Goal: Task Accomplishment & Management: Manage account settings

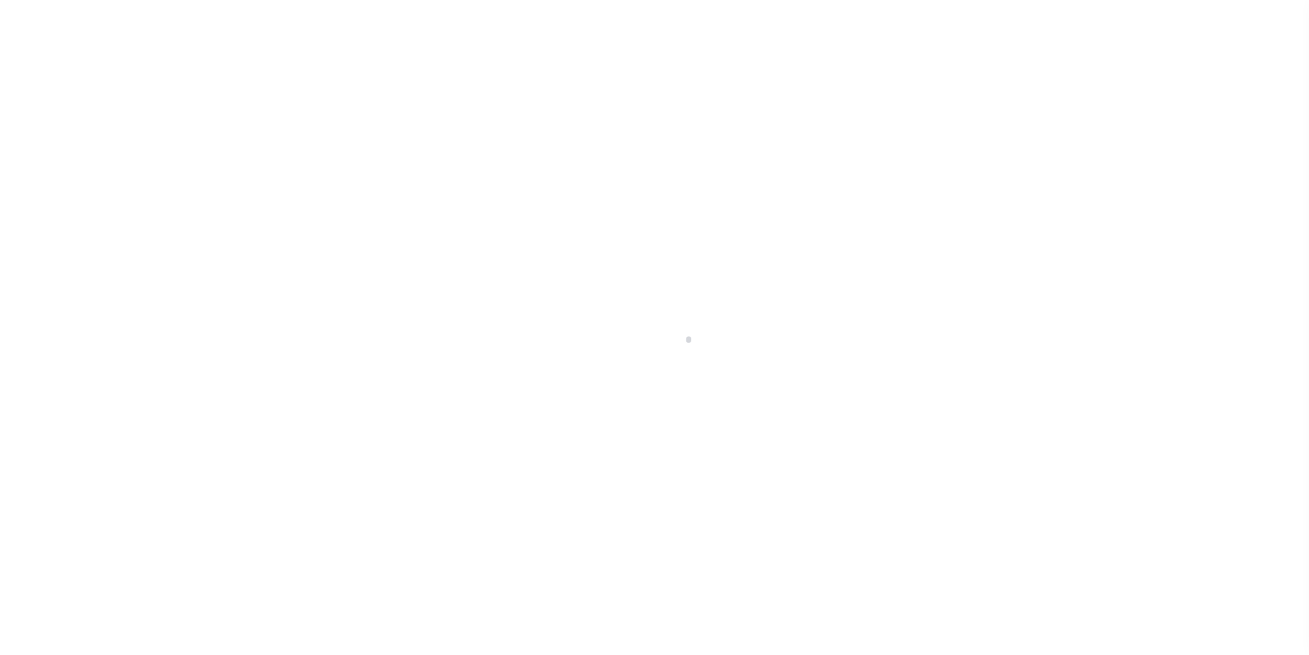
scroll to position [25, 0]
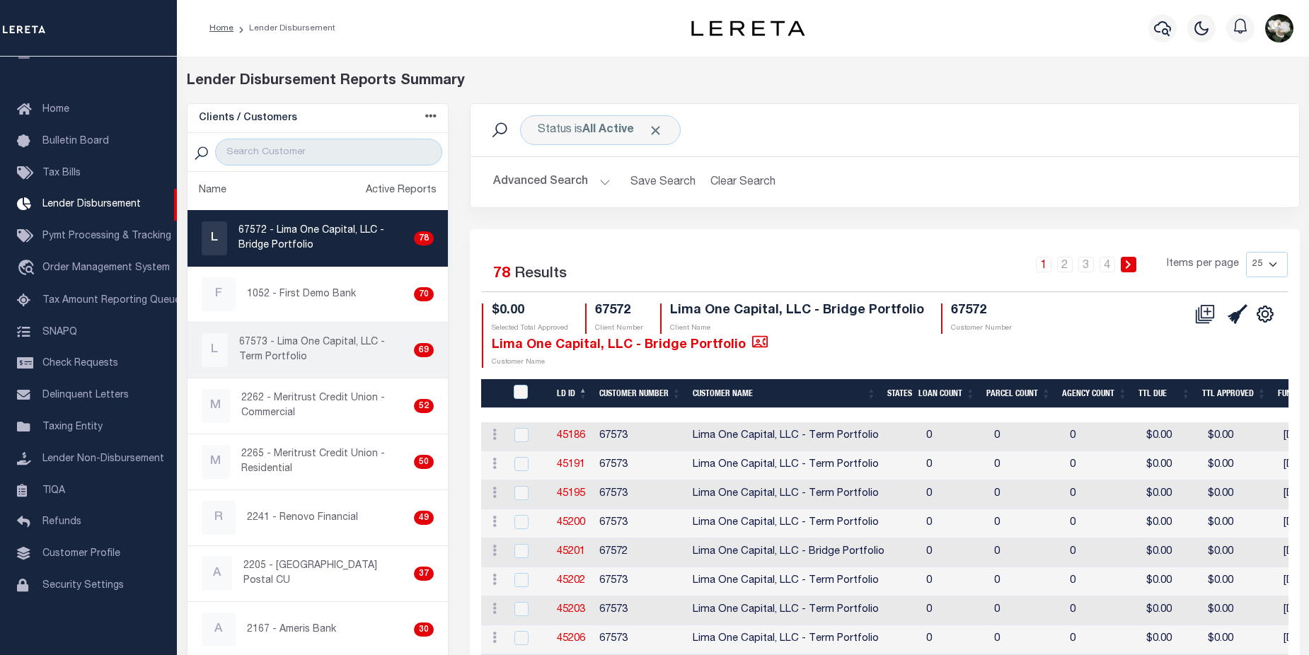
click at [283, 352] on p "67573 - Lima One Capital, LLC - Term Portfolio" at bounding box center [323, 350] width 169 height 30
checkbox input "true"
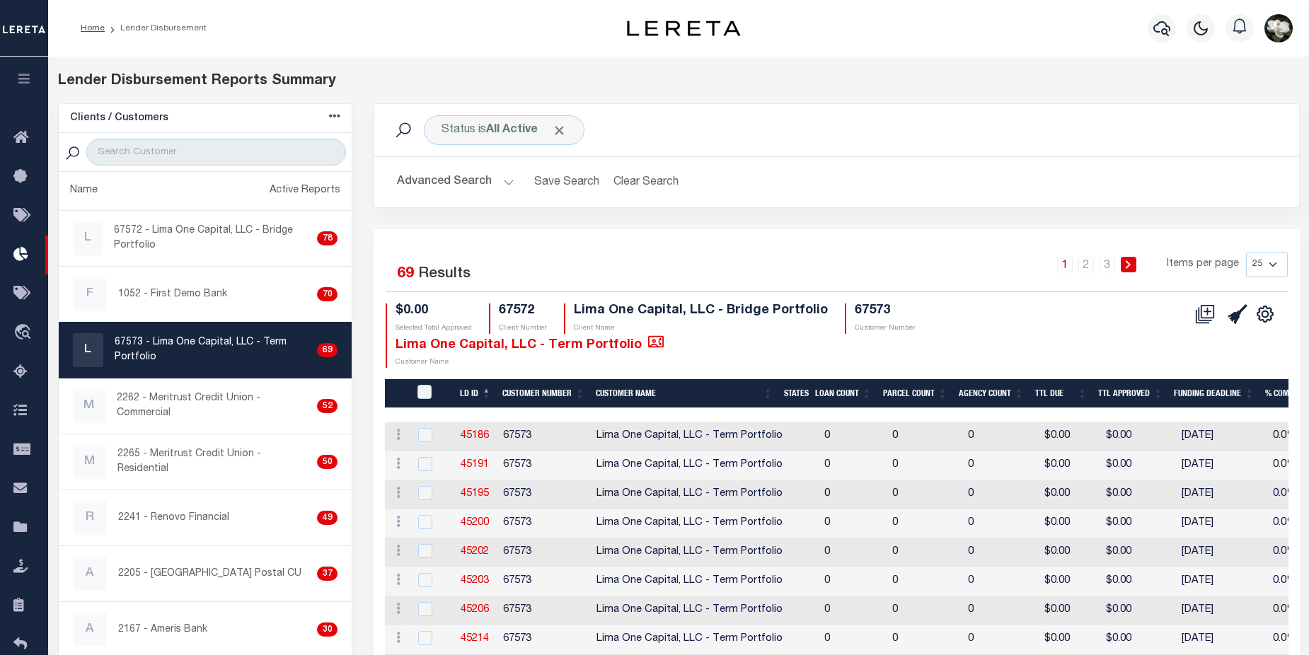
click at [1281, 265] on select "25 50 100 200" at bounding box center [1267, 264] width 42 height 25
select select "200"
click at [1246, 252] on select "25 50 100 200" at bounding box center [1267, 264] width 42 height 25
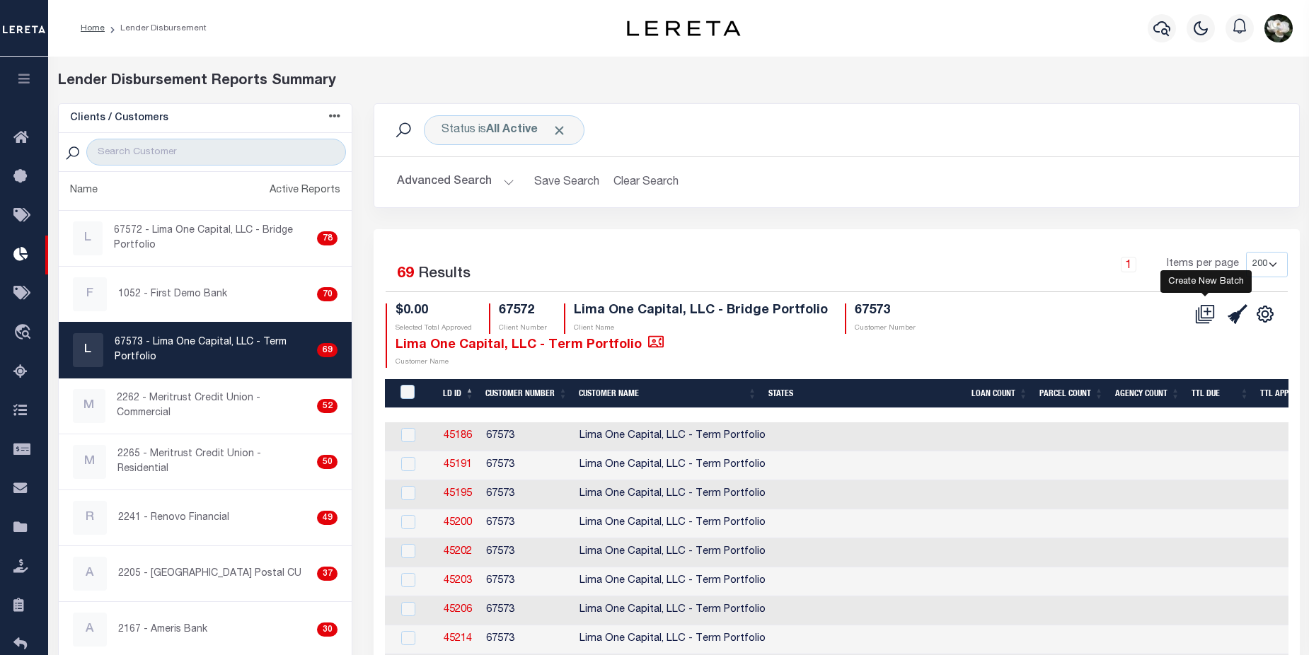
click at [1205, 320] on icon at bounding box center [1205, 314] width 20 height 20
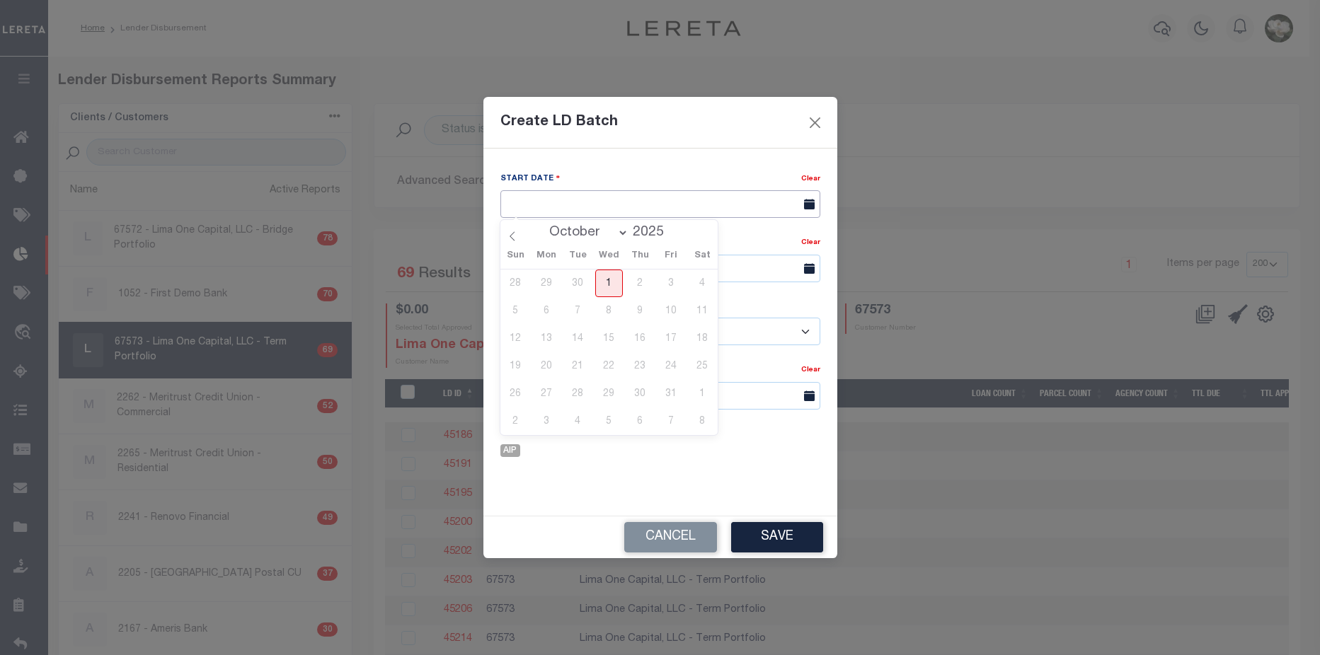
click at [677, 202] on input "text" at bounding box center [660, 204] width 320 height 28
click at [621, 287] on span "1" at bounding box center [609, 284] width 28 height 28
type input "[DATE]"
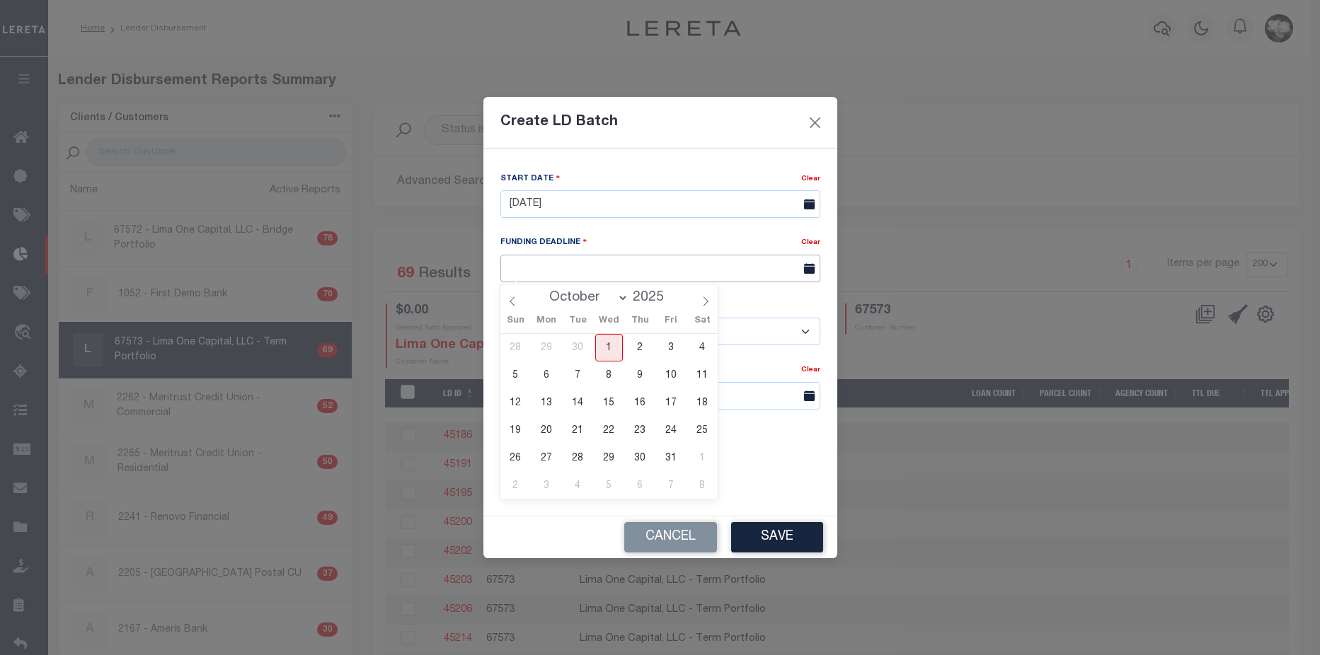
click at [597, 273] on input "text" at bounding box center [660, 269] width 320 height 28
click at [675, 378] on span "10" at bounding box center [671, 376] width 28 height 28
type input "10/10/25"
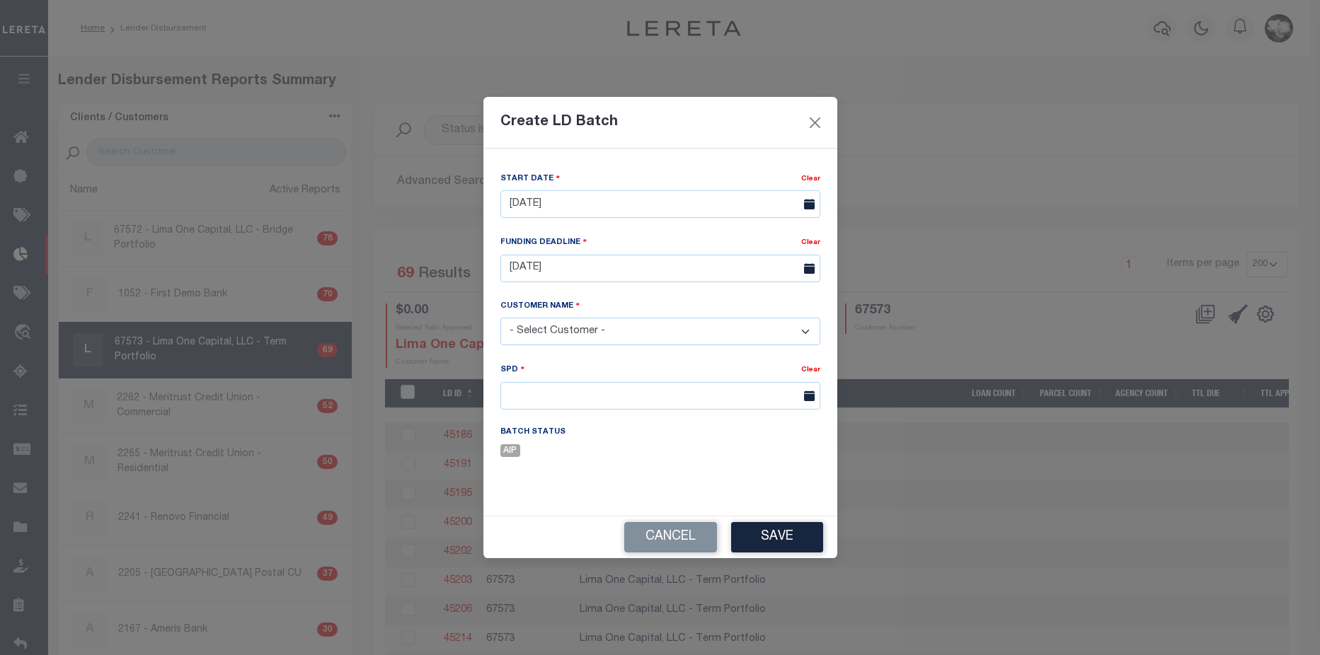
click at [619, 327] on select "- Select Customer - Accumatch - Refunds All In Credit Union Amarillo National B…" at bounding box center [660, 332] width 320 height 28
click at [500, 318] on select "- Select Customer - Accumatch - Refunds All In Credit Union Amarillo National B…" at bounding box center [660, 332] width 320 height 28
click at [806, 327] on select "- Select Customer - Accumatch - Refunds All In Credit Union Amarillo National B…" at bounding box center [660, 332] width 320 height 28
select select "2283"
click at [500, 318] on select "- Select Customer - Accumatch - Refunds All In Credit Union Amarillo National B…" at bounding box center [660, 332] width 320 height 28
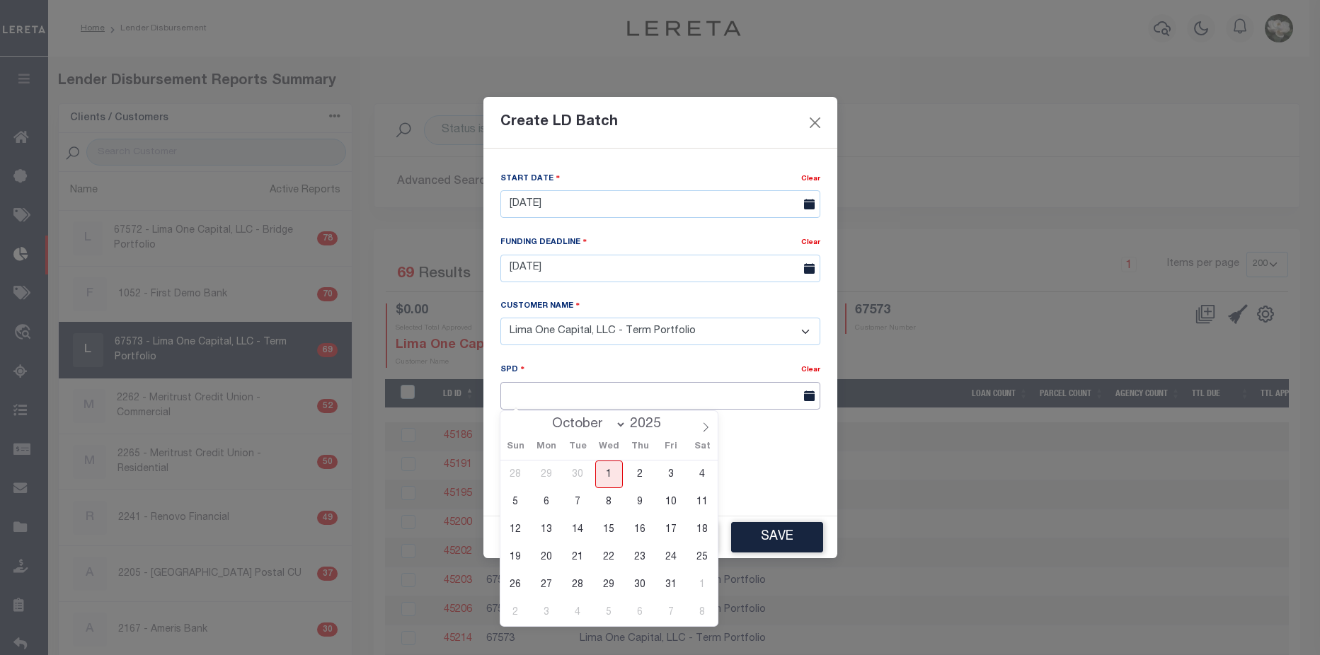
click at [620, 399] on input "text" at bounding box center [660, 396] width 320 height 28
click at [551, 533] on span "13" at bounding box center [547, 530] width 28 height 28
type input "10/13/2025"
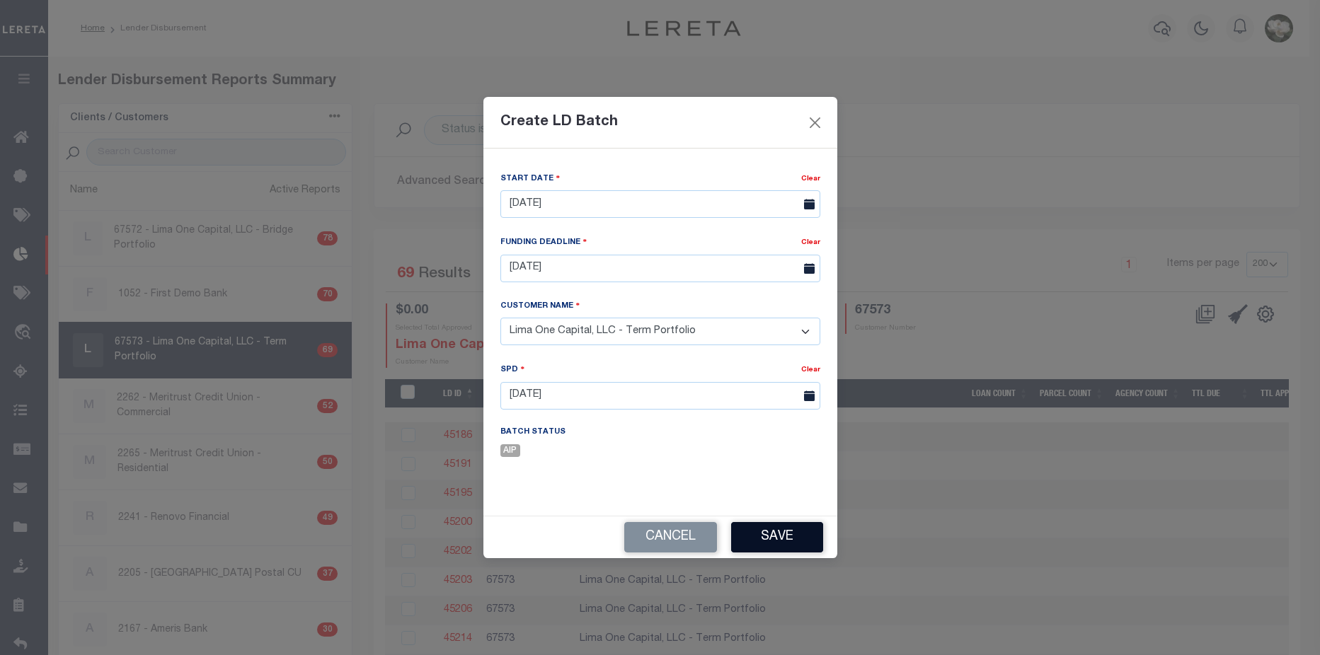
click at [807, 541] on button "Save" at bounding box center [777, 537] width 92 height 30
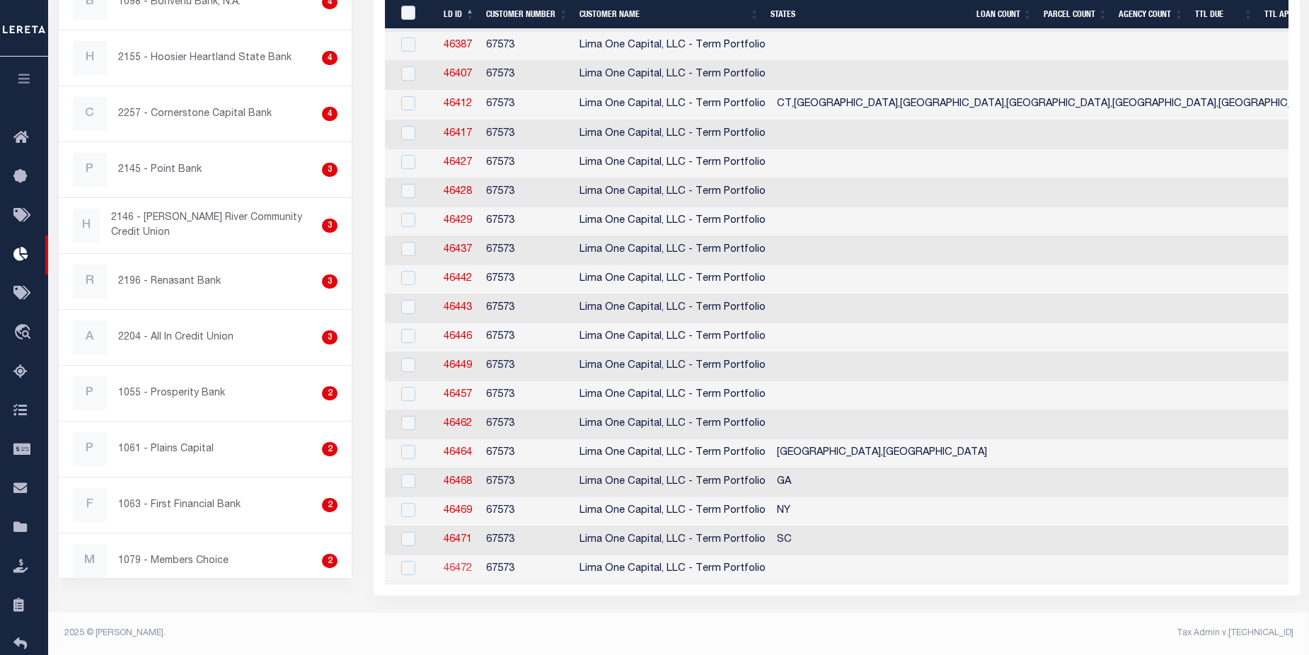
click at [460, 564] on link "46472" at bounding box center [458, 569] width 28 height 10
checkbox input "true"
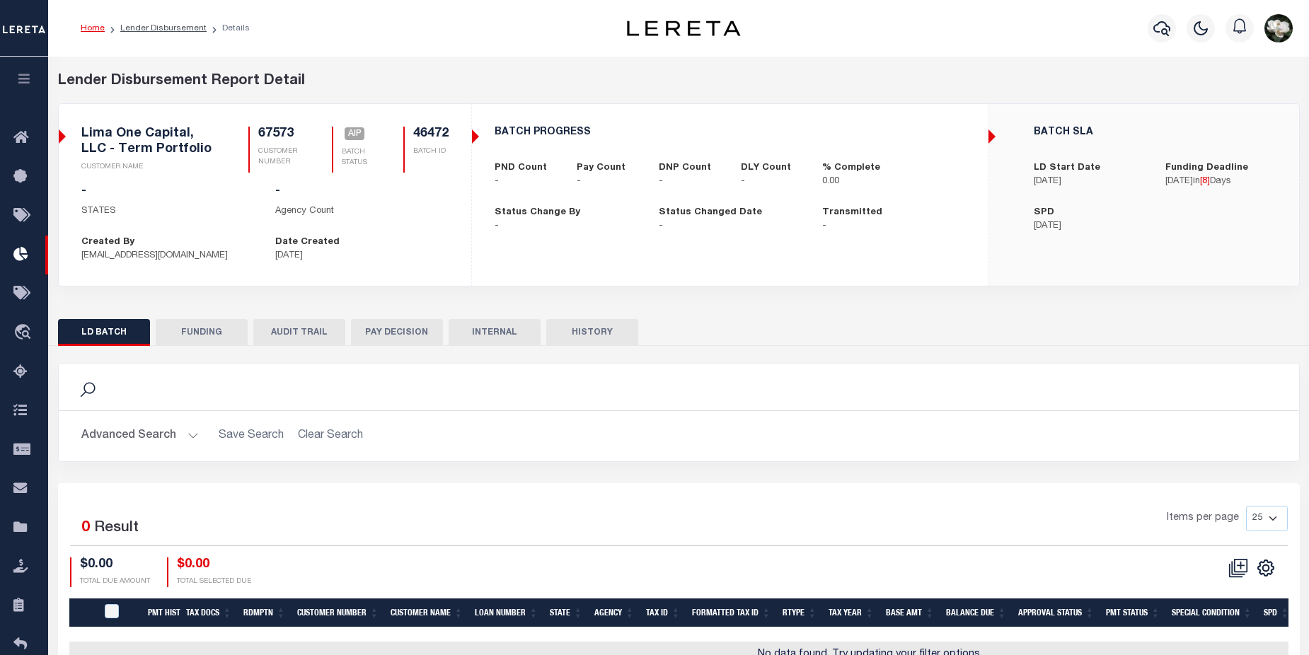
checkbox input "true"
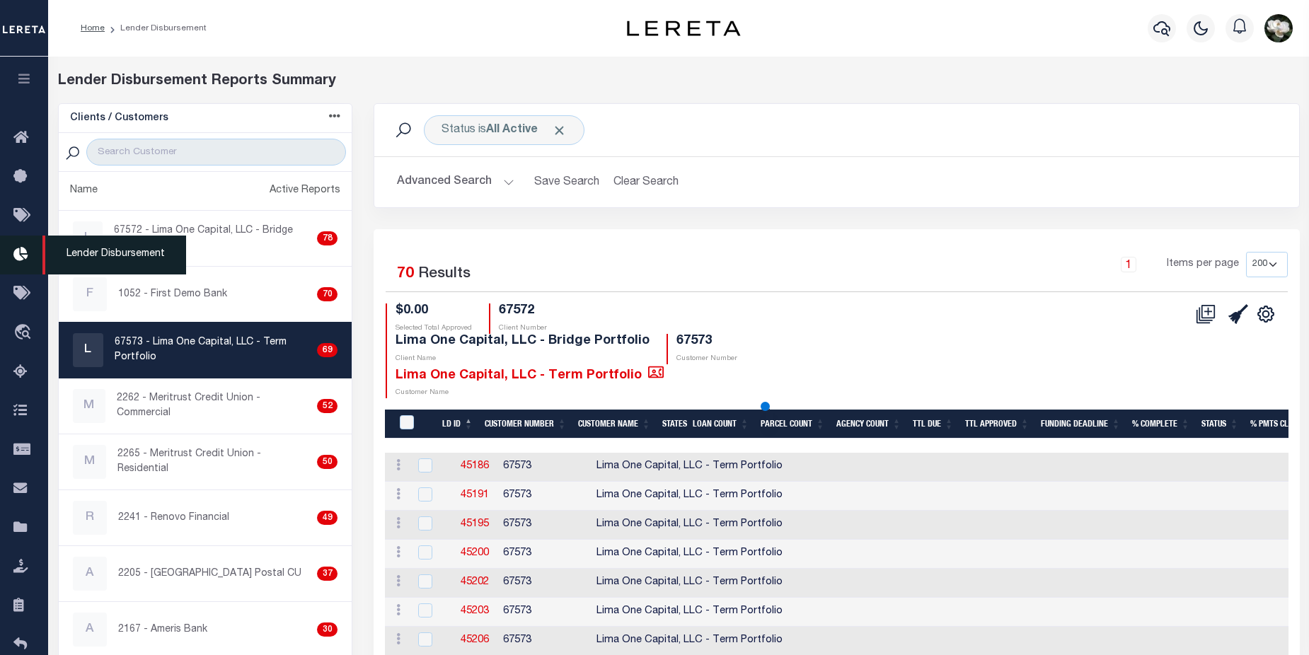
click at [30, 259] on icon at bounding box center [24, 255] width 23 height 18
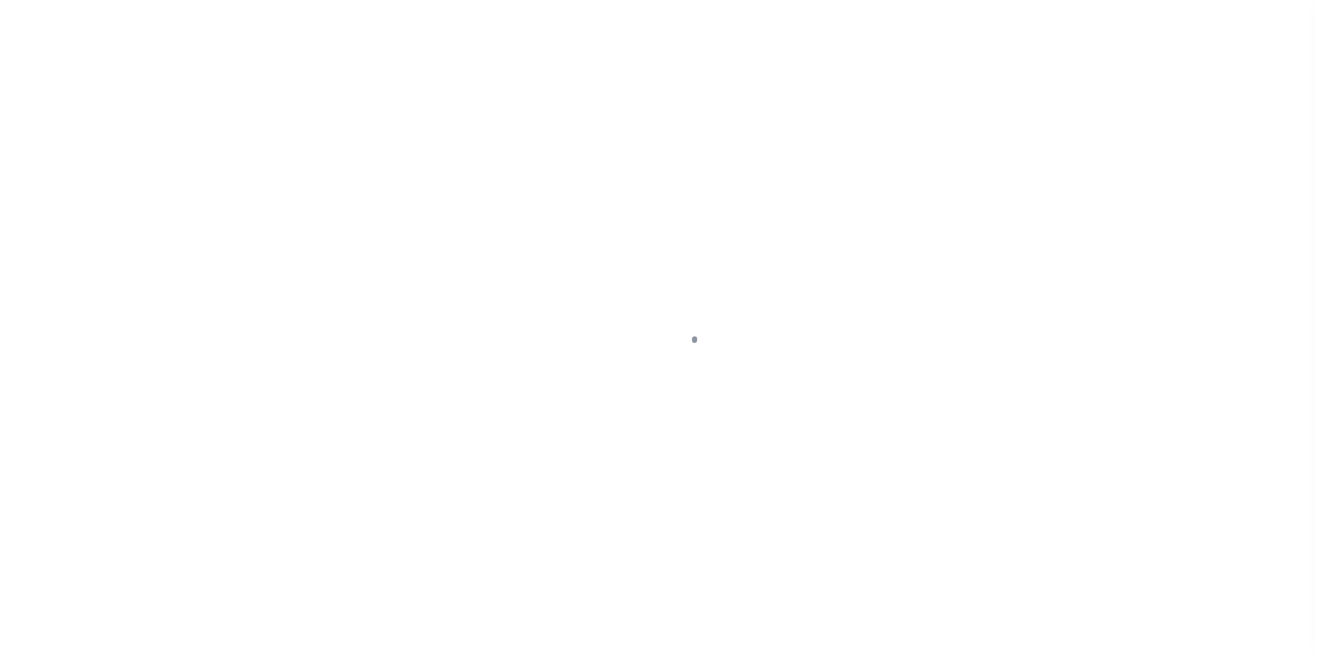
scroll to position [25, 0]
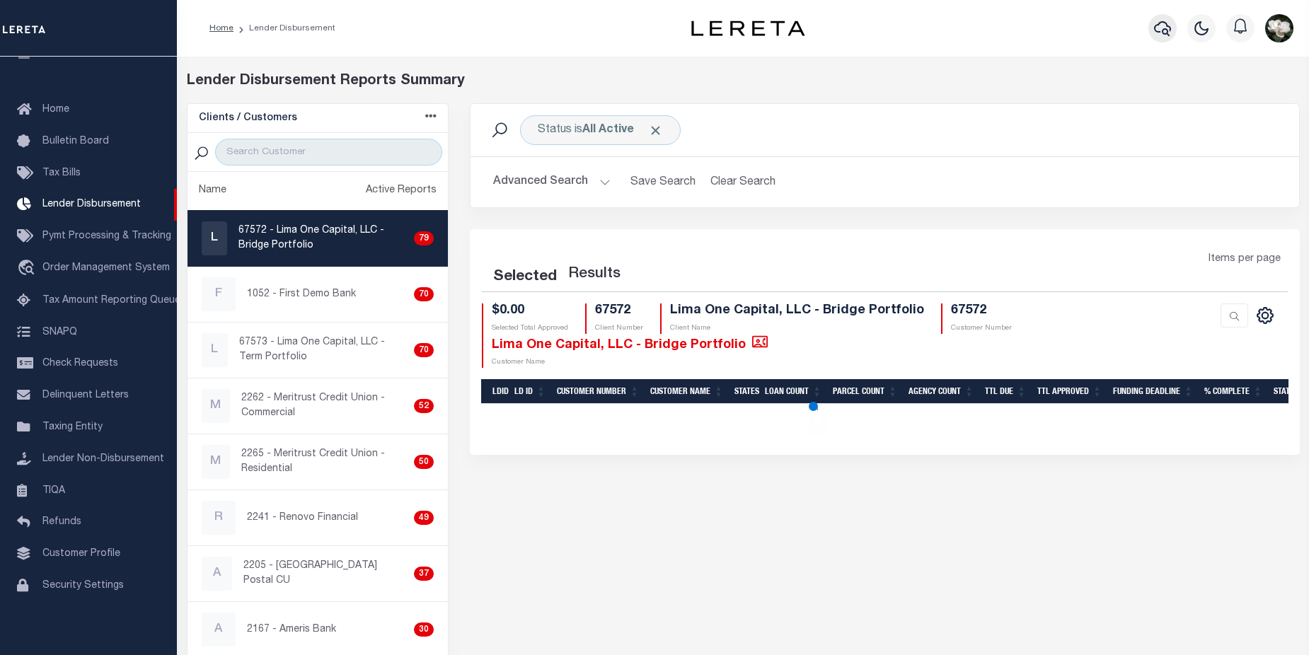
click at [1169, 32] on icon "button" at bounding box center [1162, 28] width 17 height 17
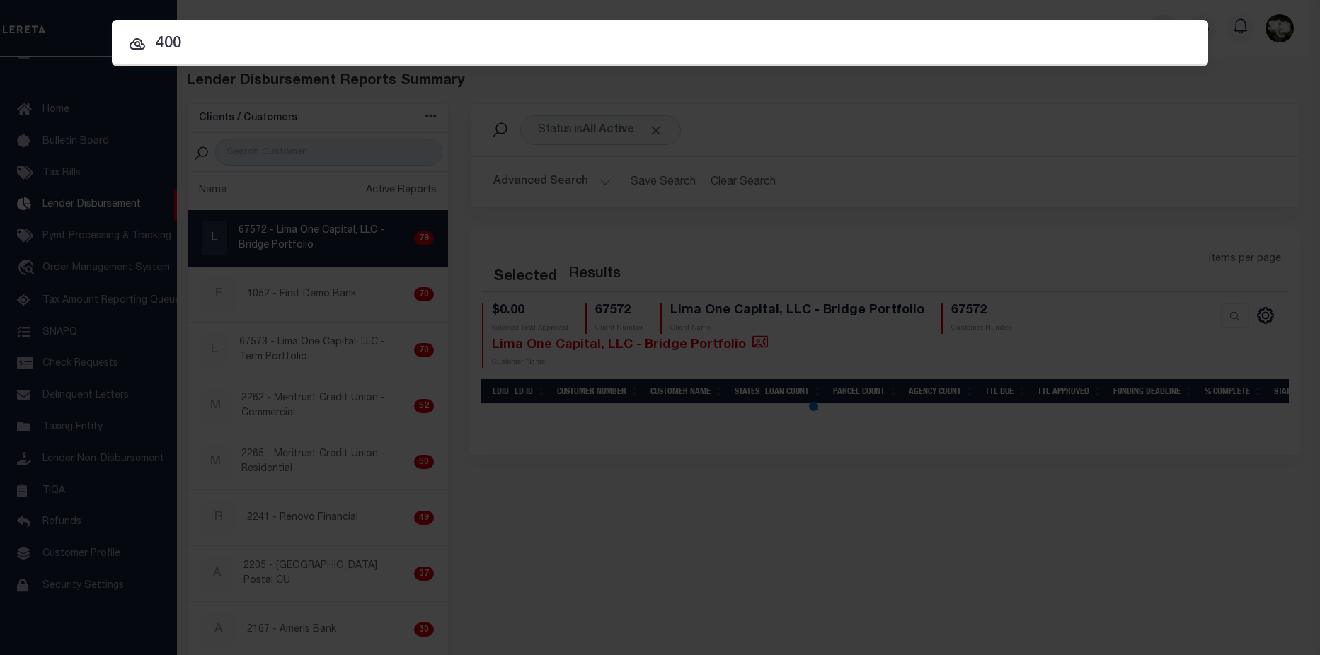
type input "4000"
select select "200"
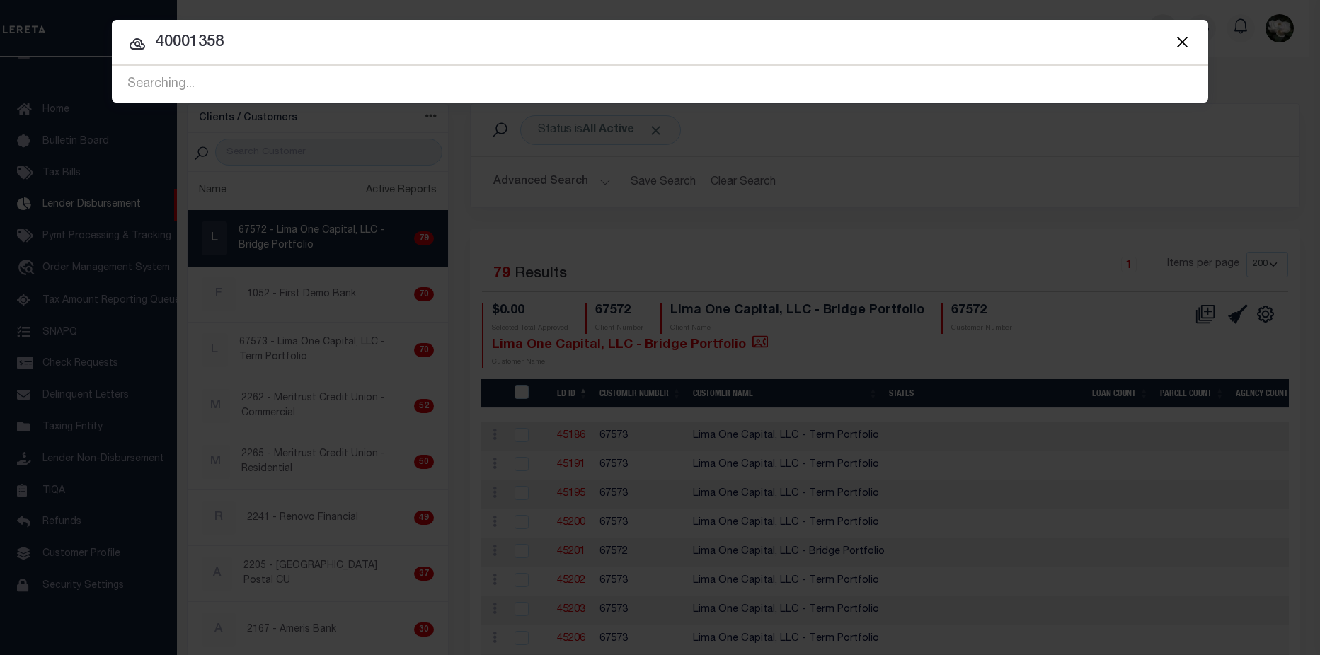
type input "40001358"
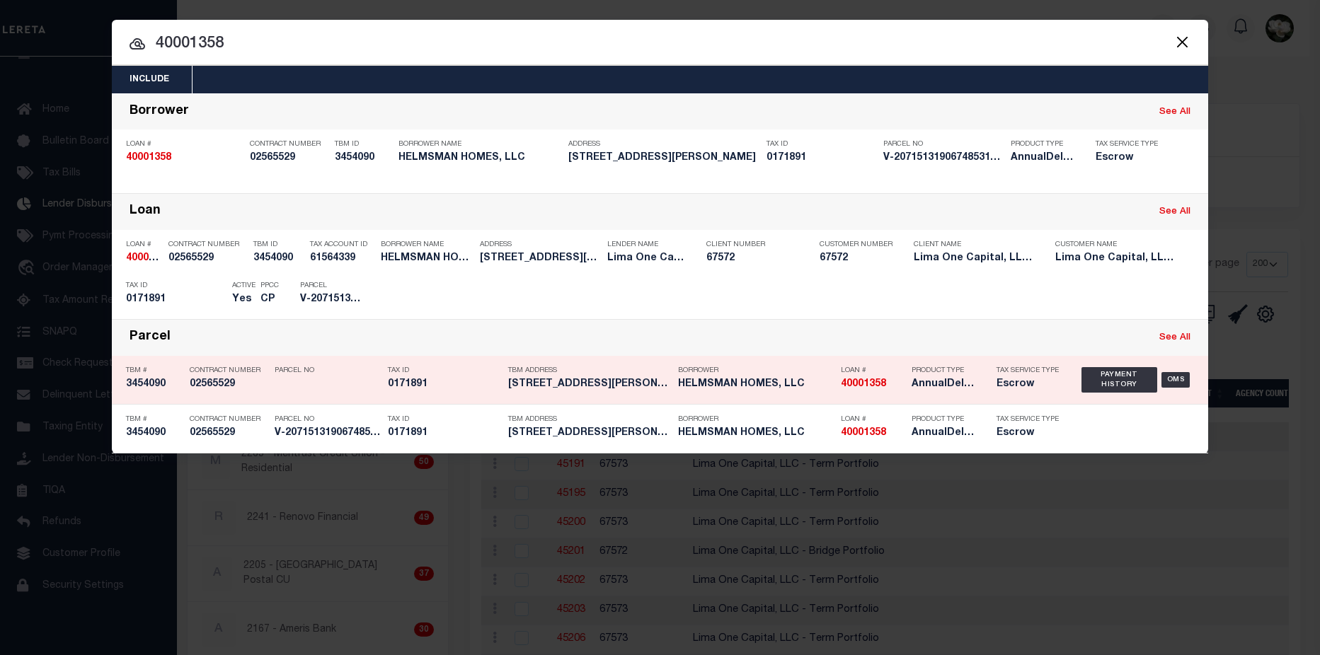
click at [798, 395] on div "Borrower HELMSMAN HOMES, LLC" at bounding box center [756, 380] width 156 height 41
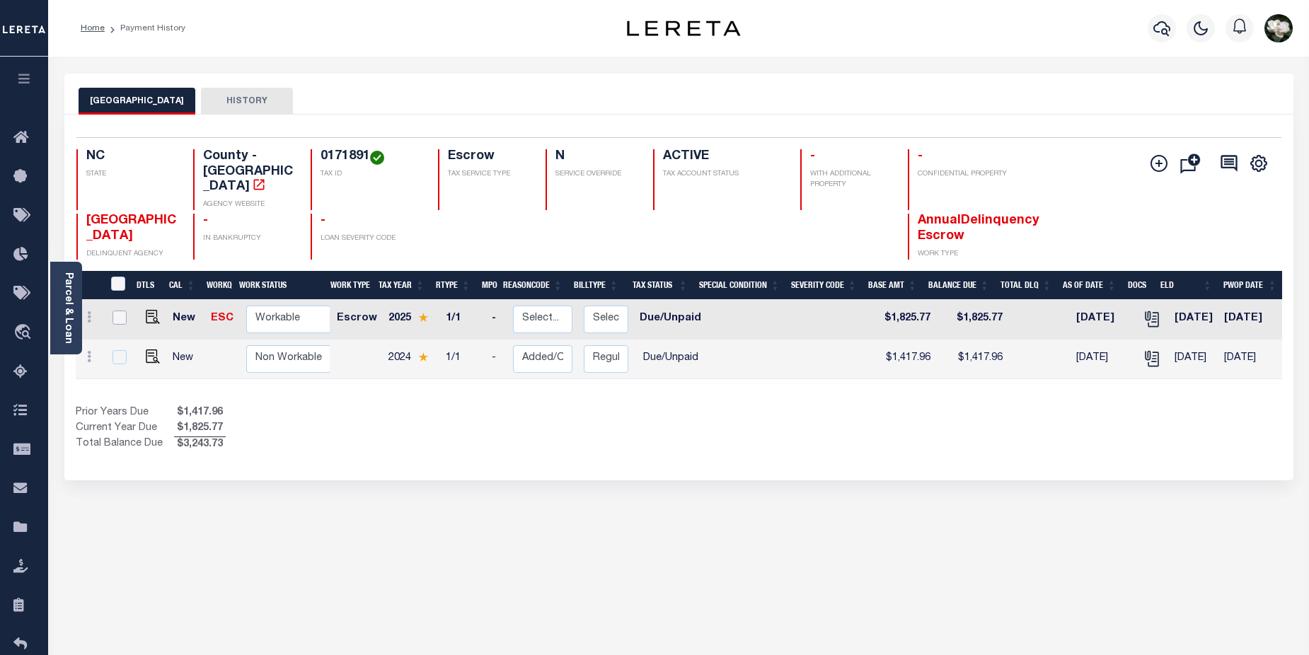
click at [117, 311] on input "checkbox" at bounding box center [120, 318] width 14 height 14
checkbox input "true"
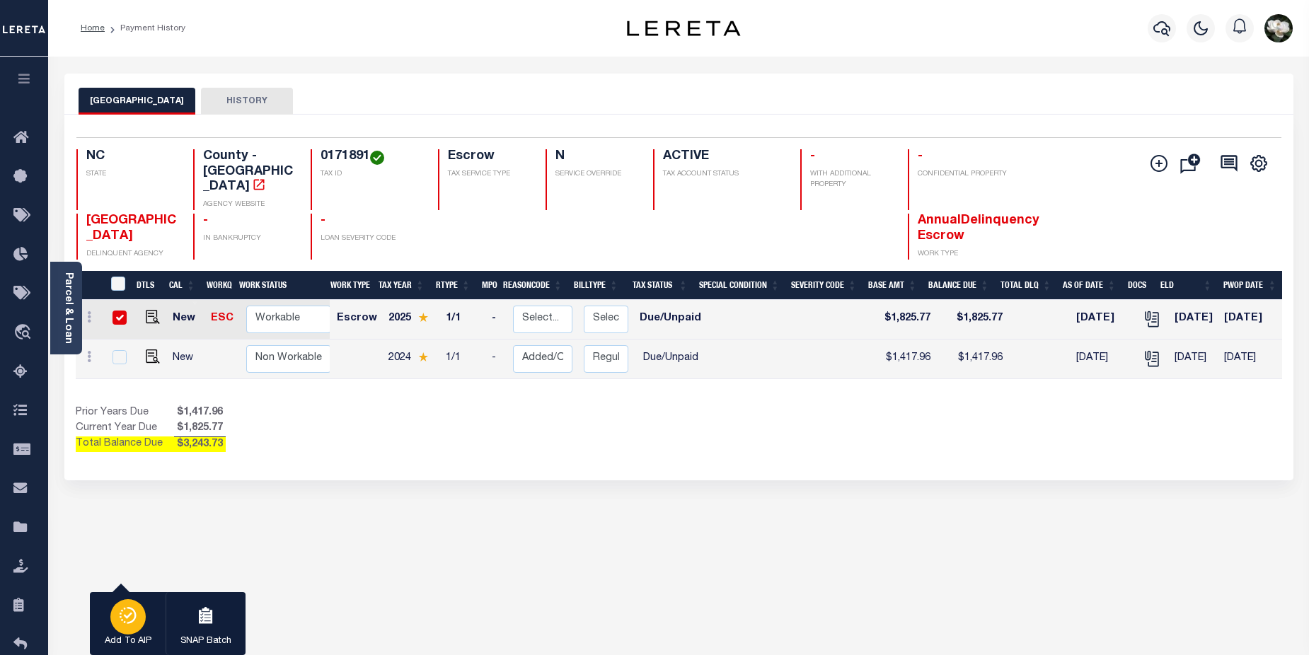
click at [130, 630] on div "button" at bounding box center [127, 616] width 35 height 35
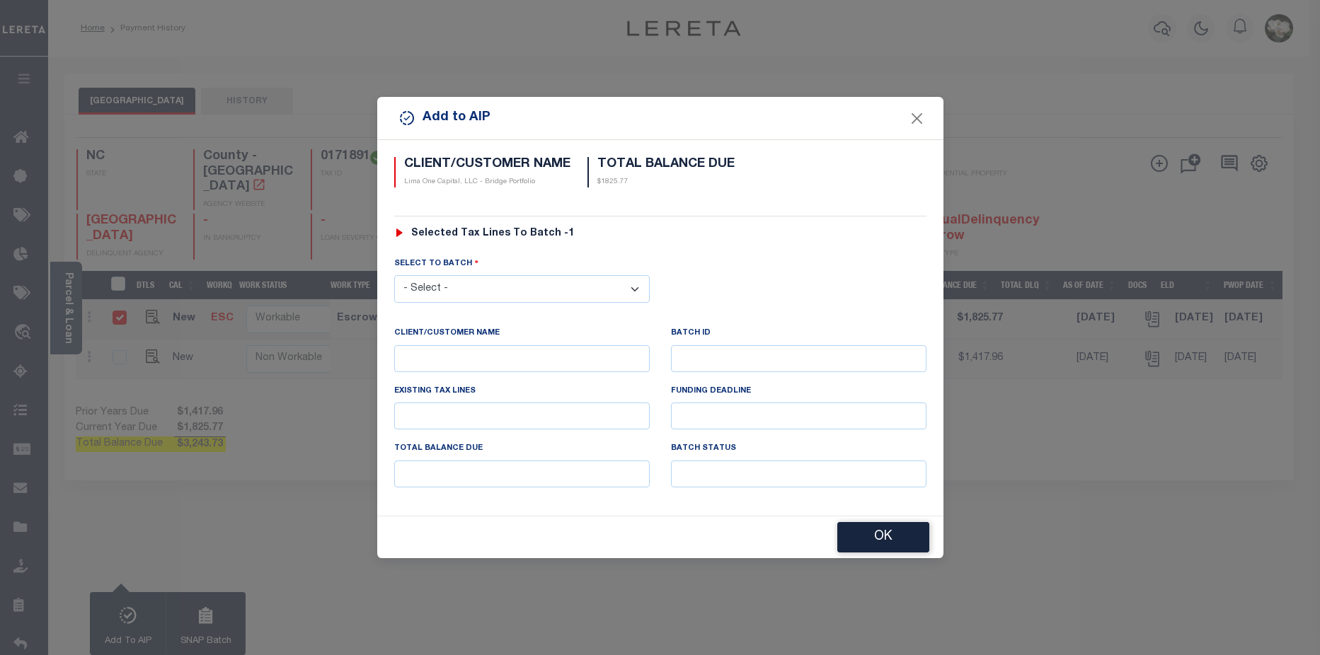
click at [635, 289] on select "- Select - 45201 45890 45971 46120 46193 46413 46450 46470" at bounding box center [521, 289] width 255 height 28
click at [916, 121] on button "Close" at bounding box center [916, 118] width 18 height 18
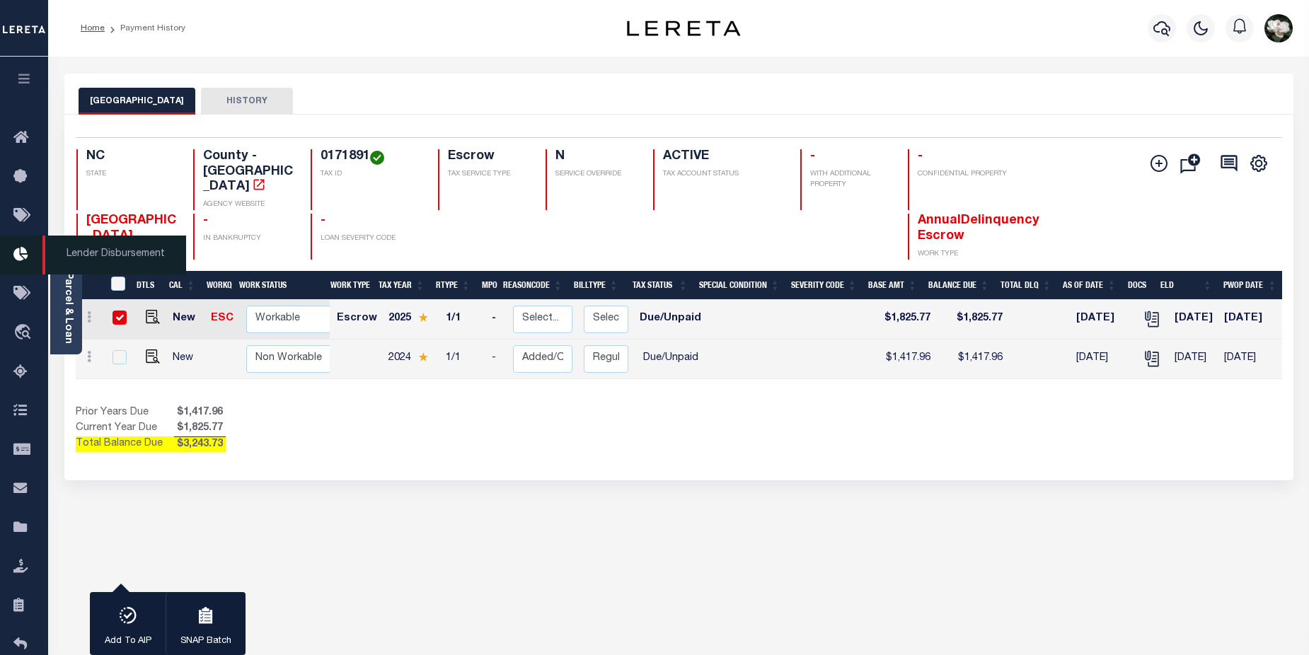
click at [23, 254] on icon at bounding box center [24, 255] width 23 height 18
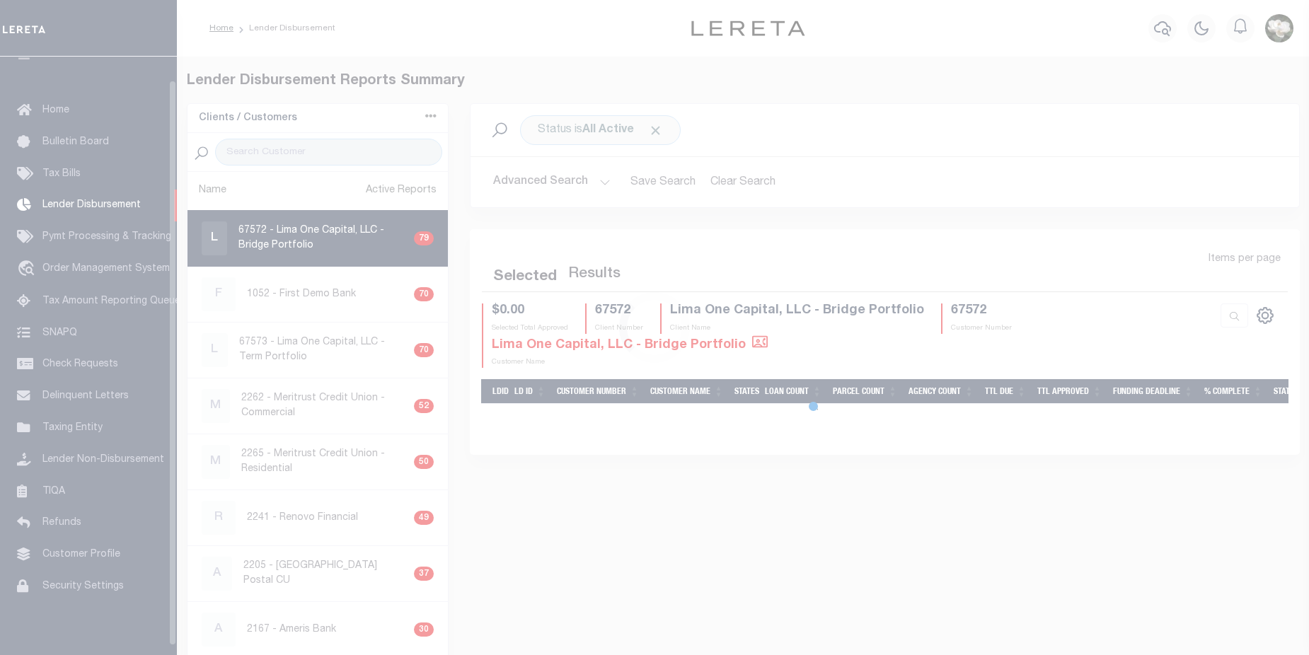
scroll to position [25, 0]
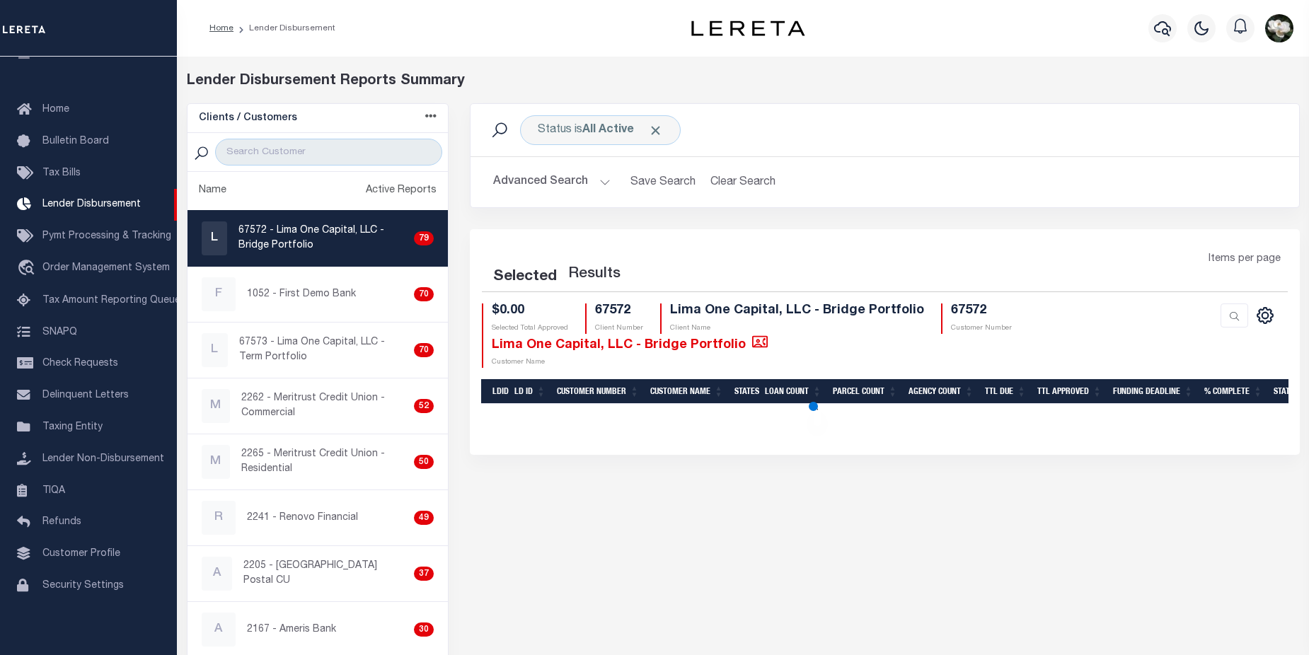
select select "200"
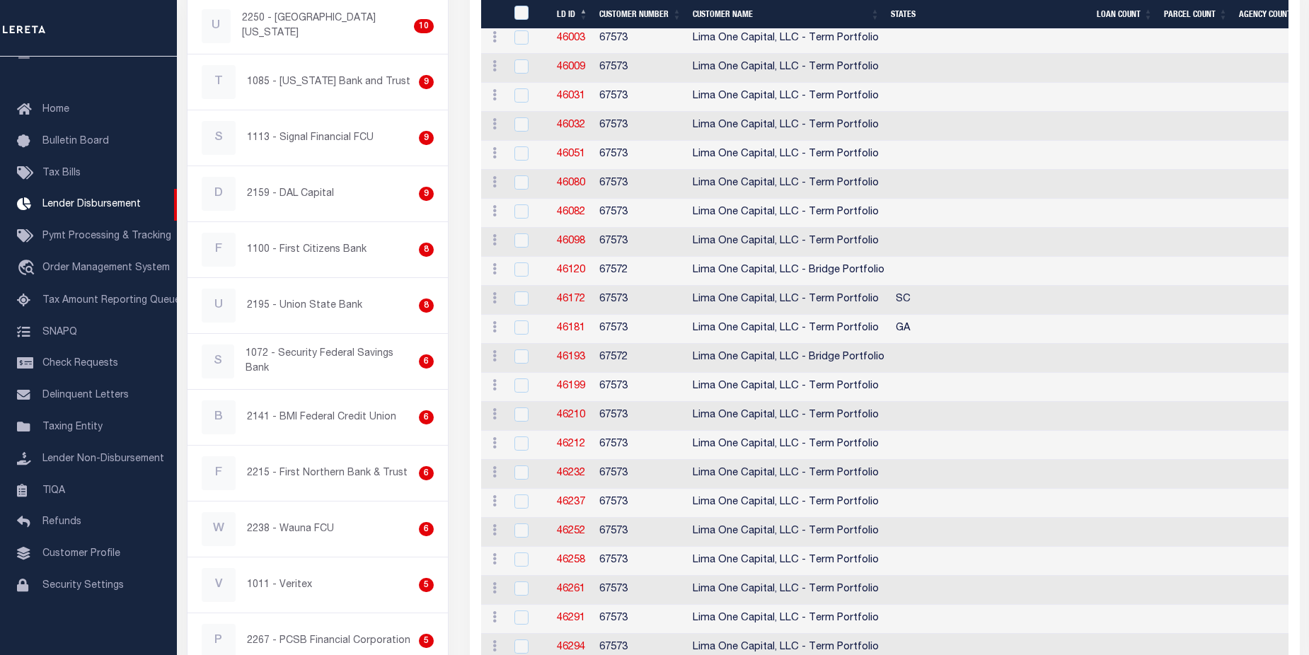
scroll to position [1025, 0]
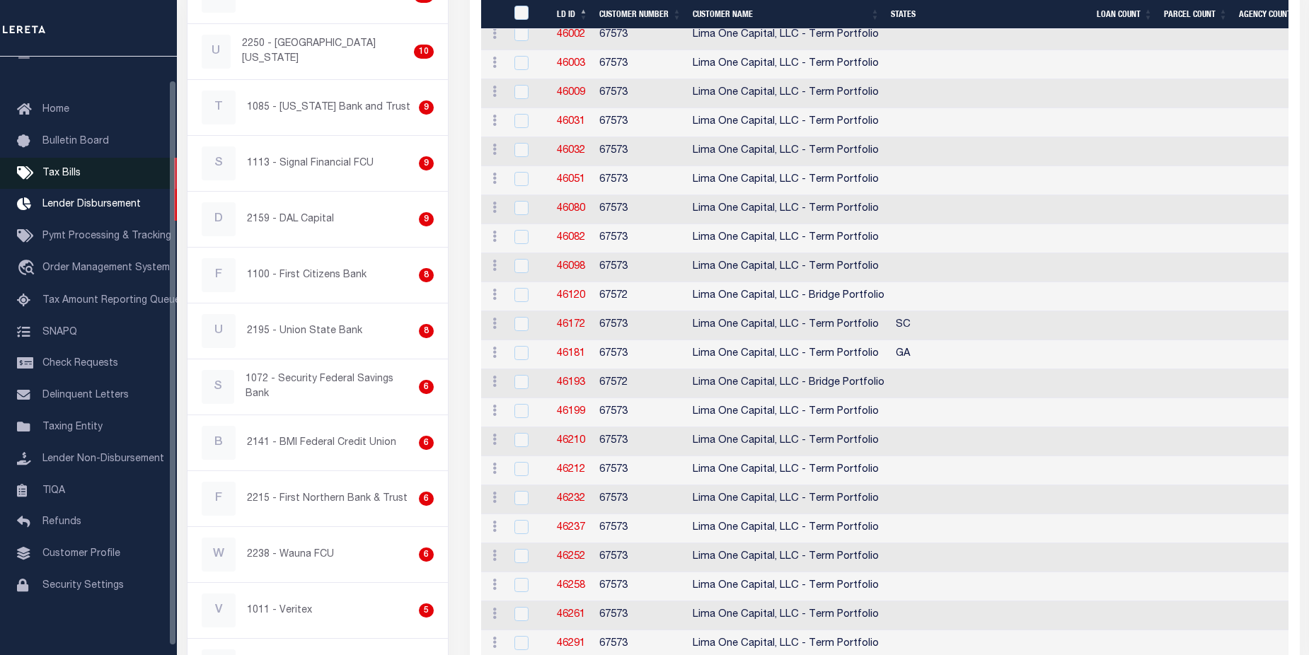
click at [68, 177] on span "Tax Bills" at bounding box center [61, 173] width 38 height 10
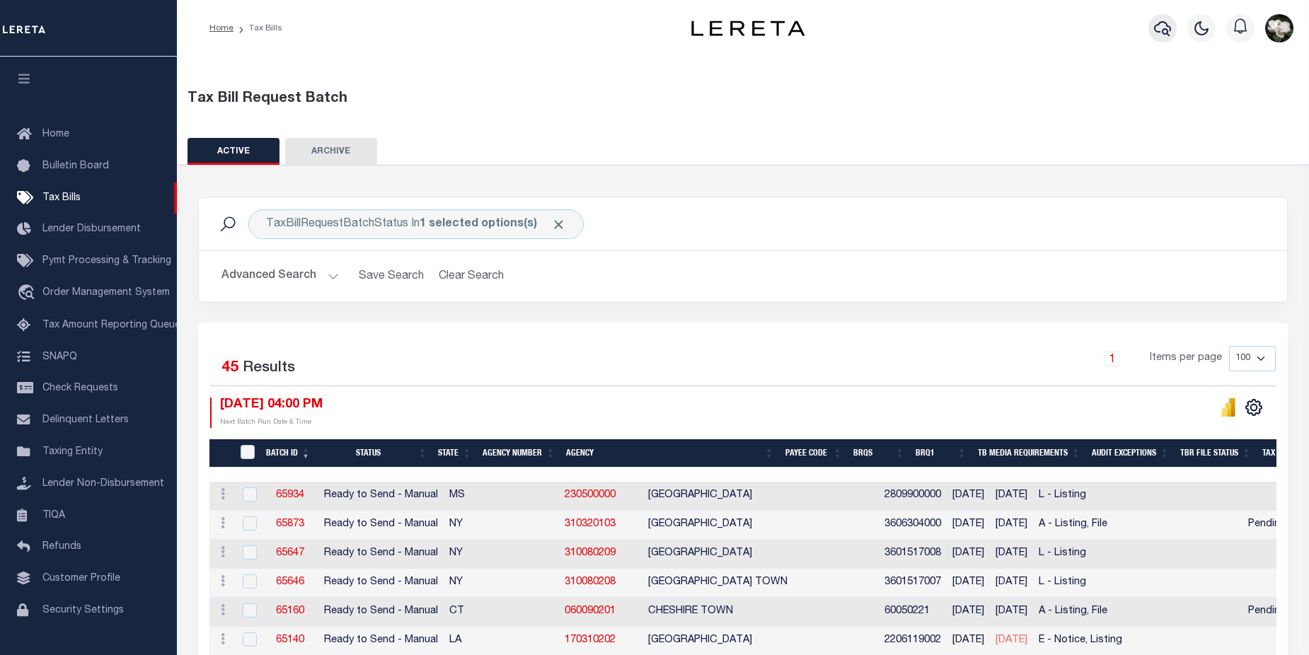
click at [1163, 30] on icon "button" at bounding box center [1162, 28] width 17 height 17
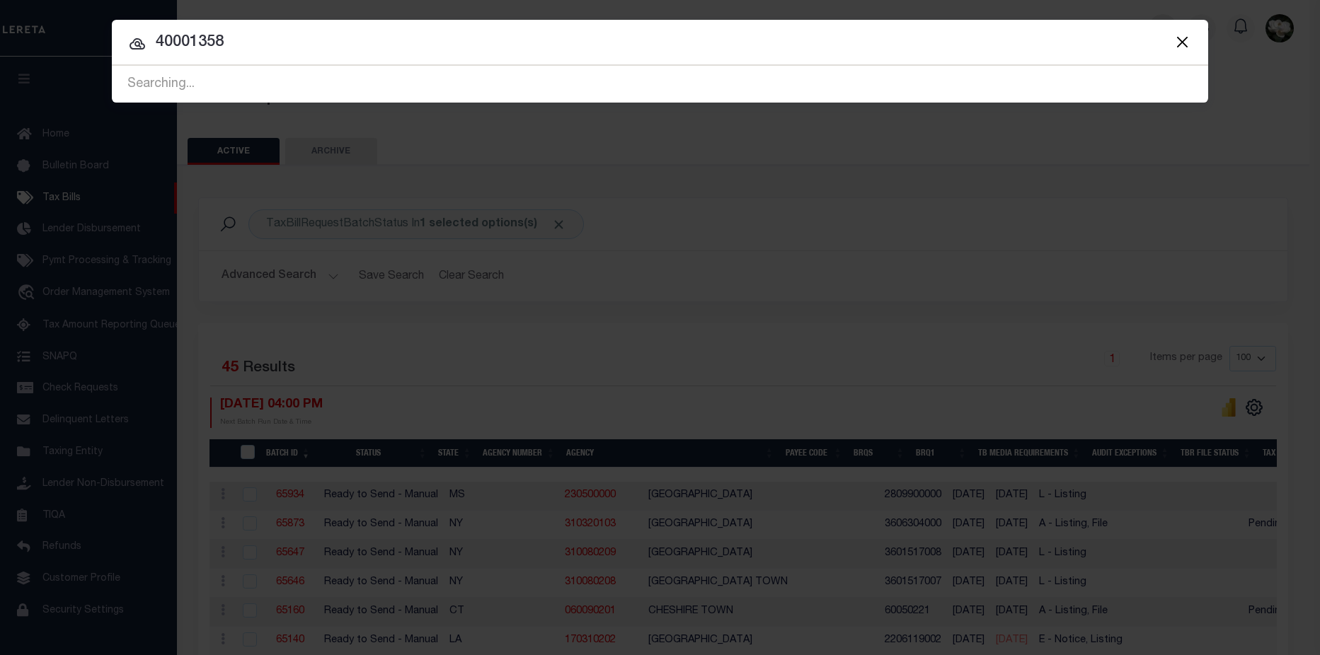
type input "40001358"
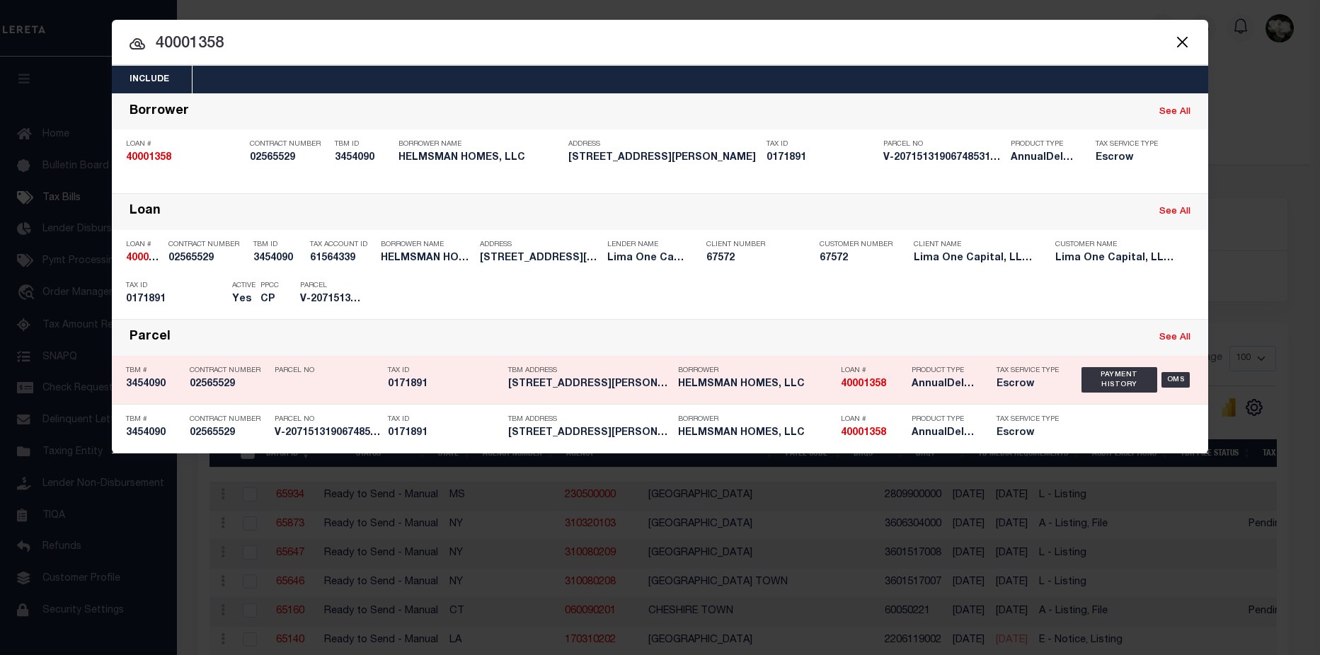
click at [639, 391] on h5 "[STREET_ADDRESS][PERSON_NAME]" at bounding box center [589, 385] width 163 height 12
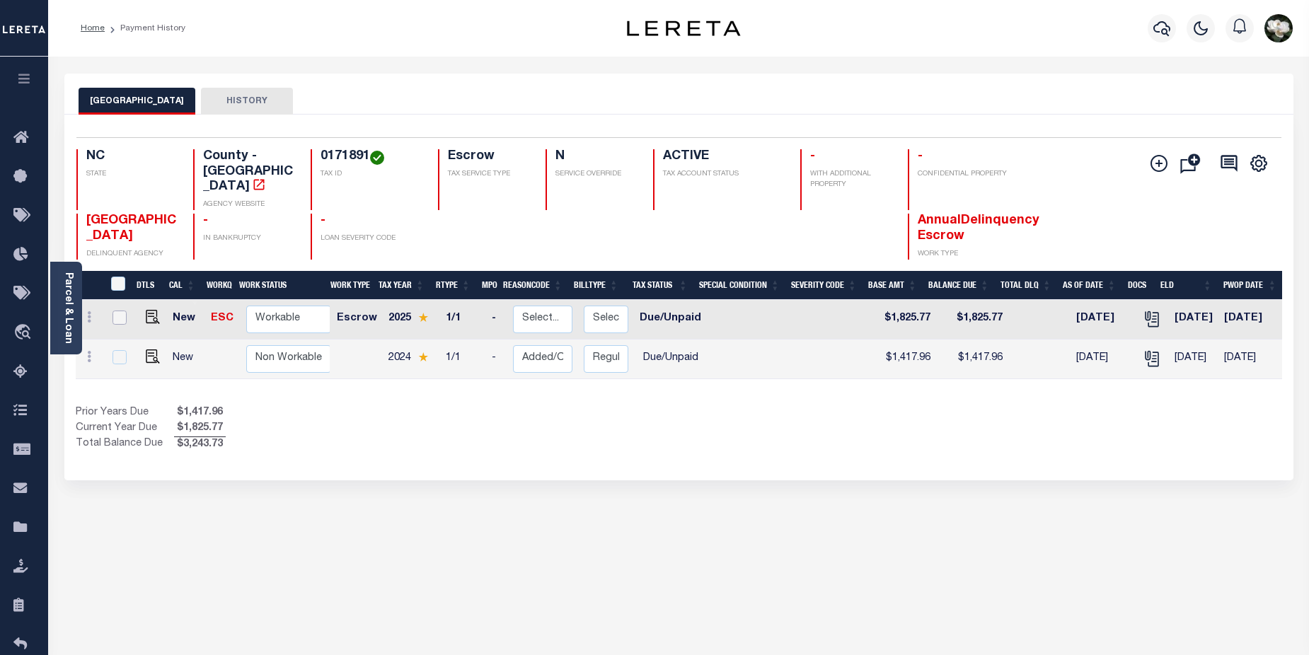
click at [117, 311] on input "checkbox" at bounding box center [120, 318] width 14 height 14
checkbox input "true"
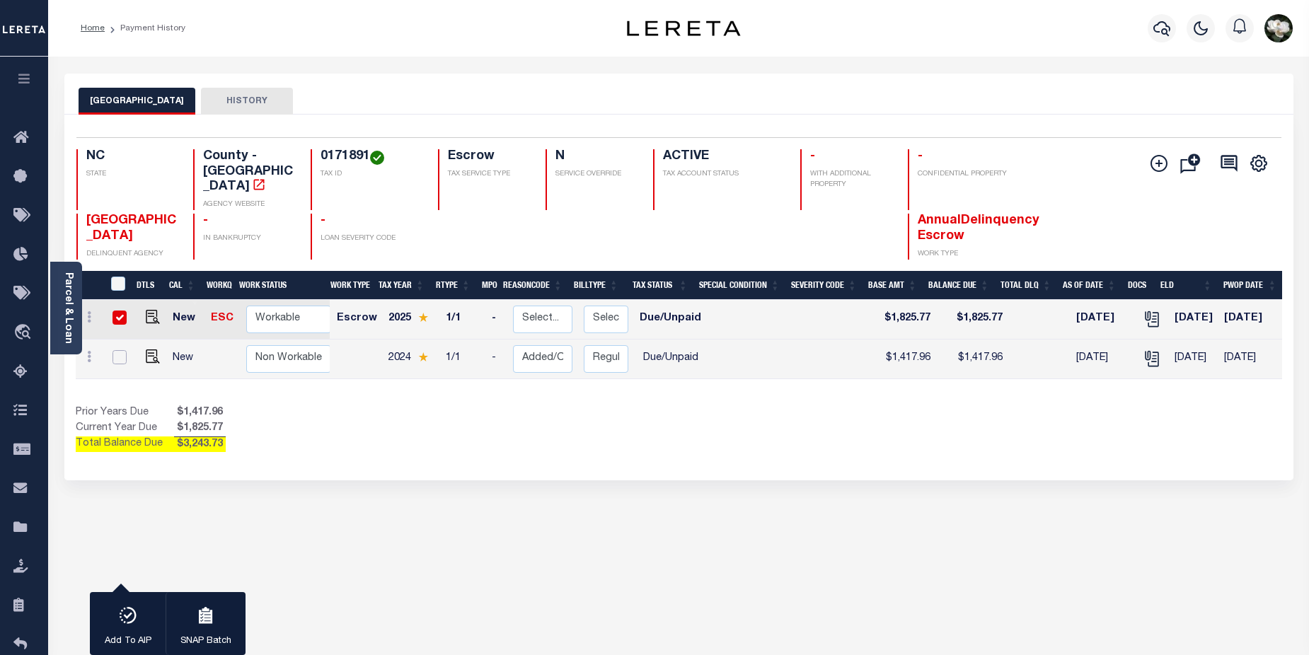
click at [121, 350] on input "checkbox" at bounding box center [120, 357] width 14 height 14
checkbox input "true"
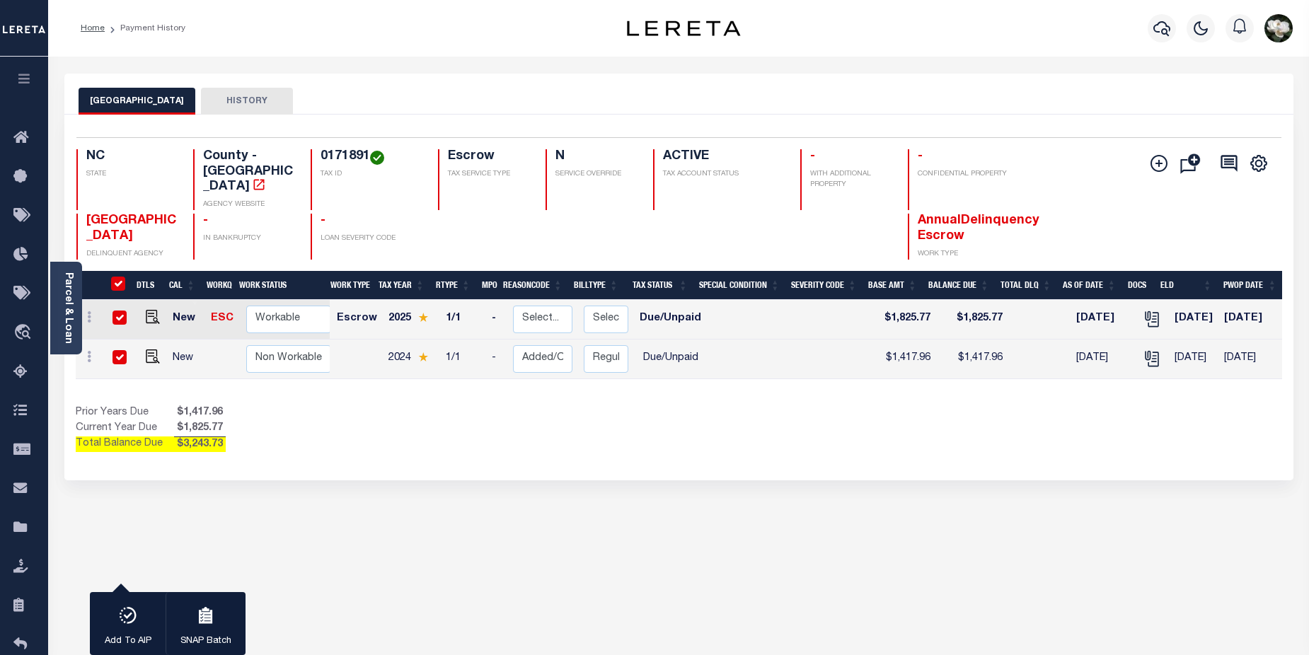
checkbox input "true"
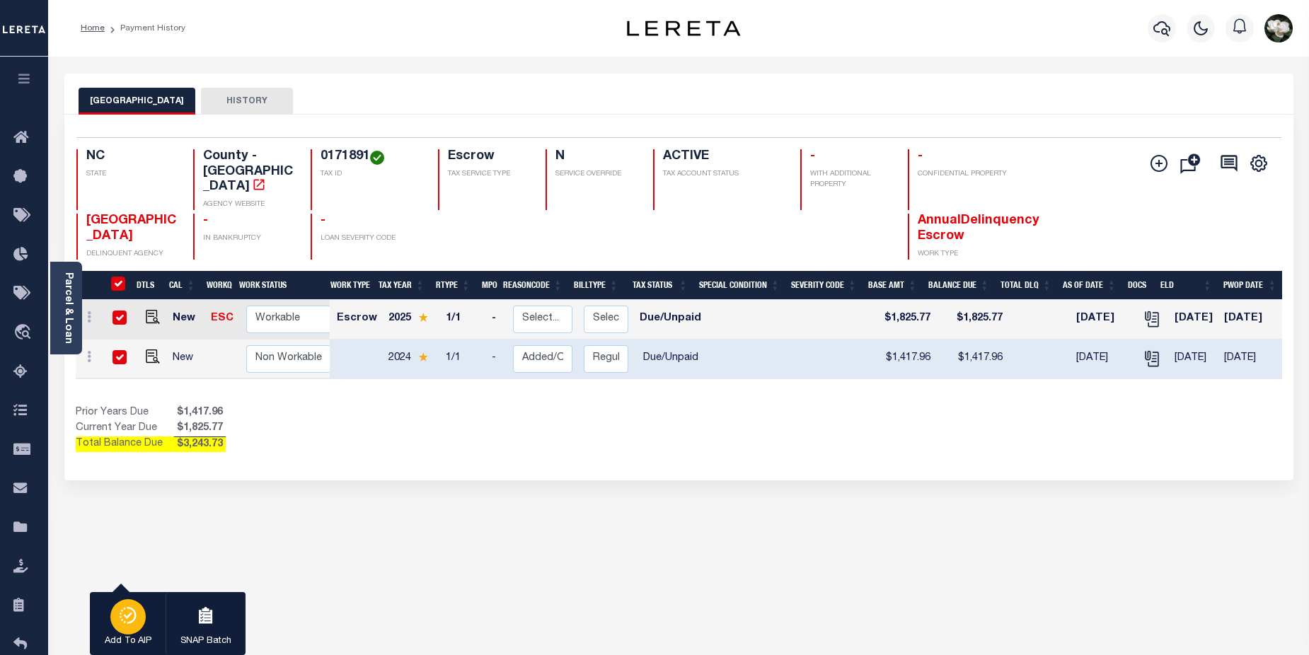
click at [121, 624] on icon "button" at bounding box center [128, 615] width 20 height 17
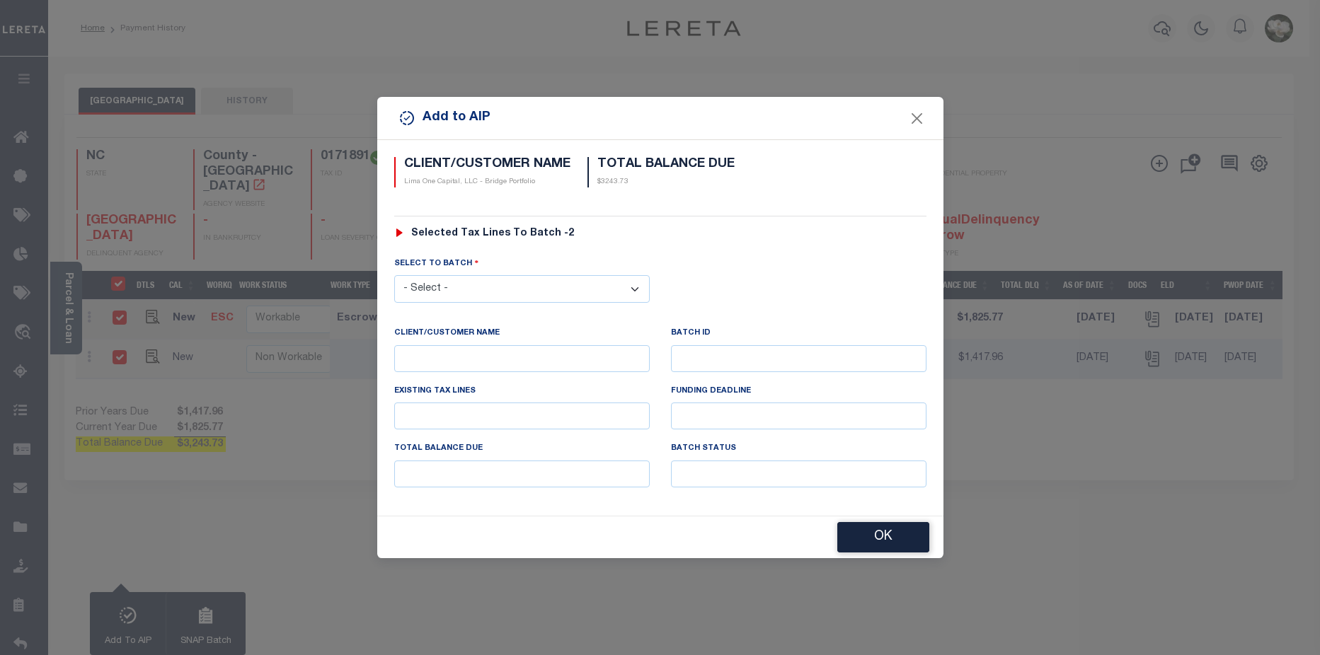
click at [569, 280] on select "- Select - 45201 45890 45971 46120 46193 46413 46450 46470" at bounding box center [521, 289] width 255 height 28
drag, startPoint x: 912, startPoint y: 118, endPoint x: 925, endPoint y: 132, distance: 18.5
click at [913, 120] on button "Close" at bounding box center [916, 118] width 18 height 18
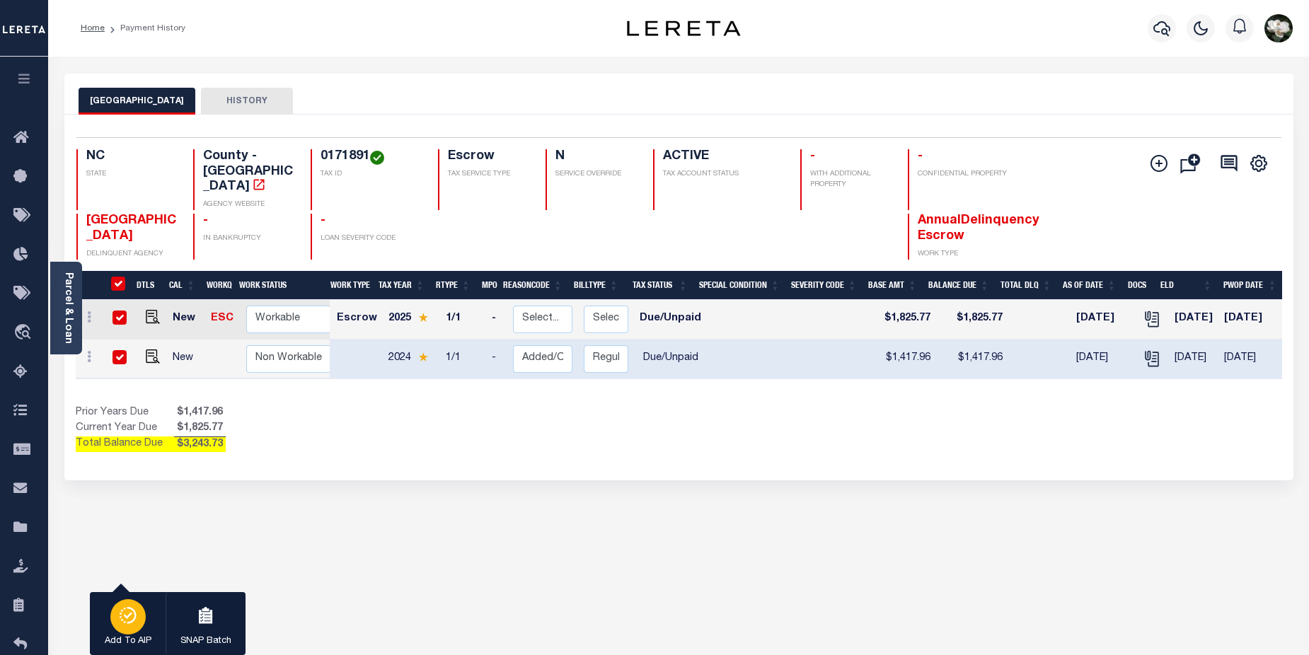
click at [113, 620] on div "button" at bounding box center [127, 616] width 35 height 35
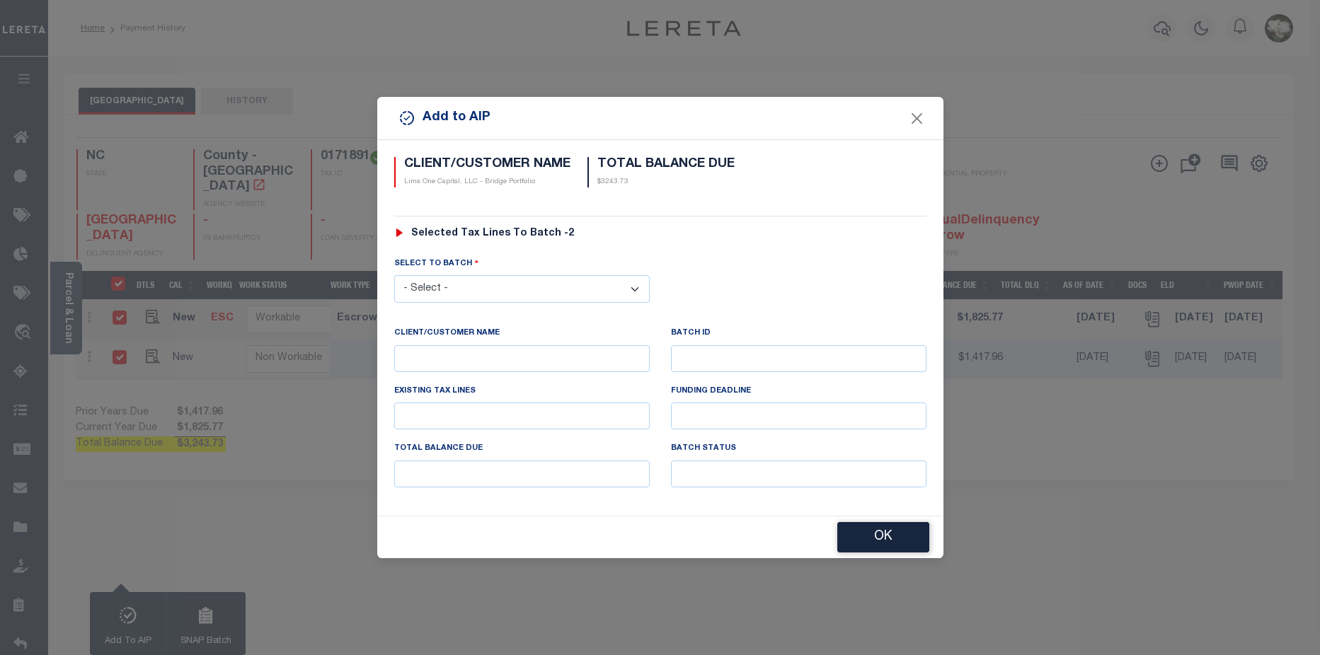
click at [641, 283] on select "- Select - 45201 45890 45971 46120 46193 46413 46450 46470" at bounding box center [521, 289] width 255 height 28
click at [878, 552] on button "OK" at bounding box center [883, 537] width 92 height 30
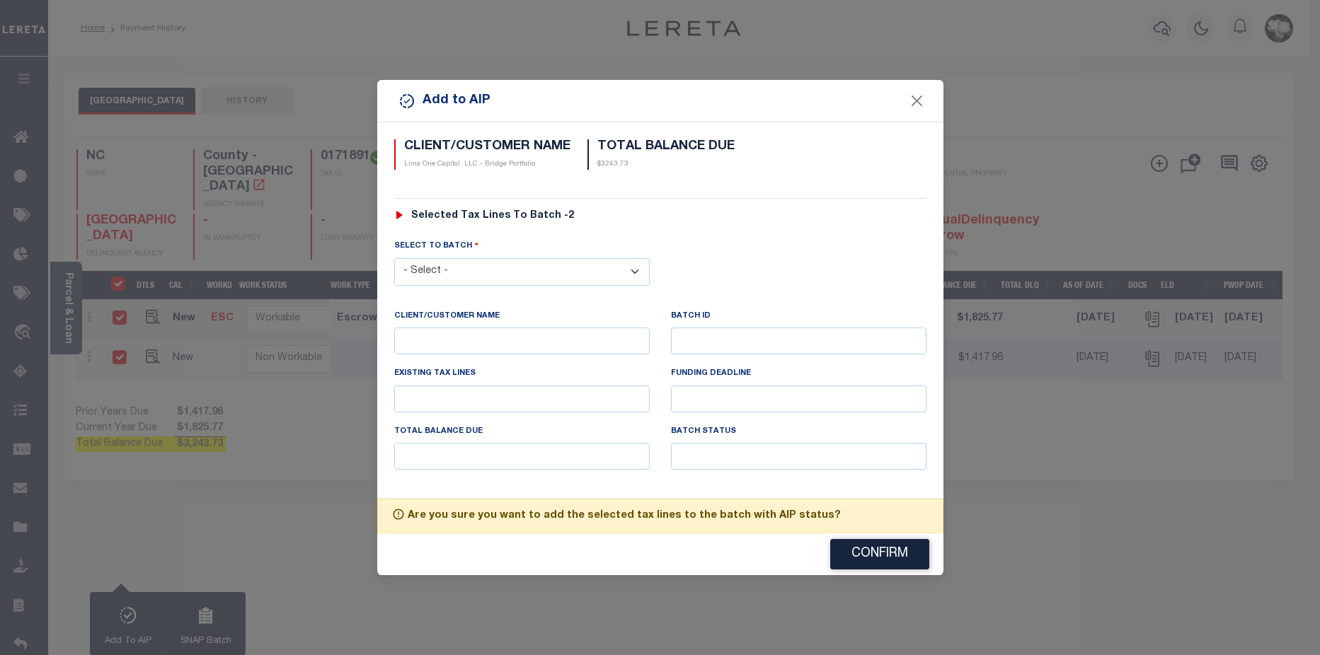
click at [914, 115] on div "Add to AIP" at bounding box center [660, 101] width 566 height 42
click at [919, 108] on button "Close" at bounding box center [916, 101] width 18 height 18
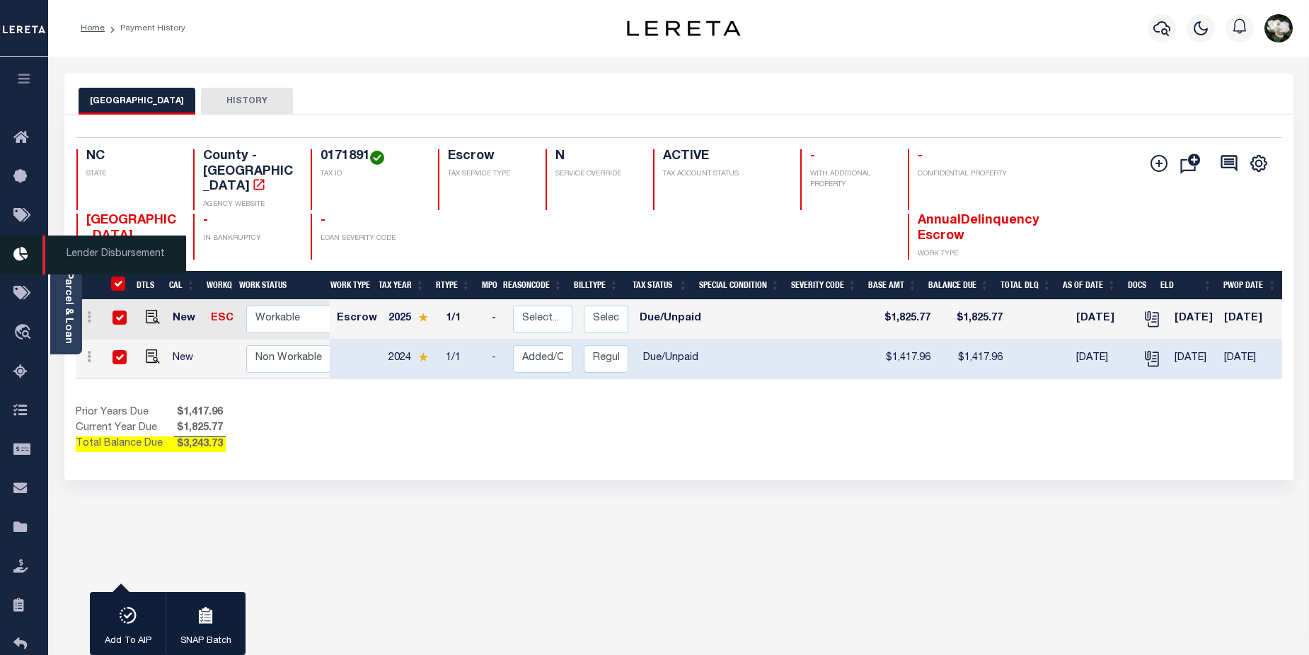
click at [21, 264] on icon at bounding box center [24, 255] width 23 height 18
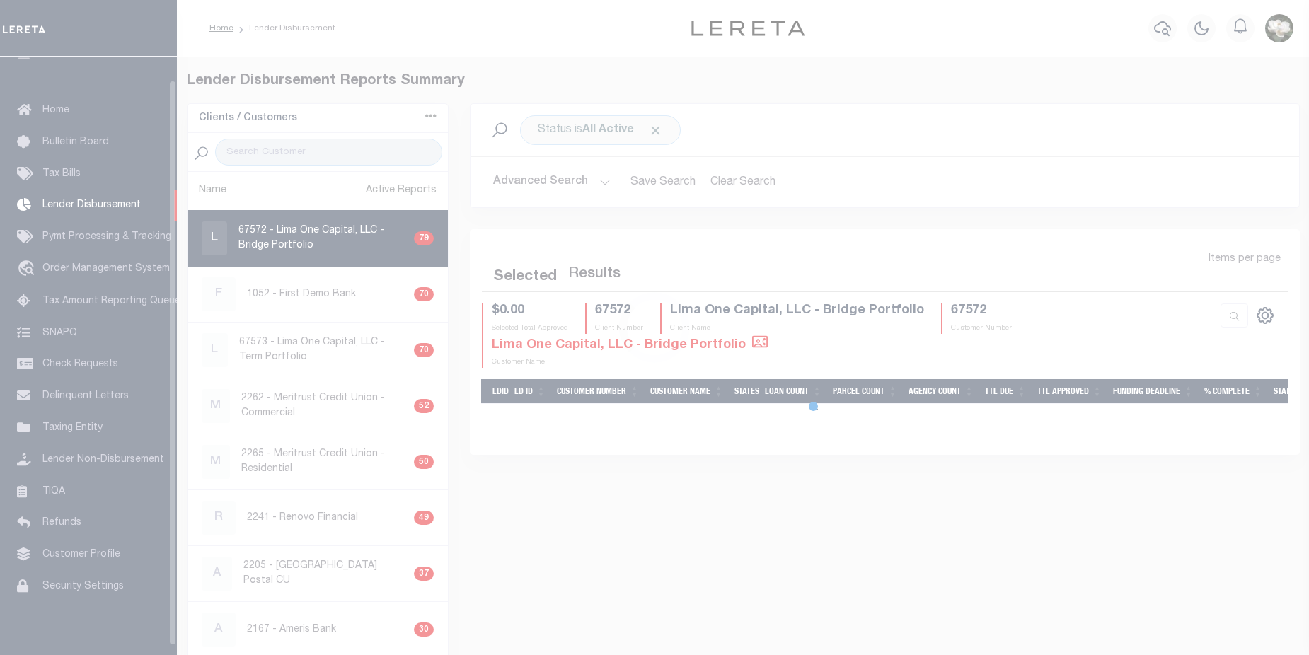
scroll to position [25, 0]
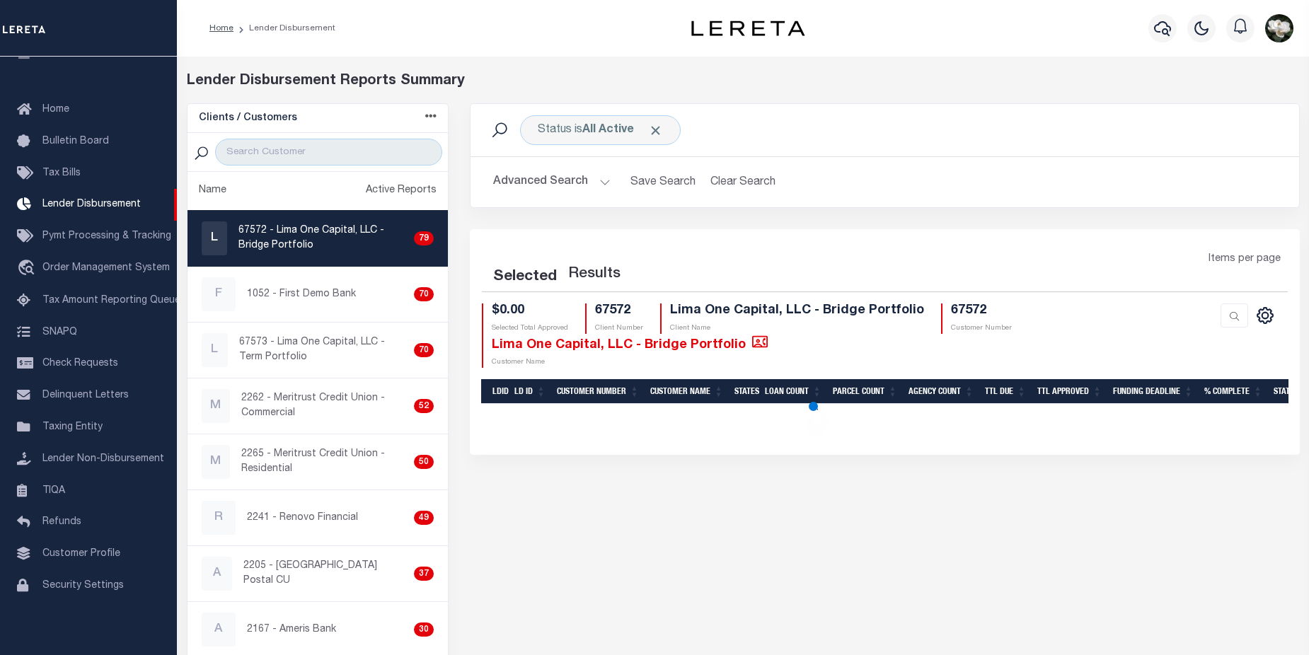
select select "200"
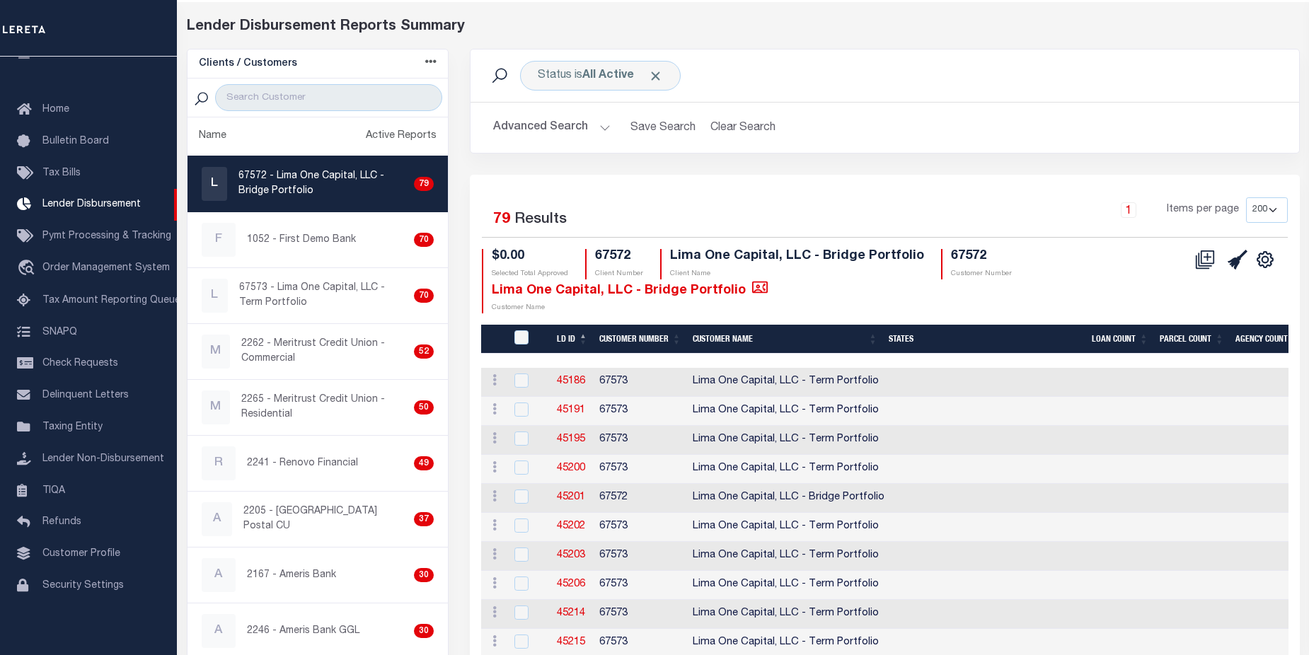
scroll to position [0, 0]
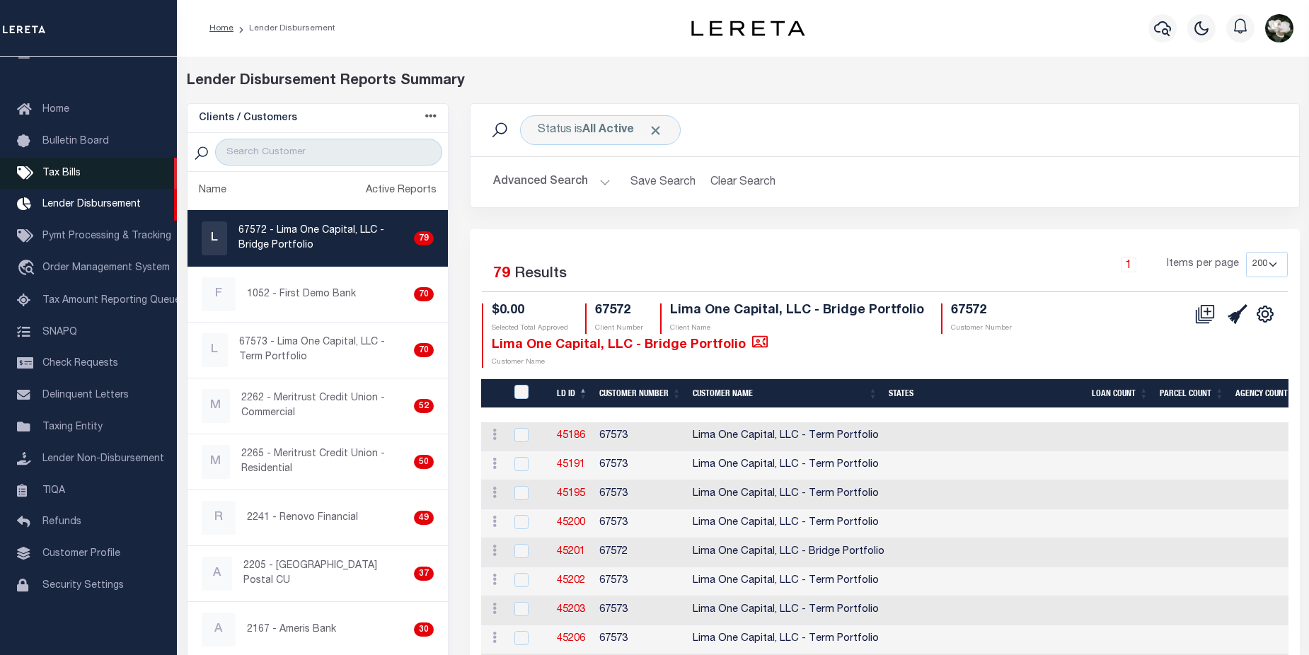
click at [50, 181] on link "Tax Bills" at bounding box center [88, 174] width 177 height 32
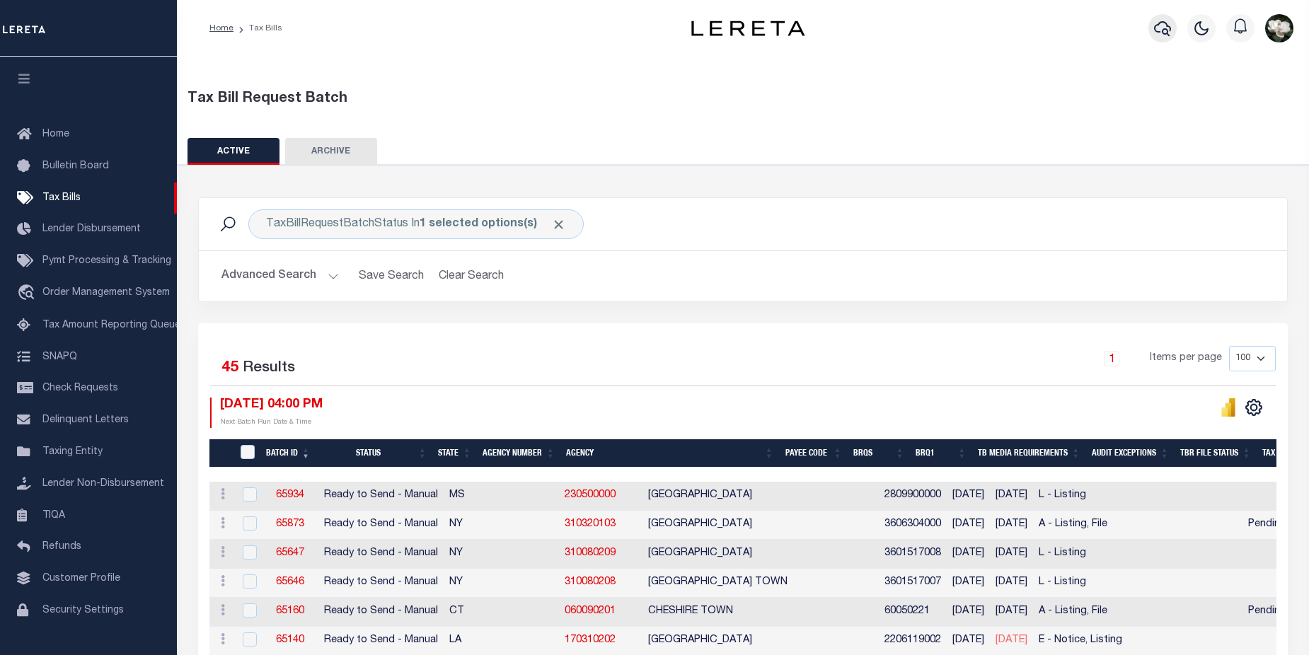
click at [1155, 33] on icon "button" at bounding box center [1162, 28] width 17 height 17
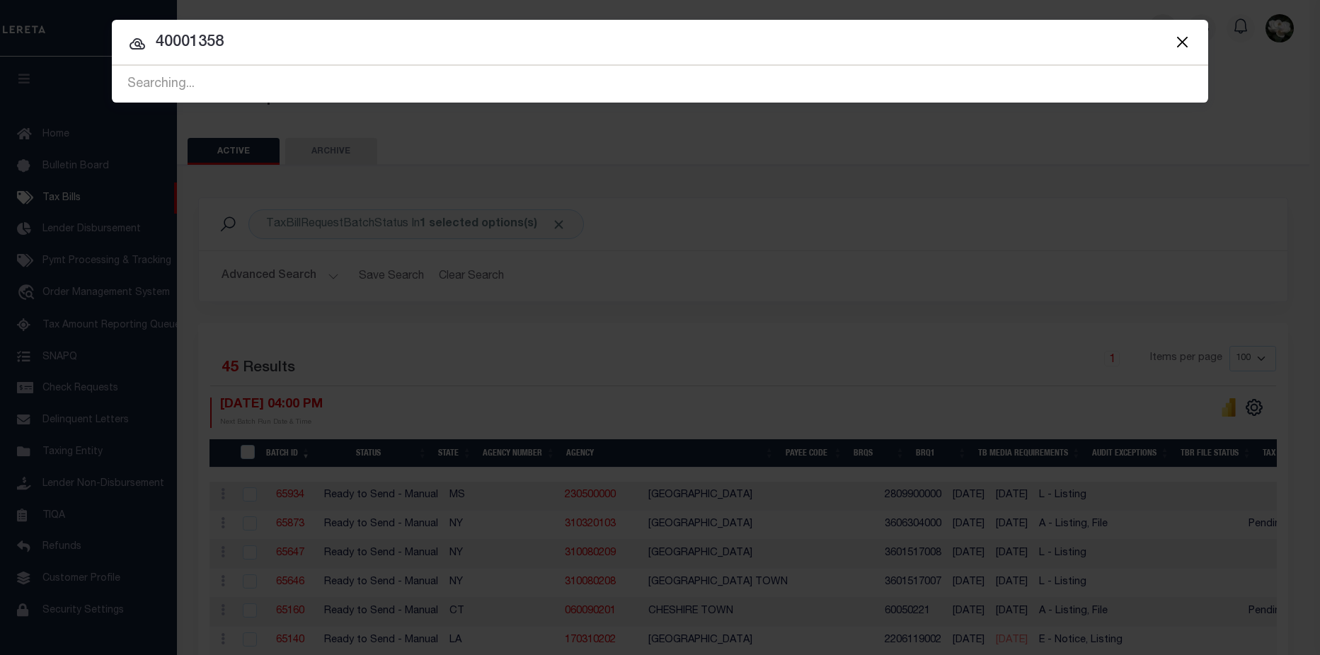
type input "40001358"
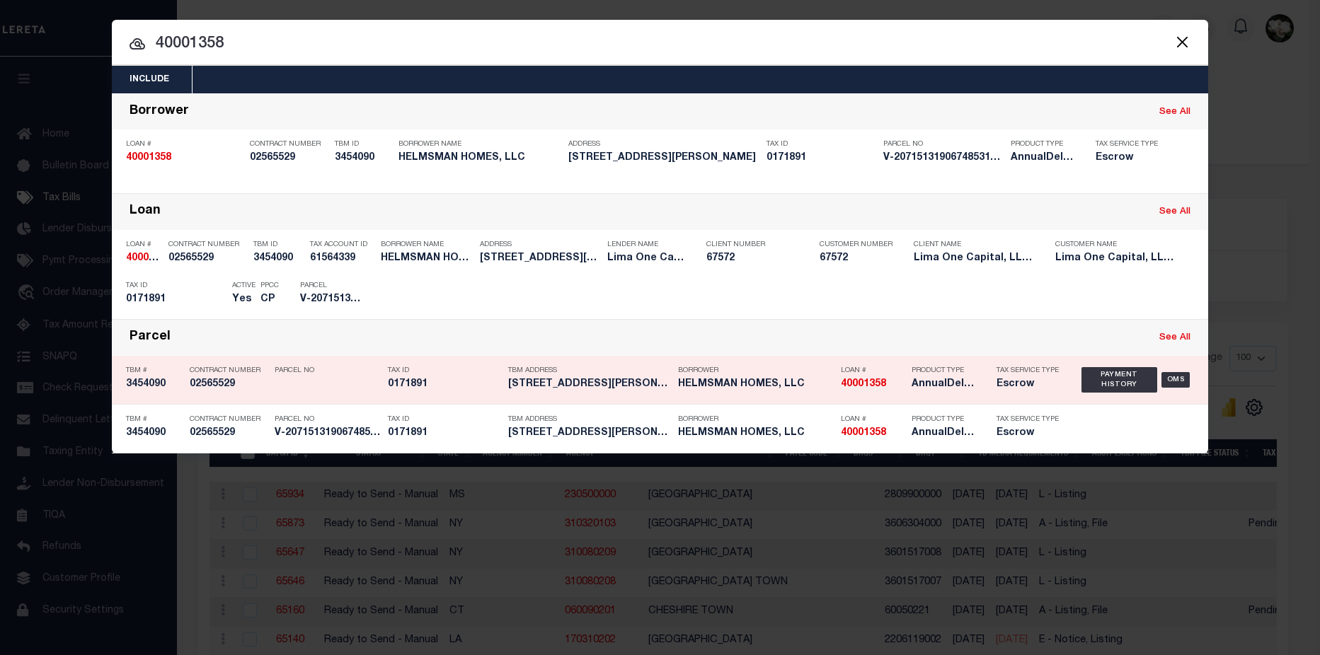
click at [636, 381] on h5 "429 TATE ST HIGH POINT NC 27260" at bounding box center [589, 385] width 163 height 12
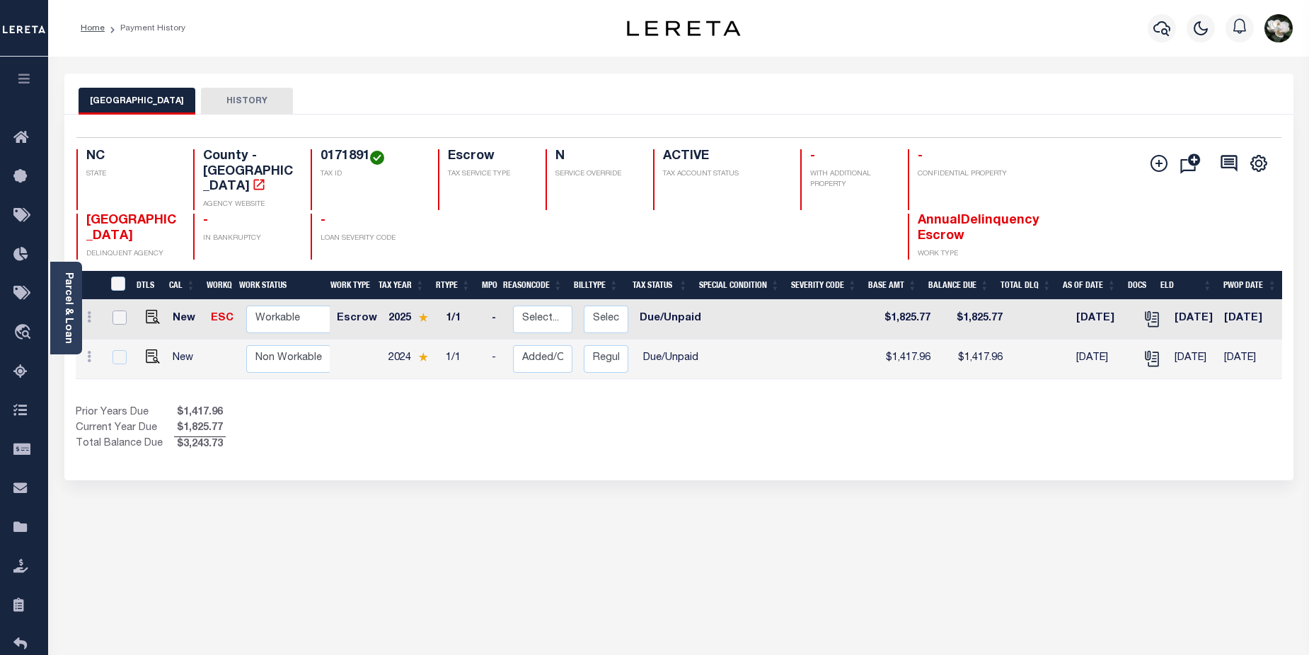
click at [117, 311] on input "checkbox" at bounding box center [120, 318] width 14 height 14
checkbox input "true"
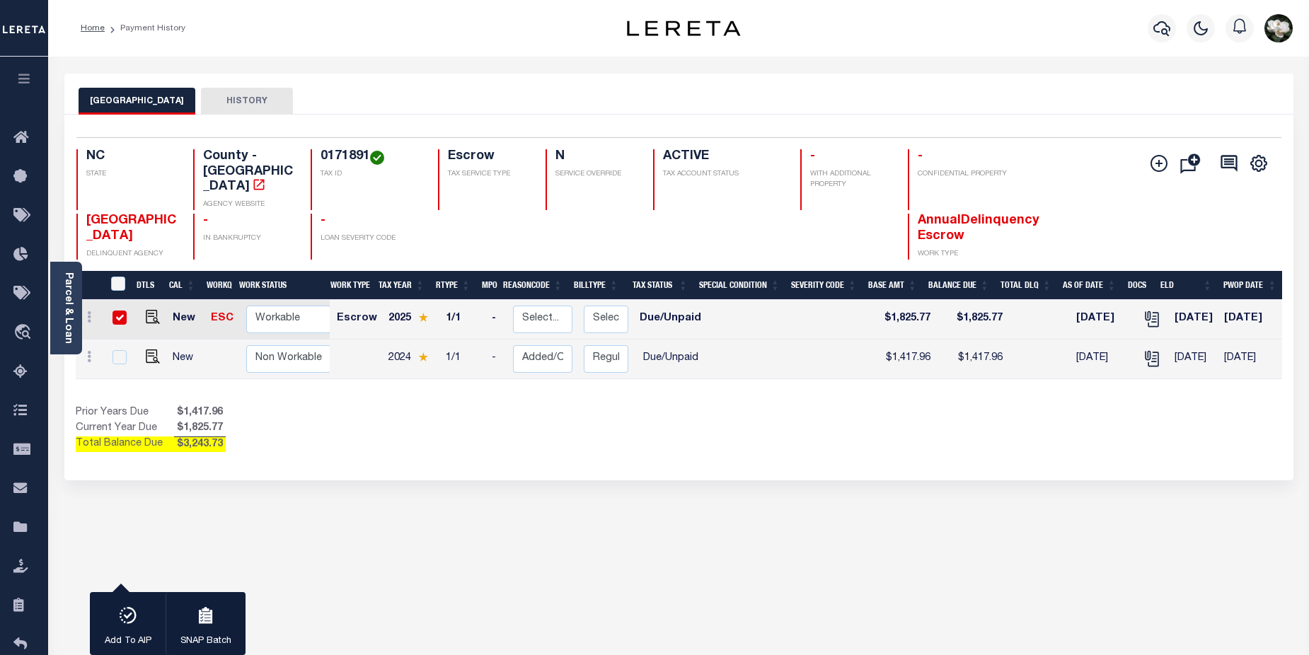
click at [121, 351] on td at bounding box center [118, 360] width 30 height 40
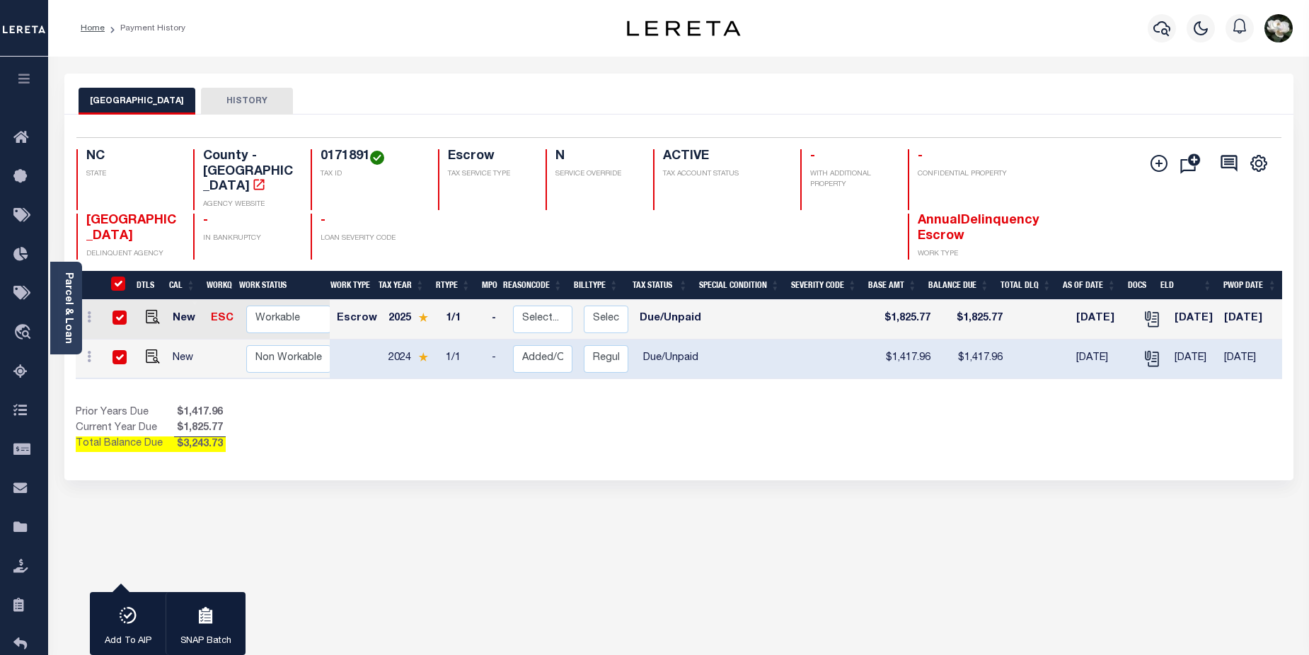
checkbox input "true"
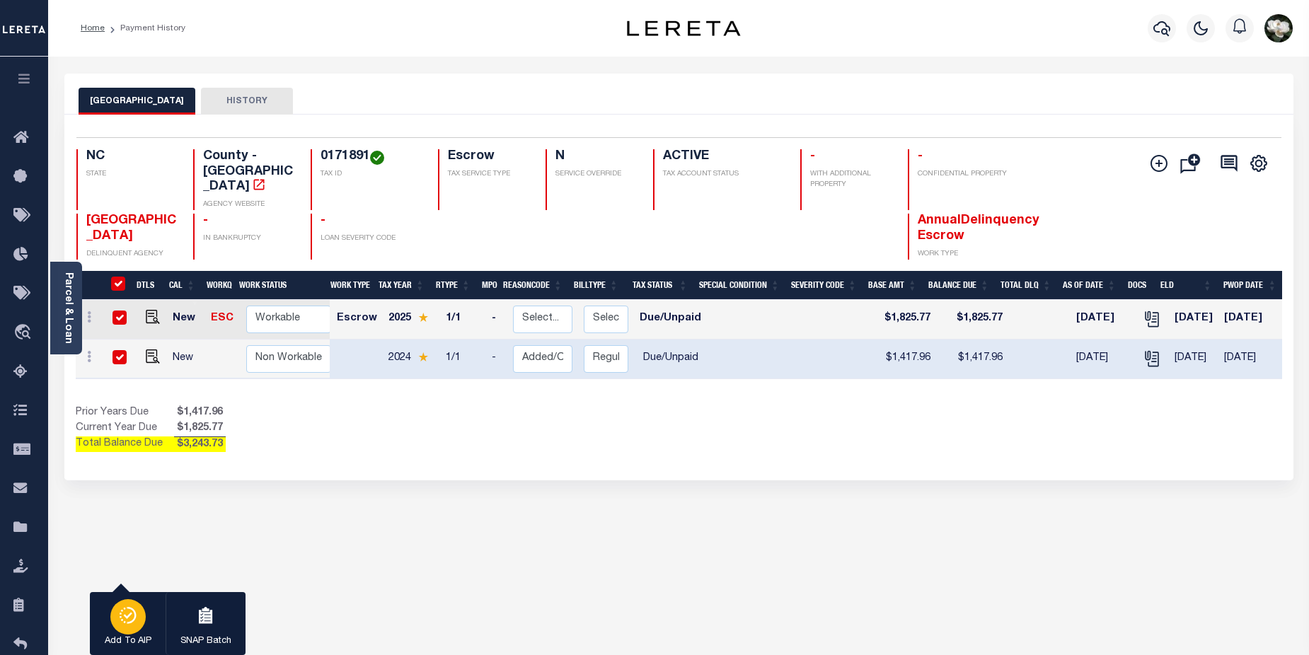
click at [124, 622] on icon "button" at bounding box center [128, 615] width 20 height 17
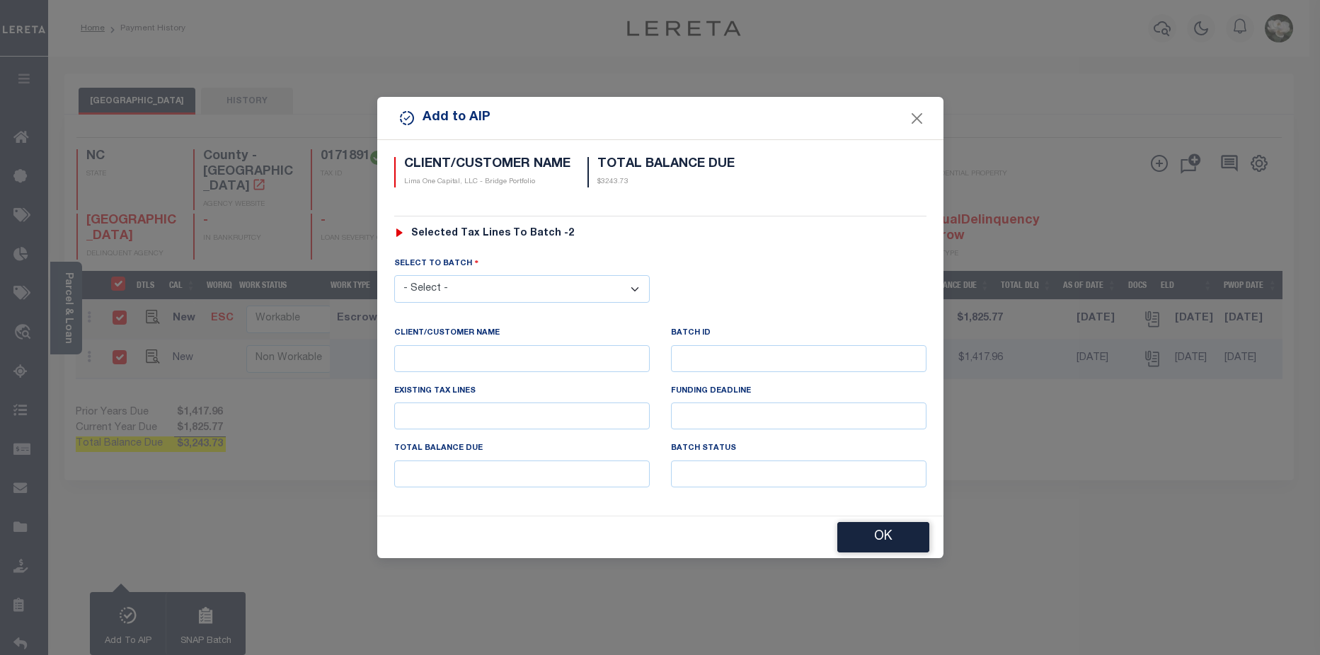
click at [566, 287] on select "- Select - 45201 45890 45971 46120 46193 46413 46450 46470" at bounding box center [521, 289] width 255 height 28
click at [929, 125] on div "Add to AIP" at bounding box center [660, 118] width 566 height 42
click at [925, 113] on button "Close" at bounding box center [916, 118] width 18 height 18
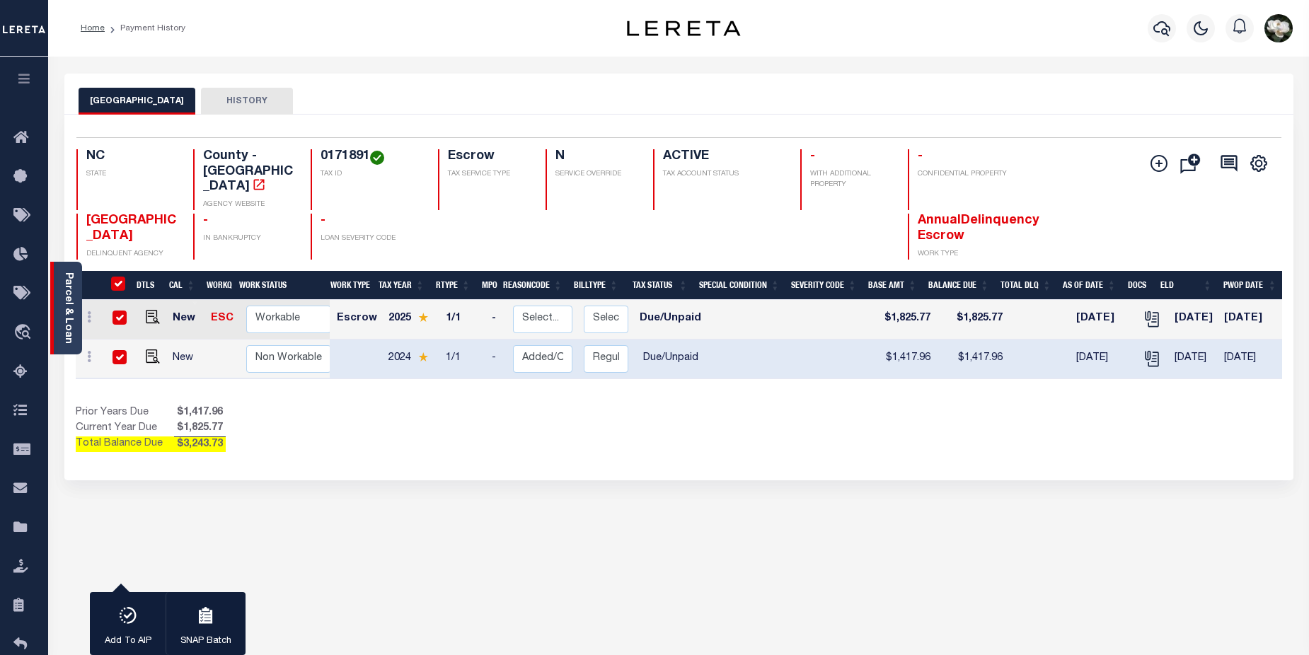
click at [63, 302] on link "Parcel & Loan" at bounding box center [68, 307] width 10 height 71
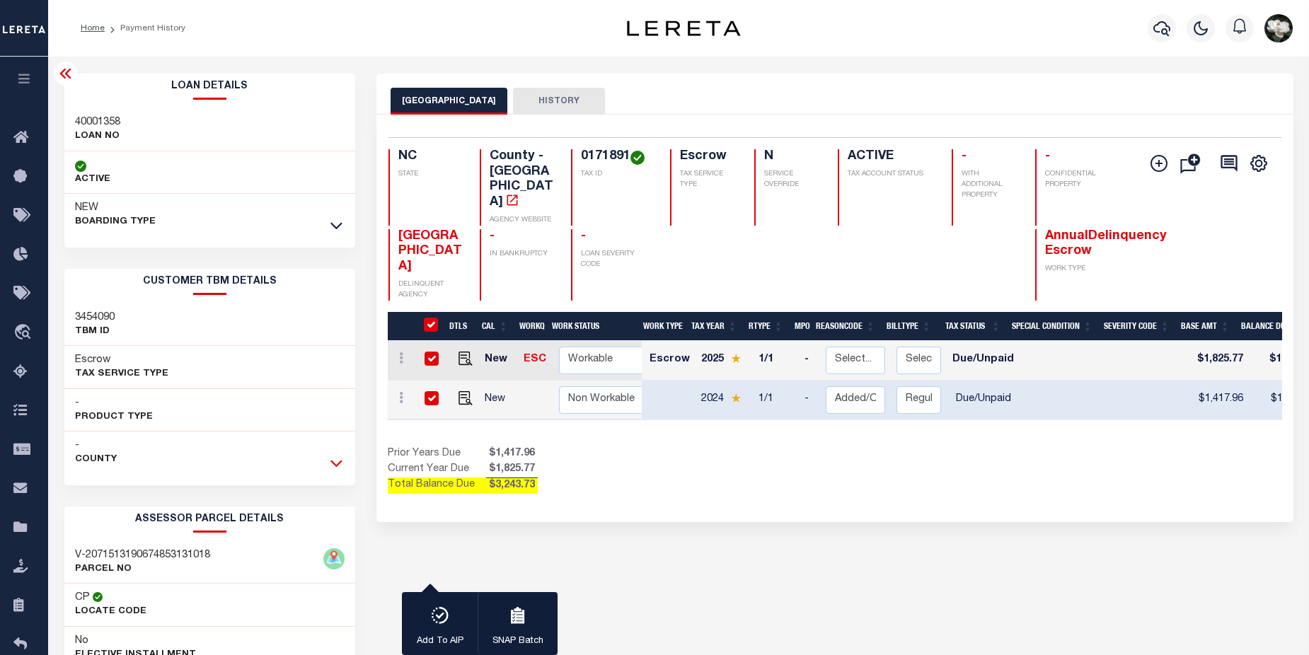
click at [333, 466] on icon at bounding box center [336, 463] width 12 height 15
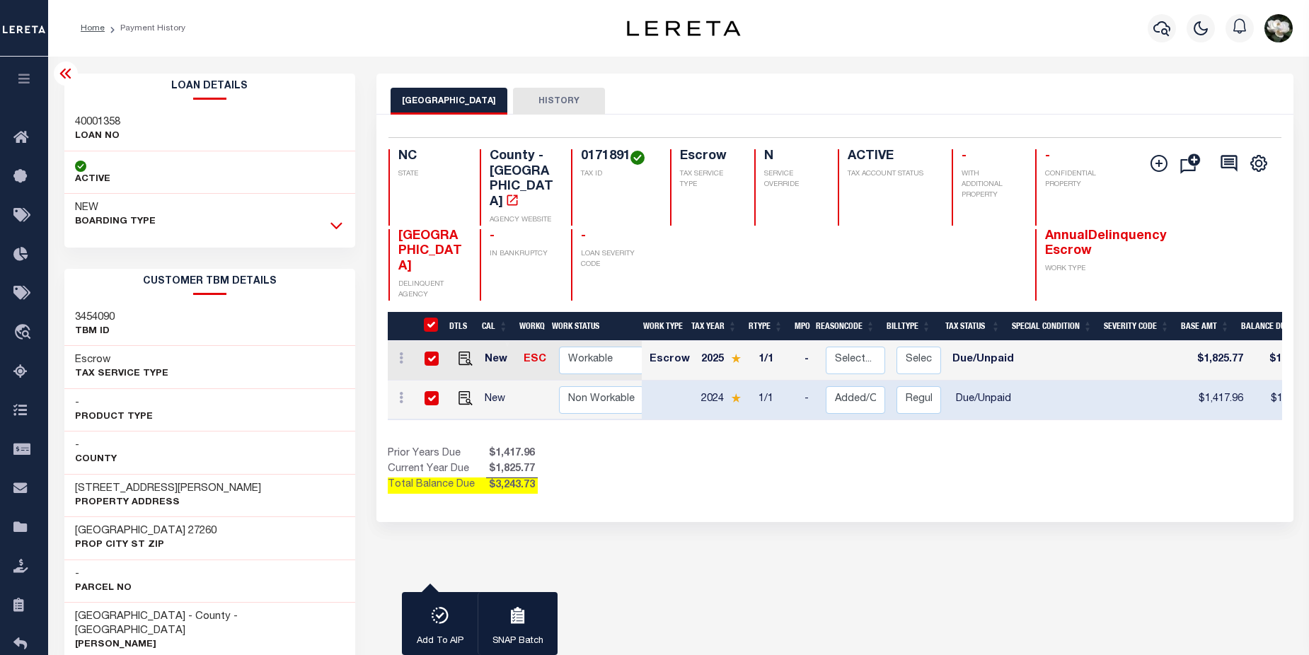
click at [335, 227] on icon at bounding box center [336, 226] width 12 height 7
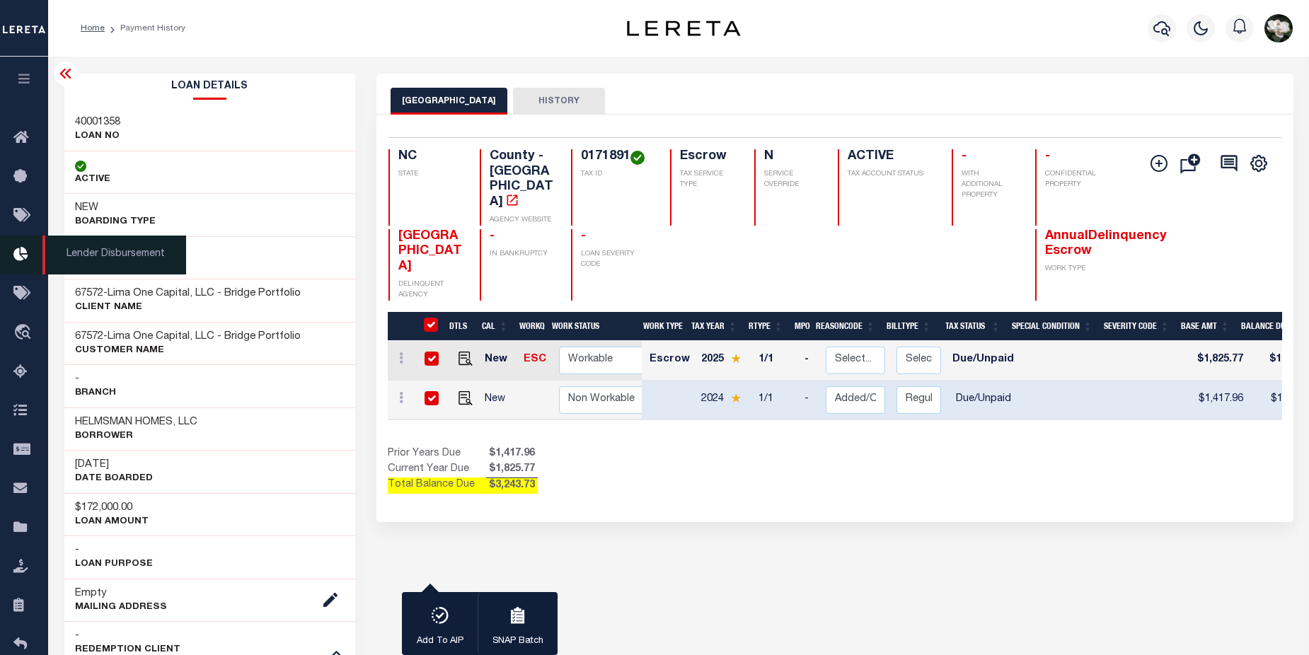
click at [25, 263] on icon at bounding box center [24, 255] width 23 height 18
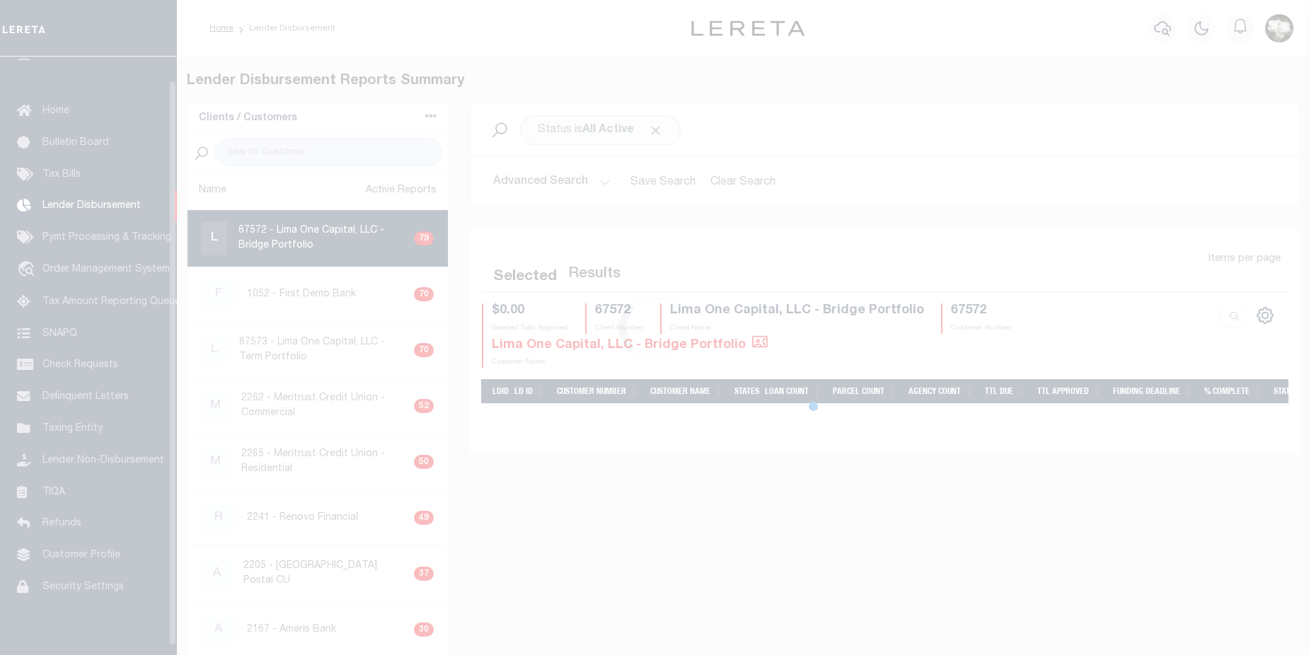
scroll to position [25, 0]
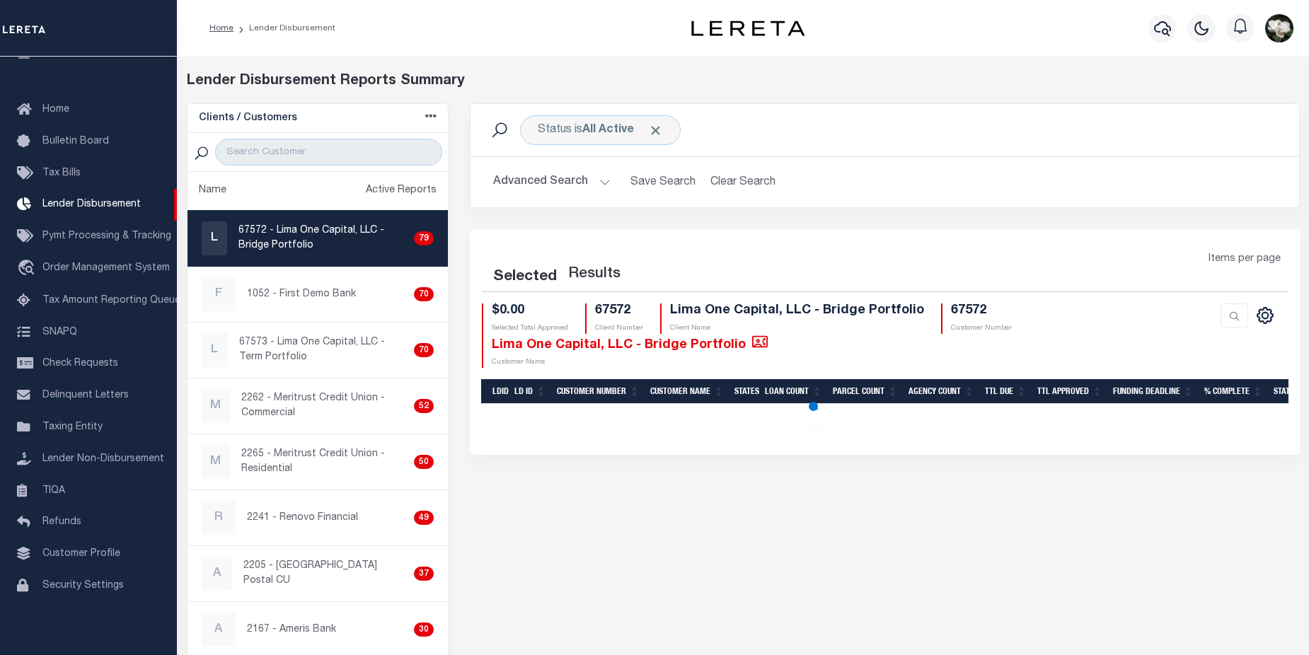
click at [316, 243] on p "67572 - Lima One Capital, LLC - Bridge Portfolio" at bounding box center [323, 239] width 170 height 30
checkbox input "true"
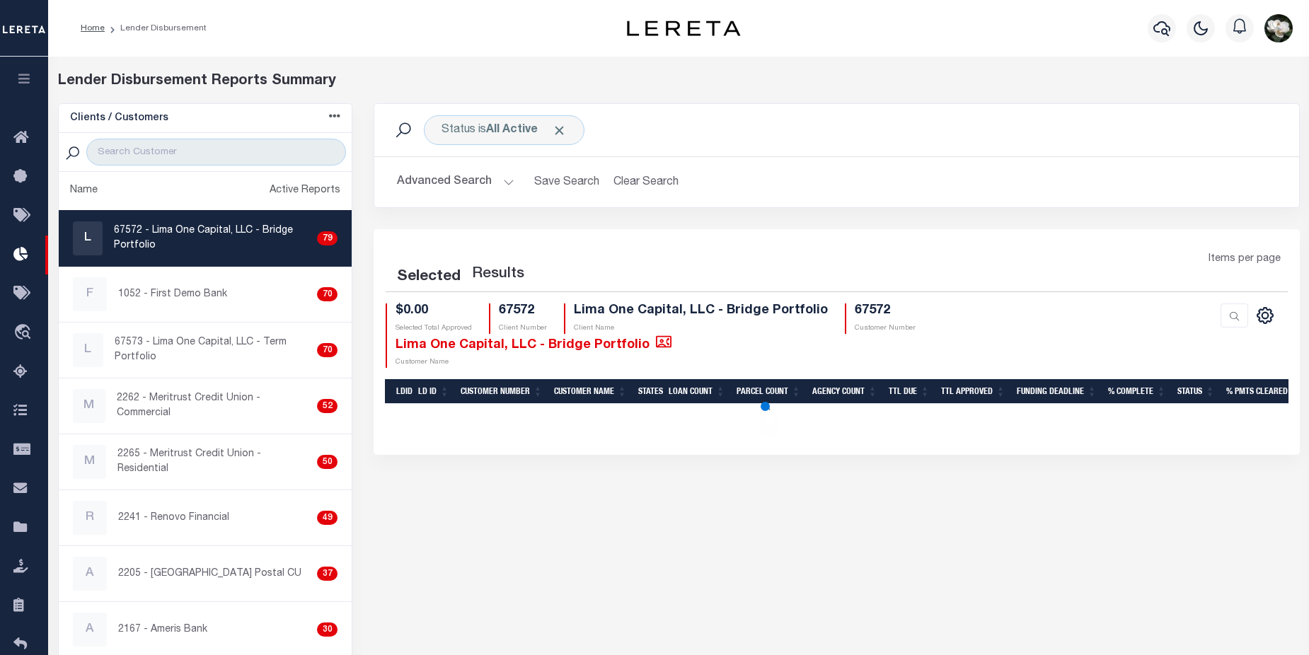
select select "200"
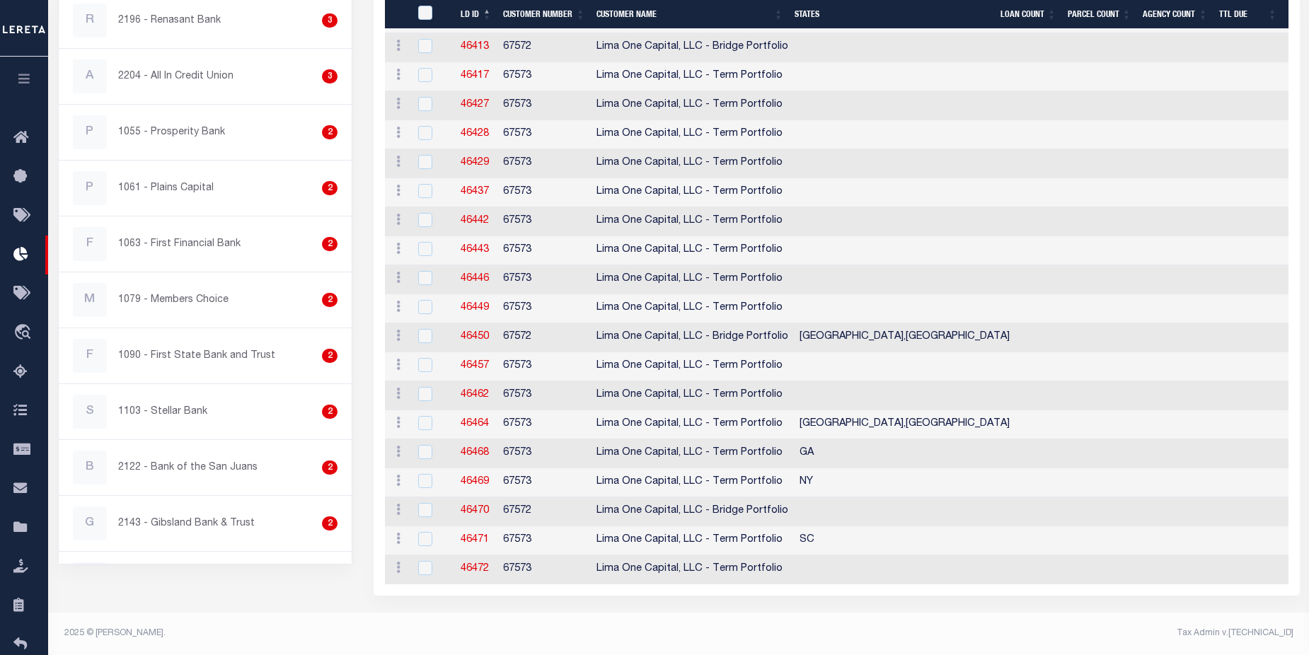
scroll to position [2127, 0]
click at [477, 564] on link "46472" at bounding box center [475, 569] width 28 height 10
checkbox input "true"
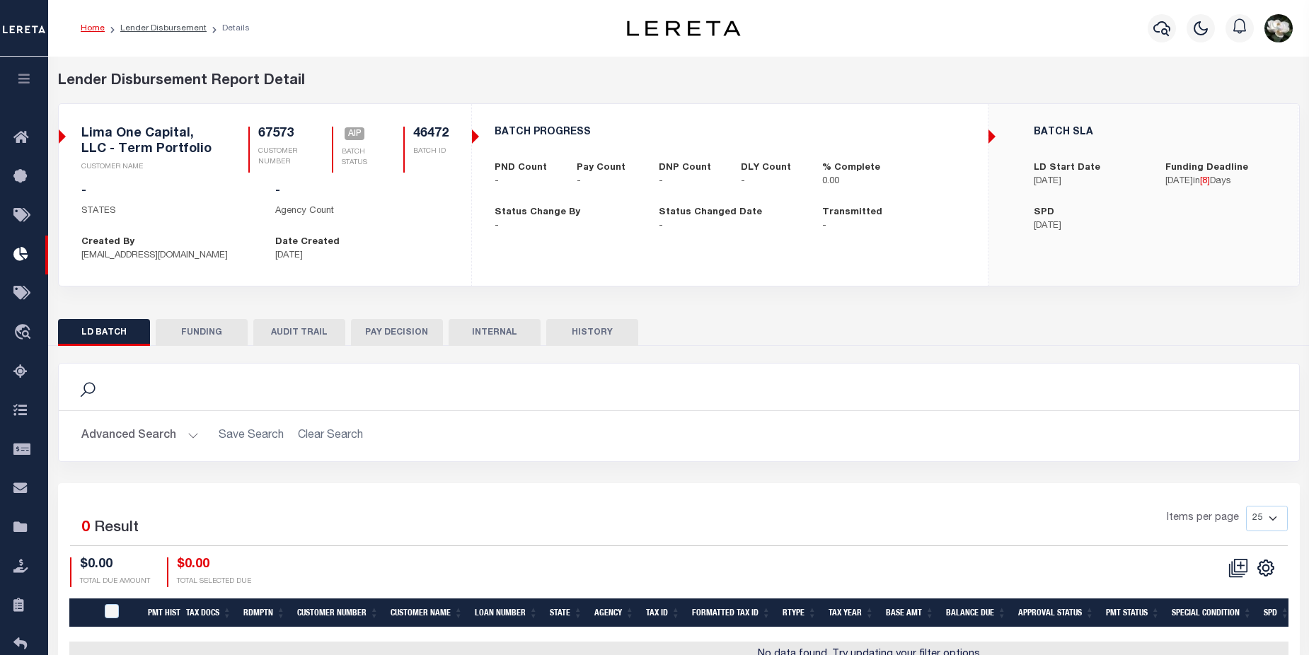
click at [97, 435] on button "Advanced Search" at bounding box center [139, 436] width 117 height 28
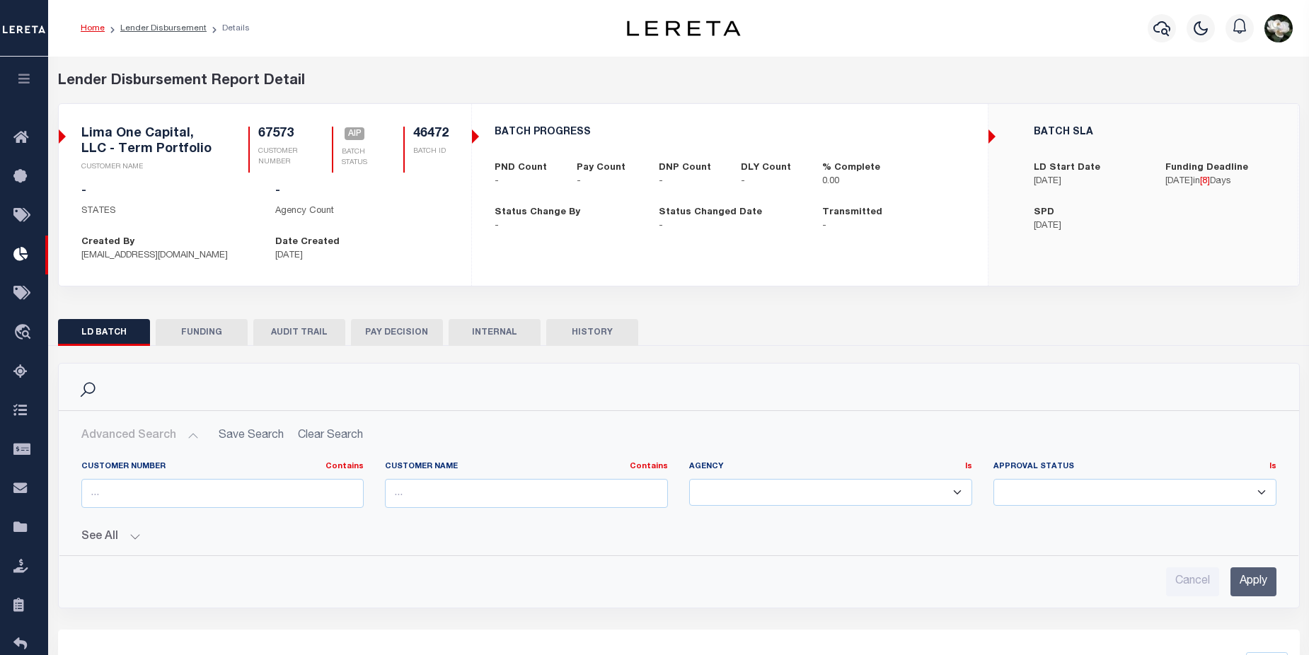
checkbox input "true"
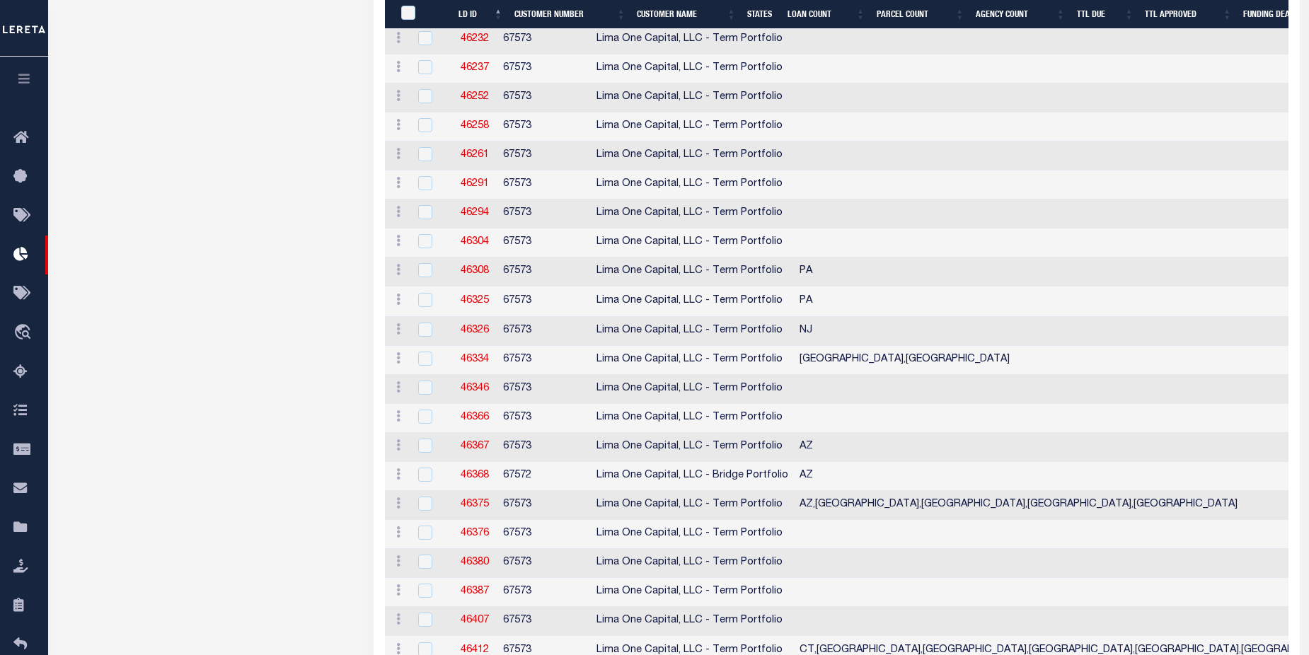
scroll to position [2127, 0]
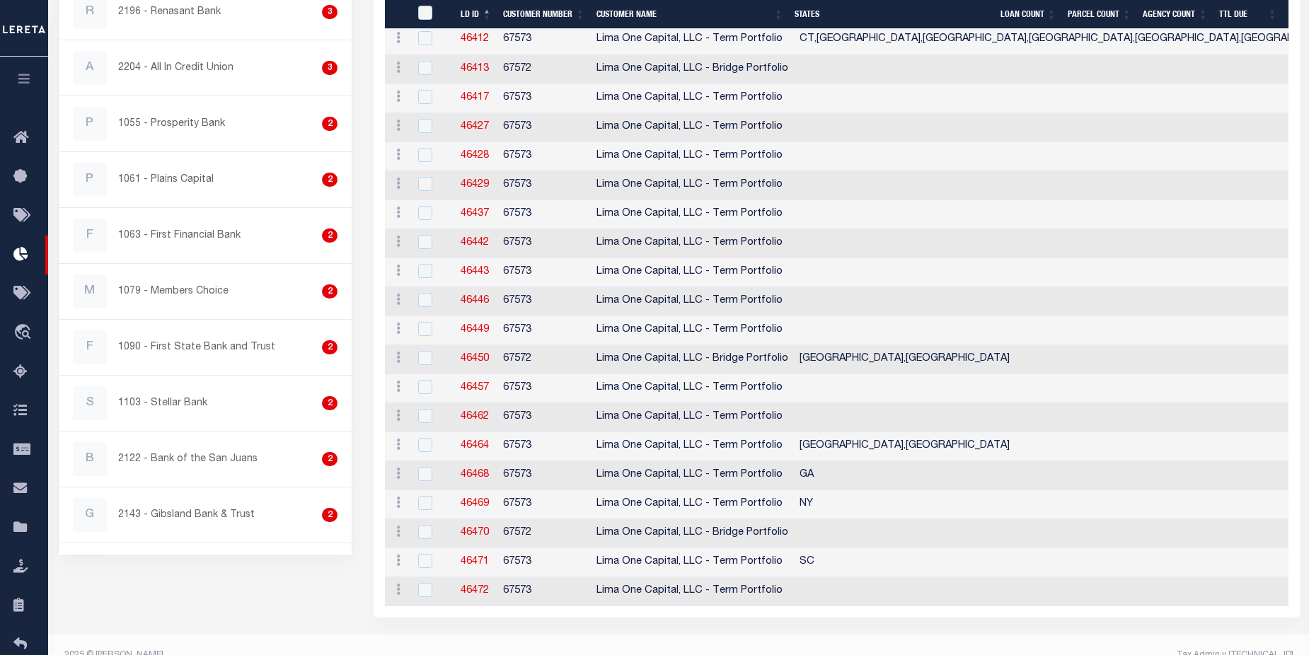
click at [471, 586] on link "46472" at bounding box center [475, 591] width 28 height 10
checkbox input "true"
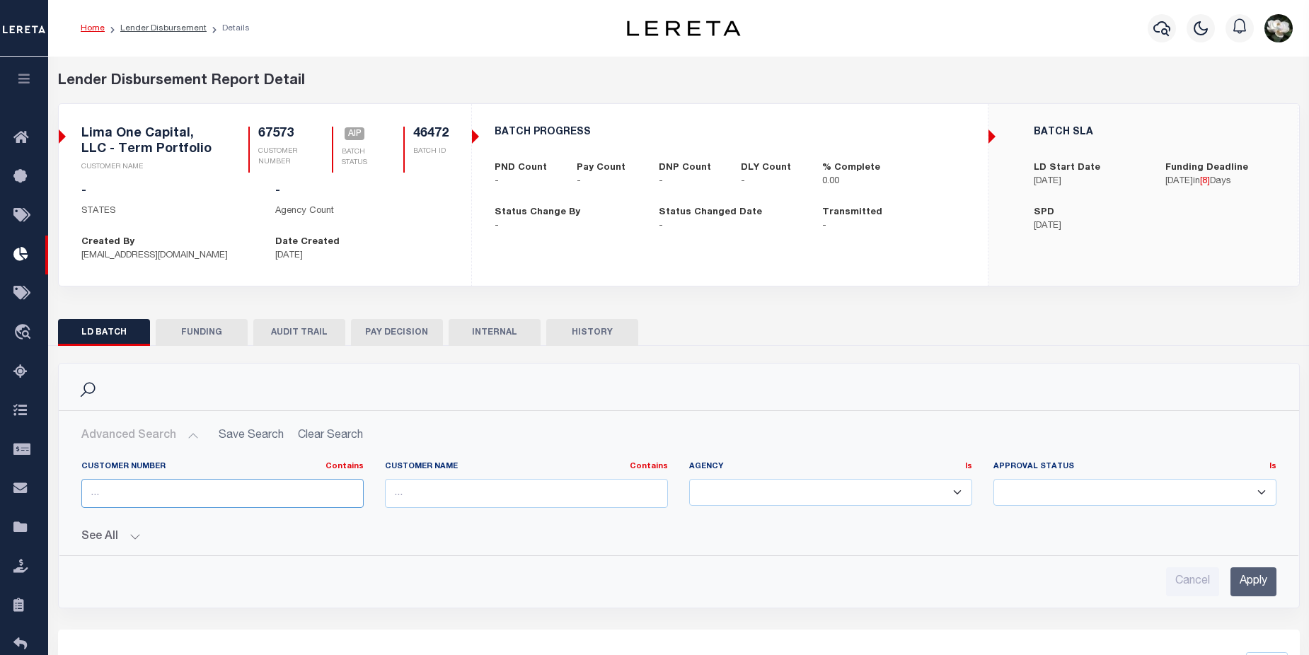
click at [158, 490] on input "text" at bounding box center [222, 493] width 283 height 29
type input "67572"
click at [1253, 578] on input "Apply" at bounding box center [1254, 582] width 46 height 29
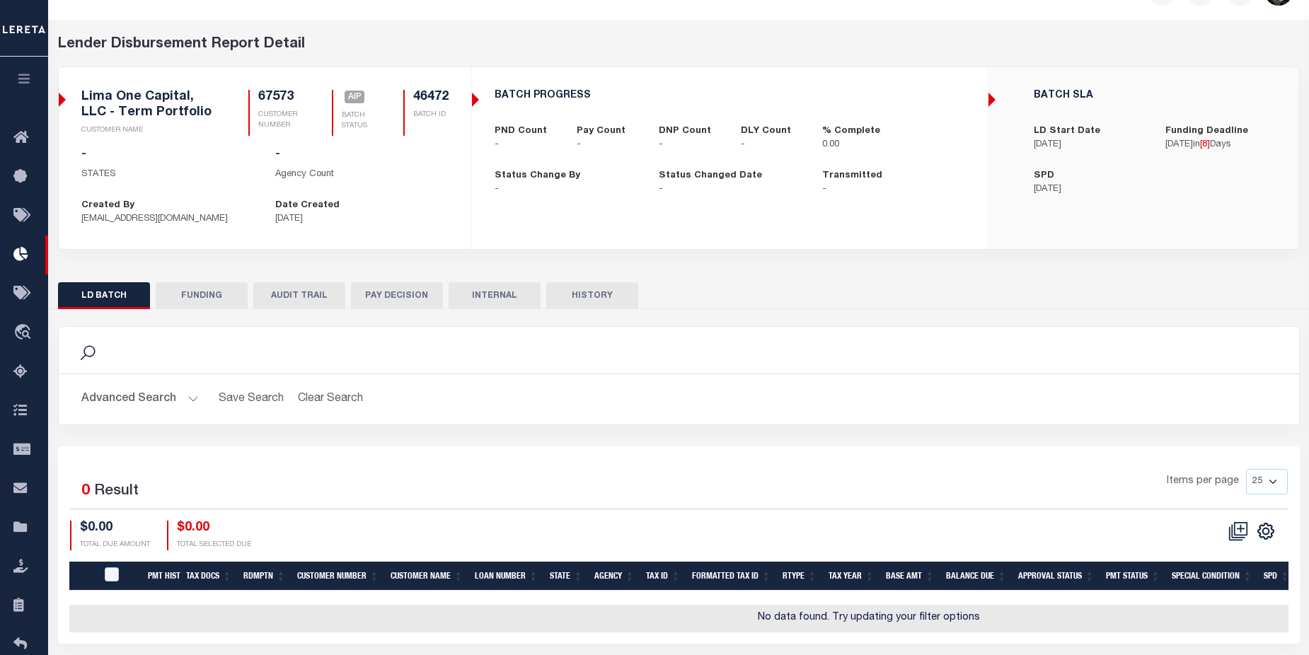
scroll to position [95, 0]
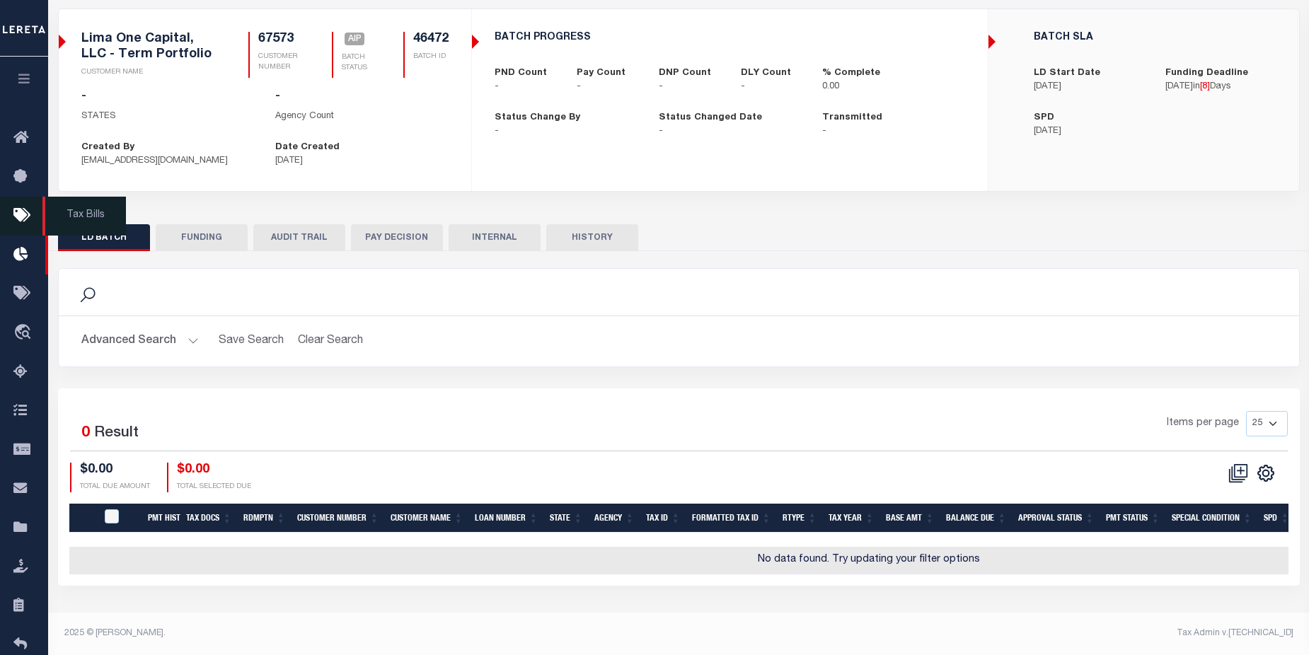
click at [25, 224] on icon at bounding box center [24, 216] width 23 height 18
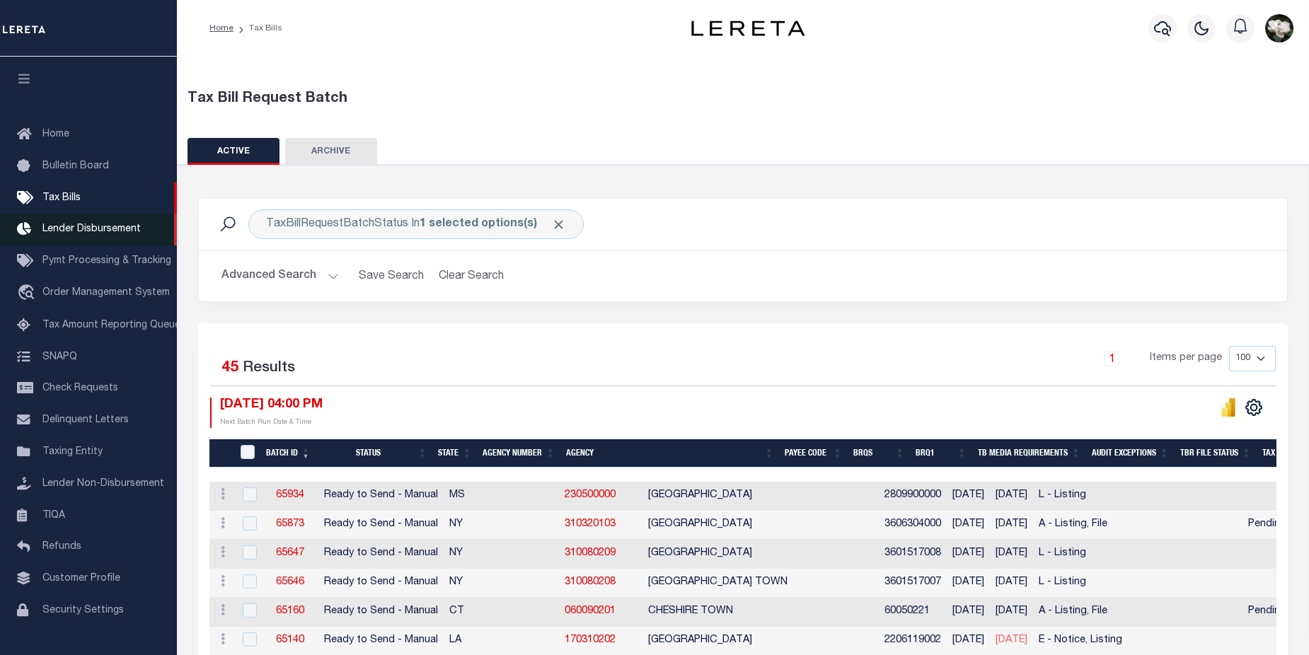
click at [72, 234] on span "Lender Disbursement" at bounding box center [91, 229] width 98 height 10
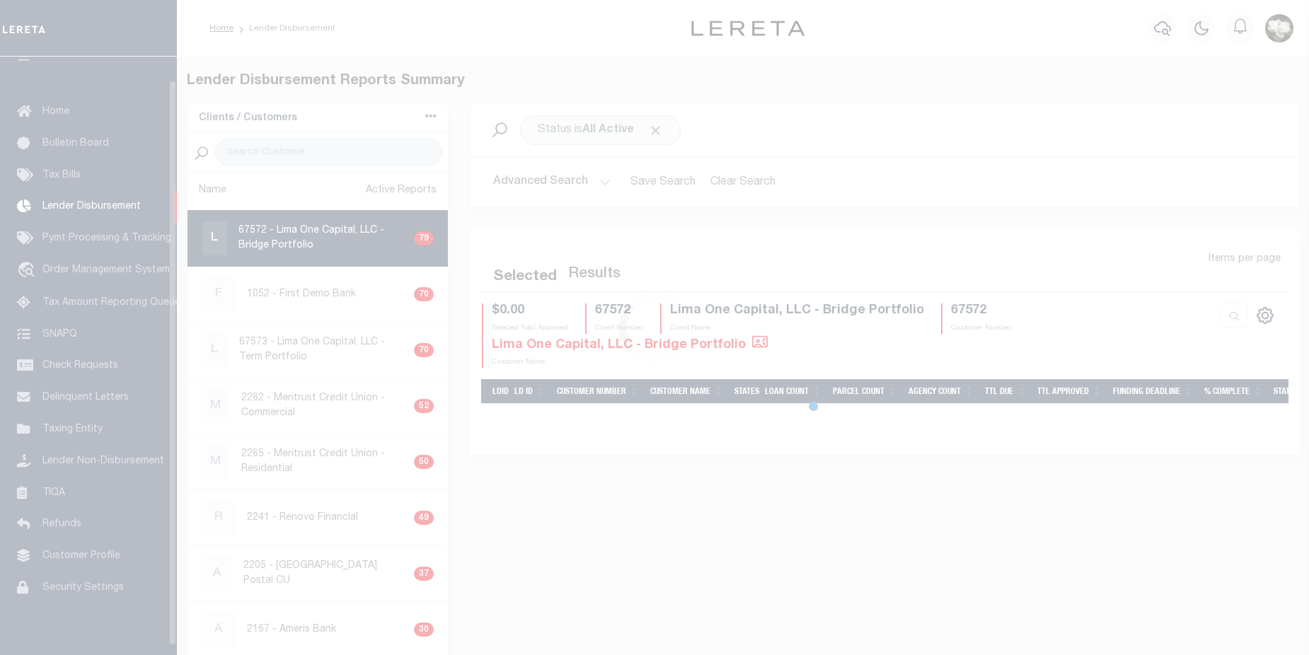
scroll to position [25, 0]
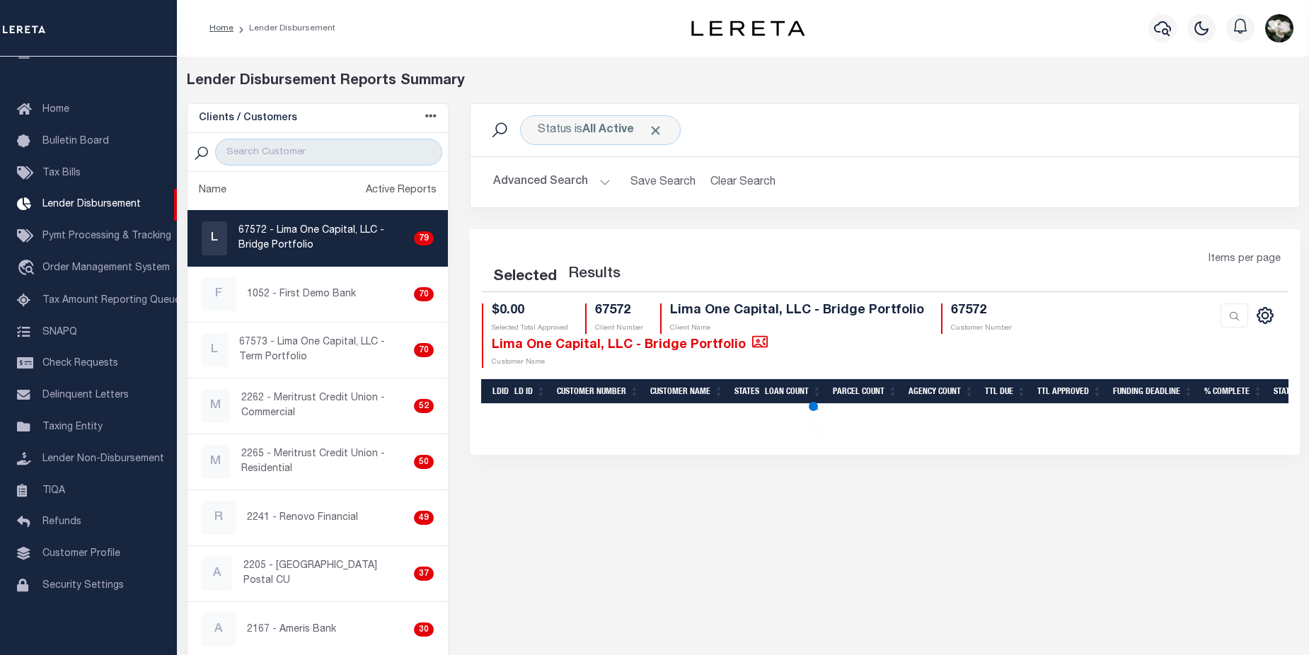
select select "200"
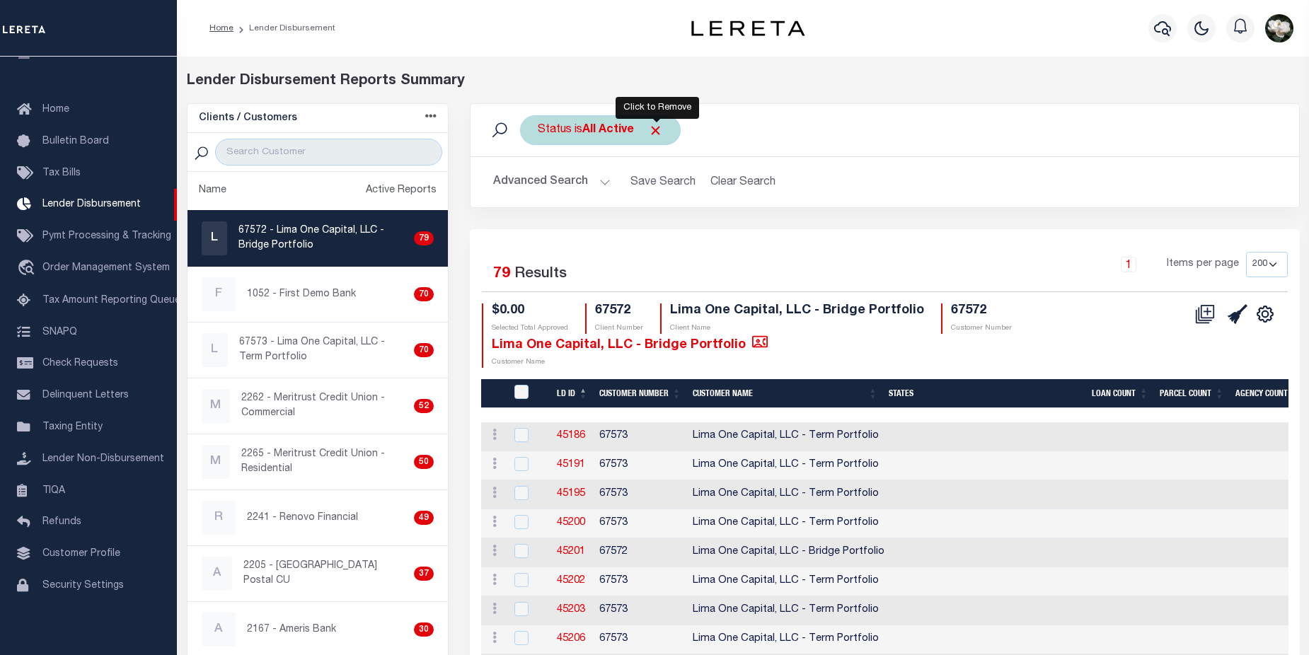
click at [655, 132] on span "Click to Remove" at bounding box center [655, 130] width 15 height 15
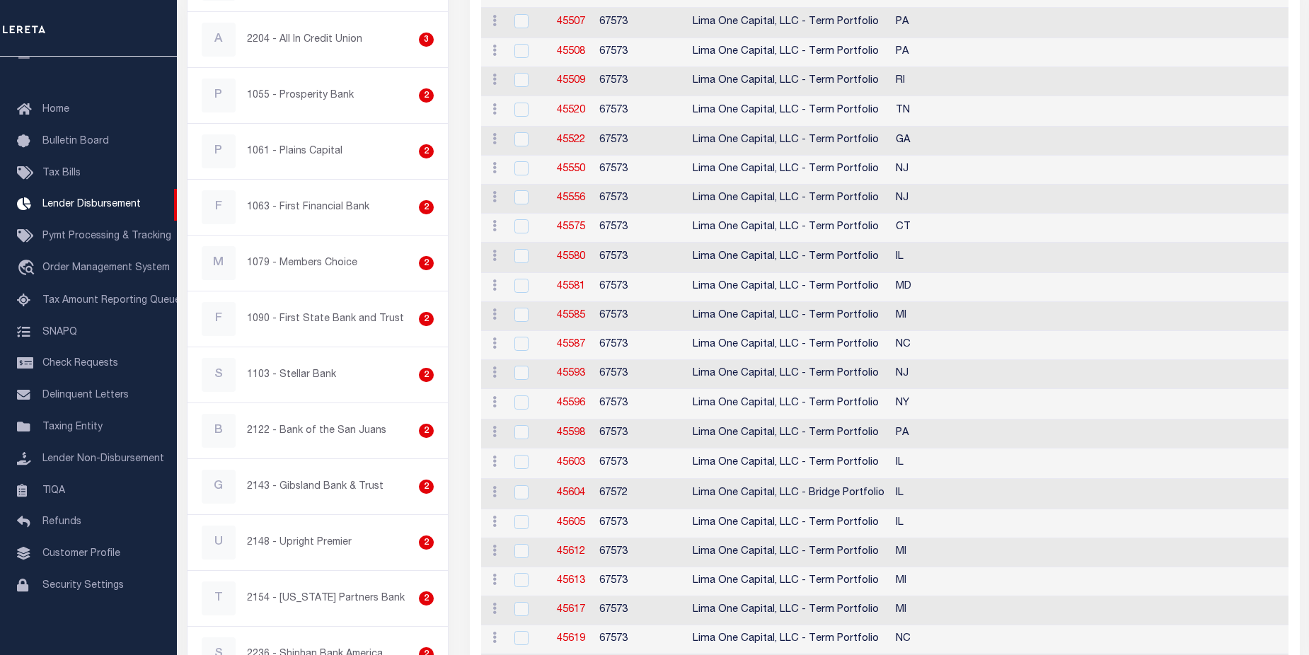
scroll to position [0, 0]
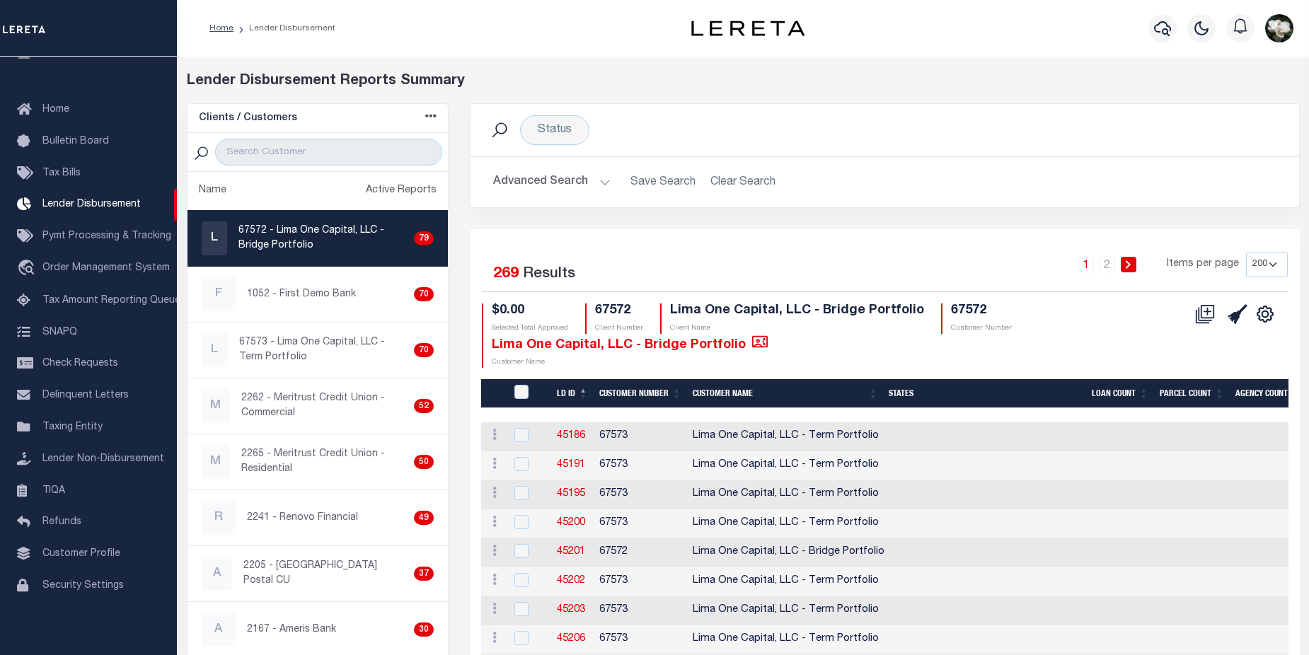
click at [311, 243] on p "67572 - Lima One Capital, LLC - Bridge Portfolio" at bounding box center [323, 239] width 170 height 30
checkbox input "true"
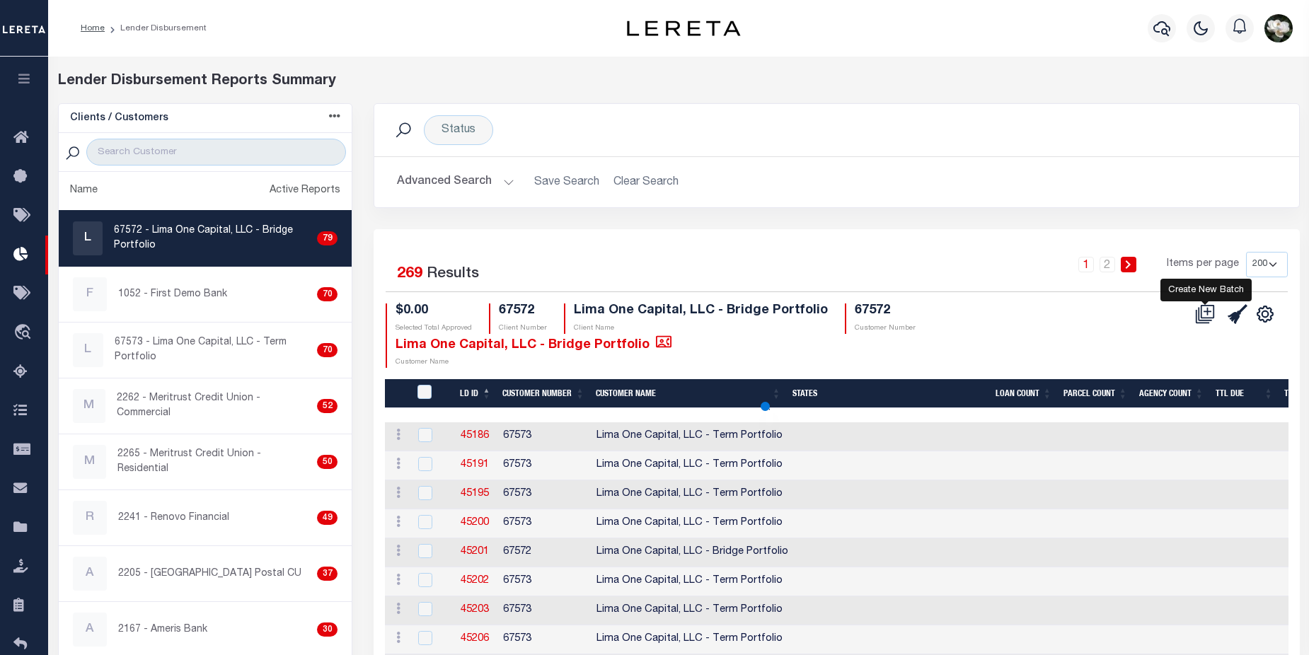
click at [1214, 316] on icon at bounding box center [1207, 310] width 13 height 13
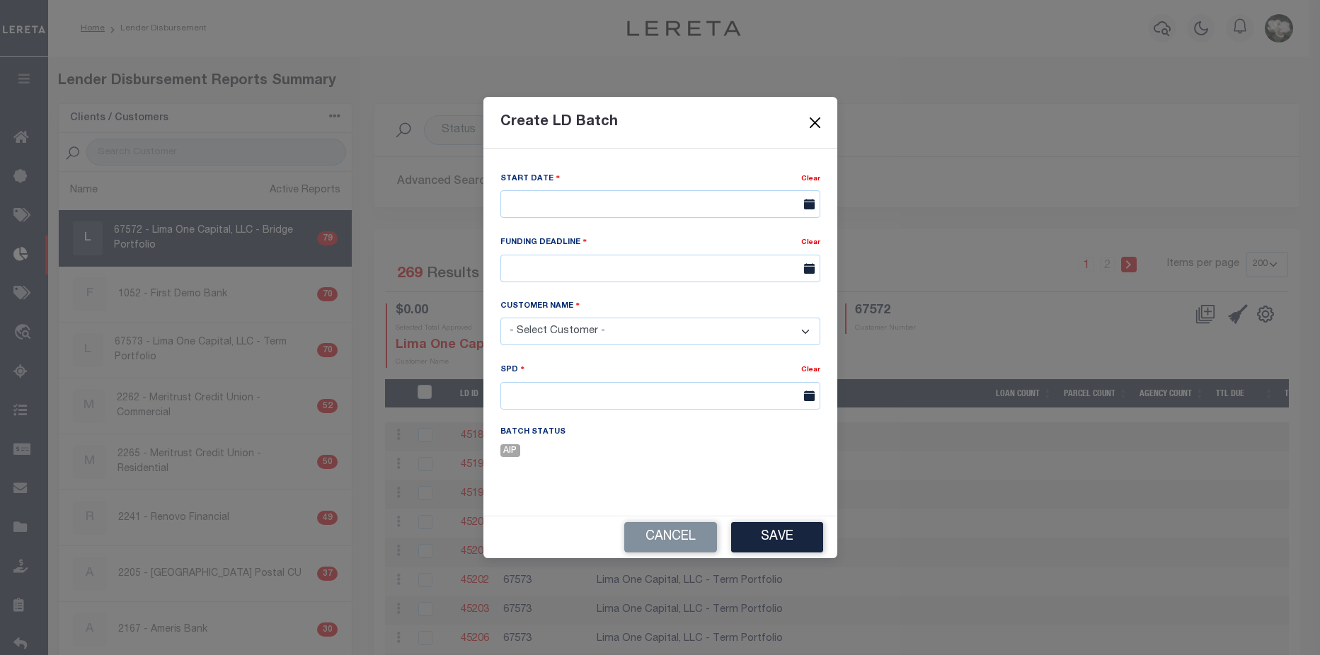
click at [815, 123] on button "Close" at bounding box center [814, 122] width 18 height 18
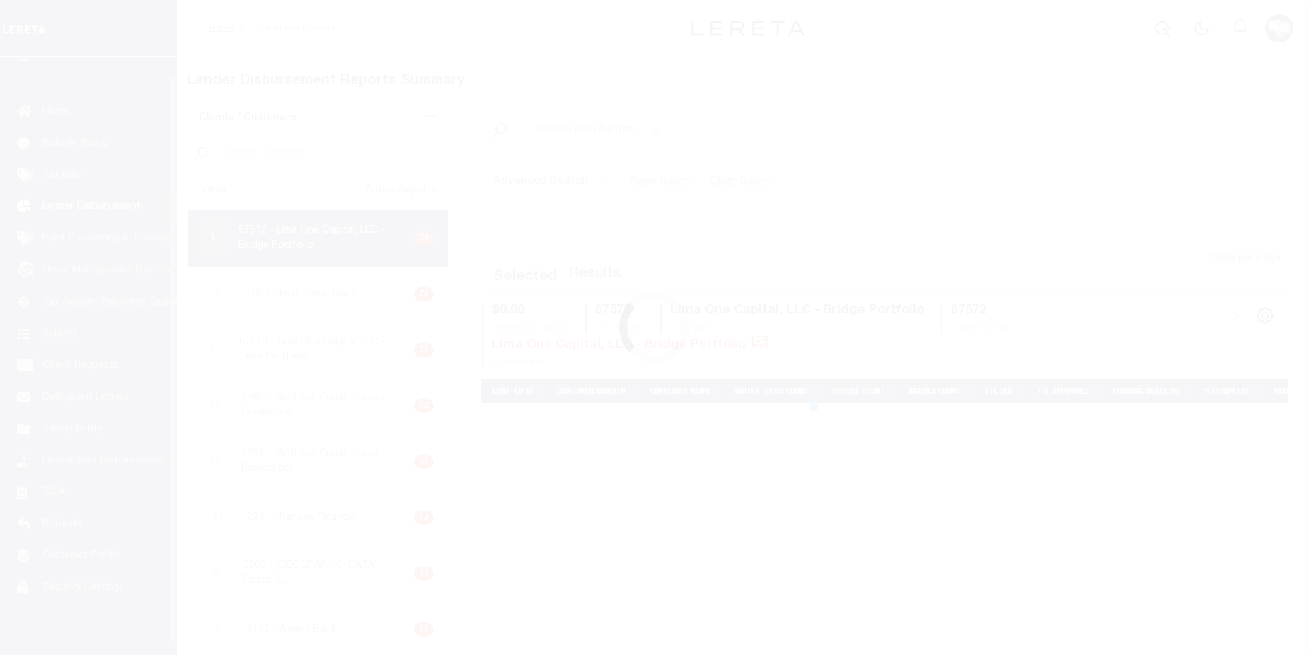
scroll to position [25, 0]
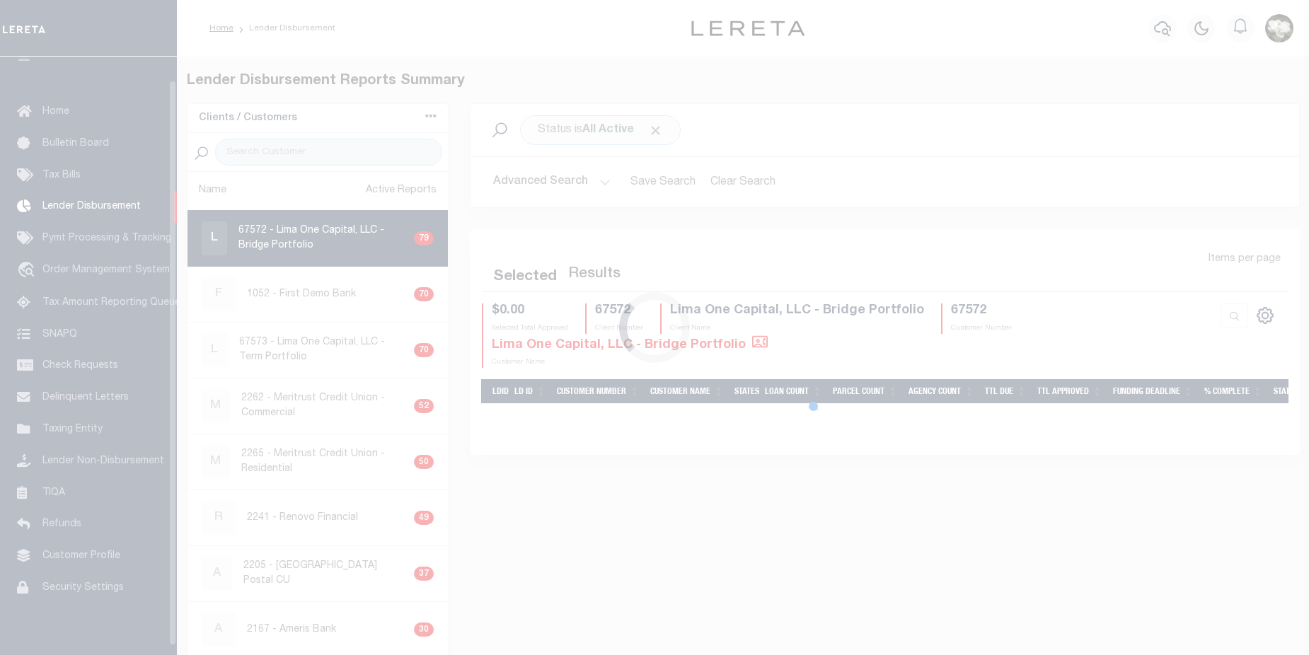
scroll to position [25, 0]
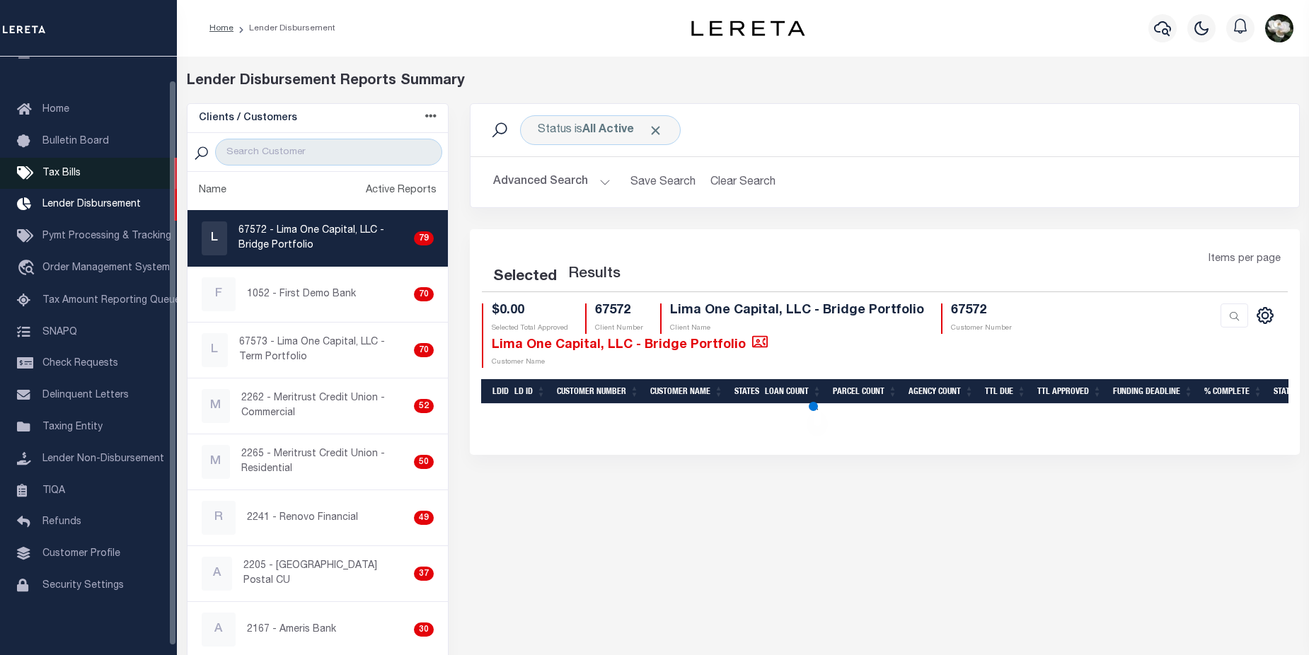
click at [62, 182] on link "Tax Bills" at bounding box center [88, 174] width 177 height 32
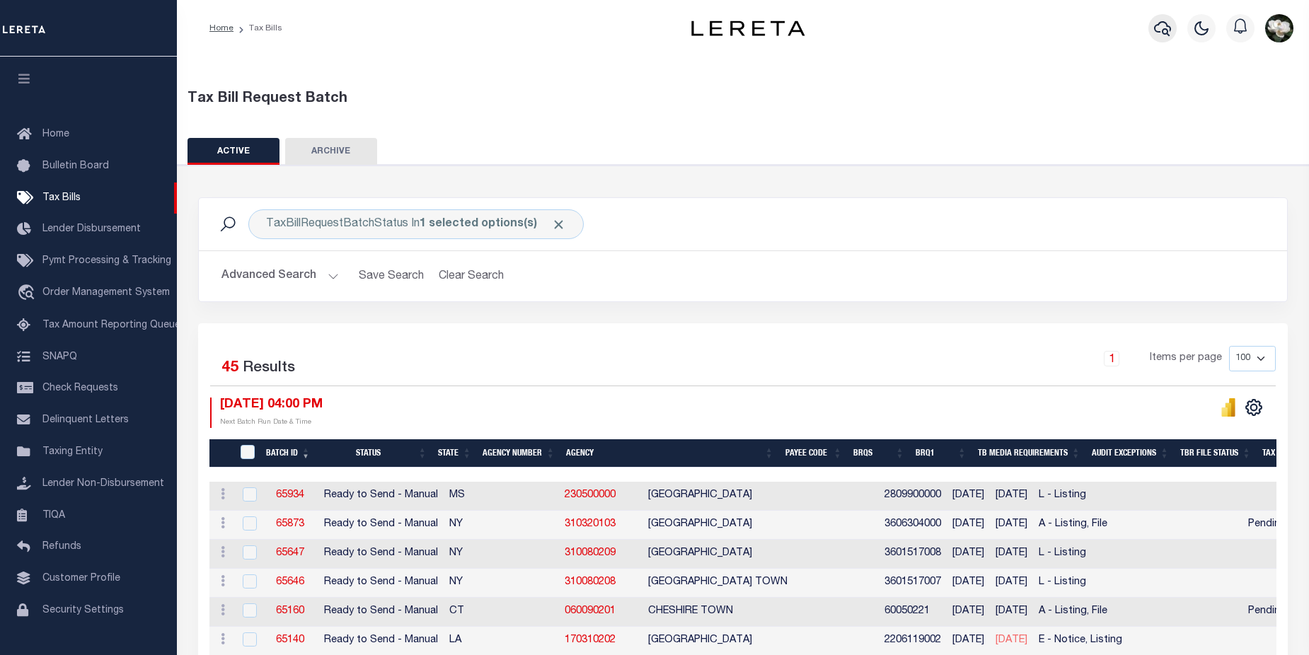
click at [1161, 35] on icon "button" at bounding box center [1162, 28] width 17 height 17
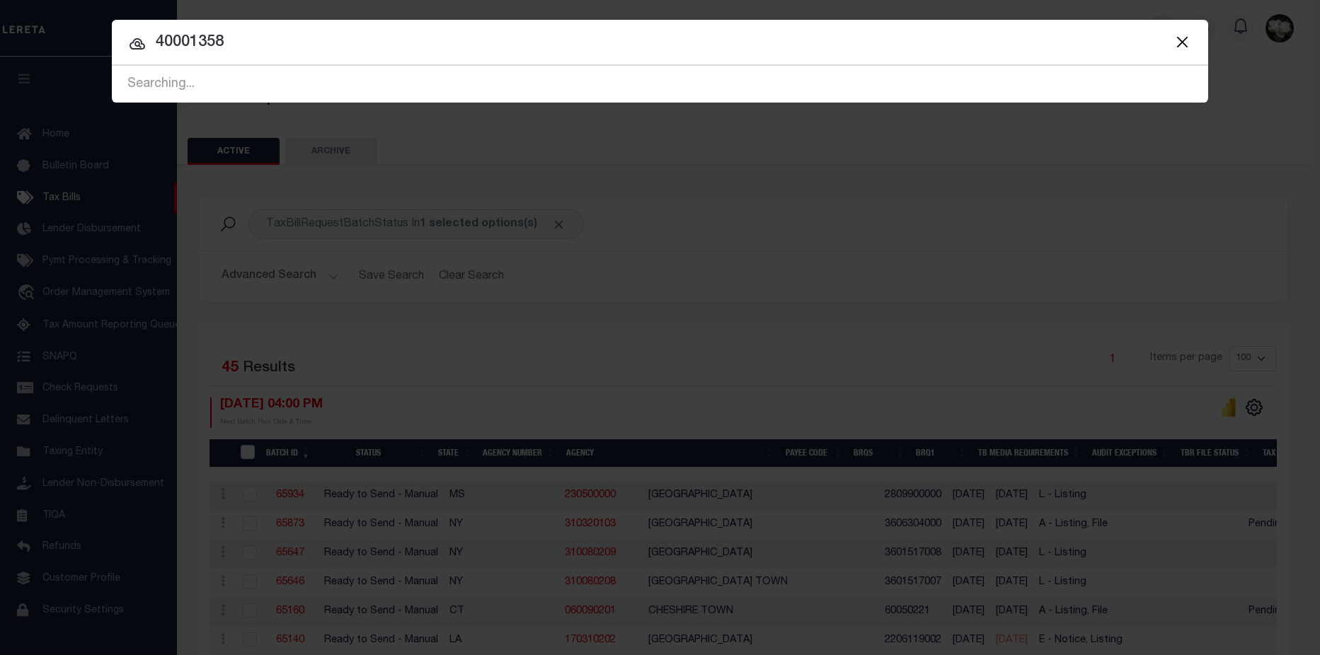
type input "40001358"
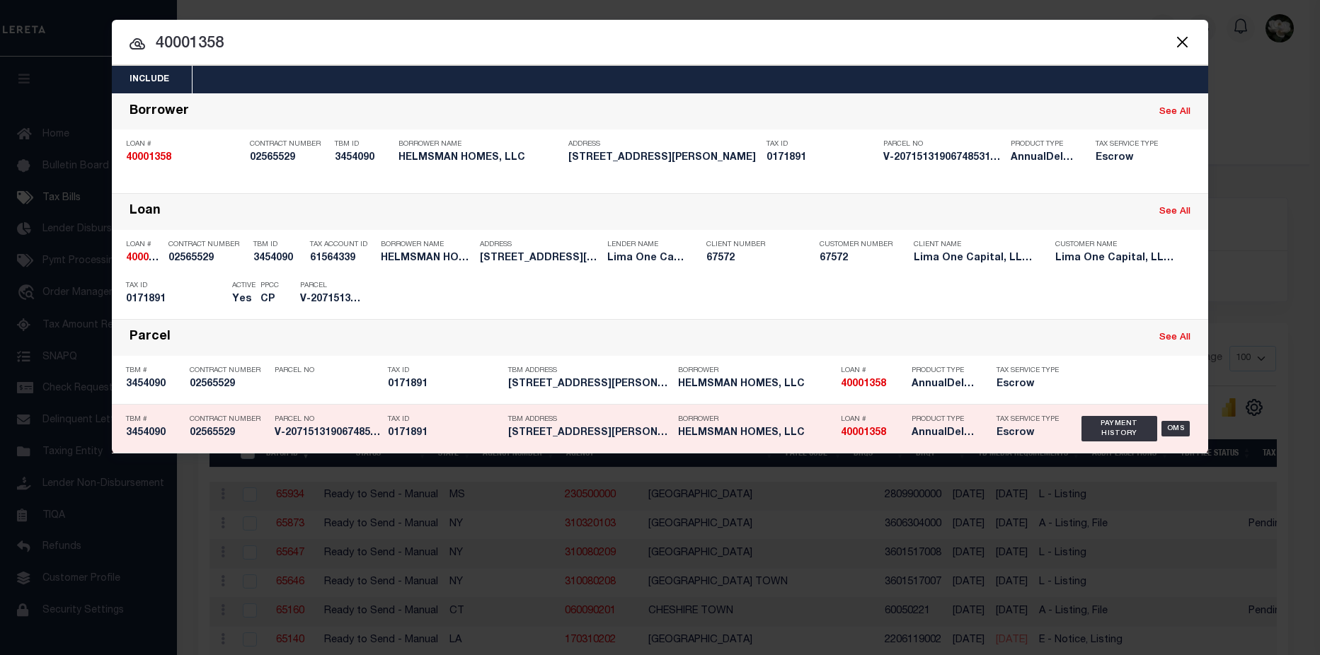
click at [428, 435] on h5 "0171891" at bounding box center [444, 433] width 113 height 12
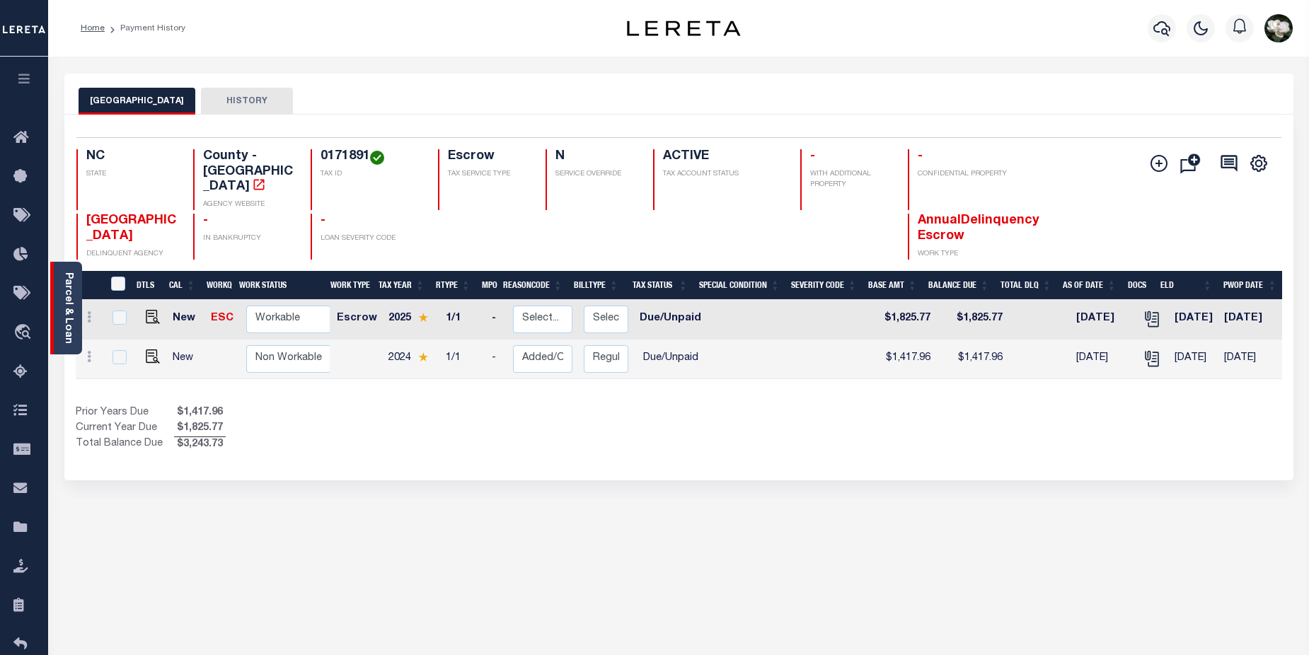
click at [65, 301] on link "Parcel & Loan" at bounding box center [68, 307] width 10 height 71
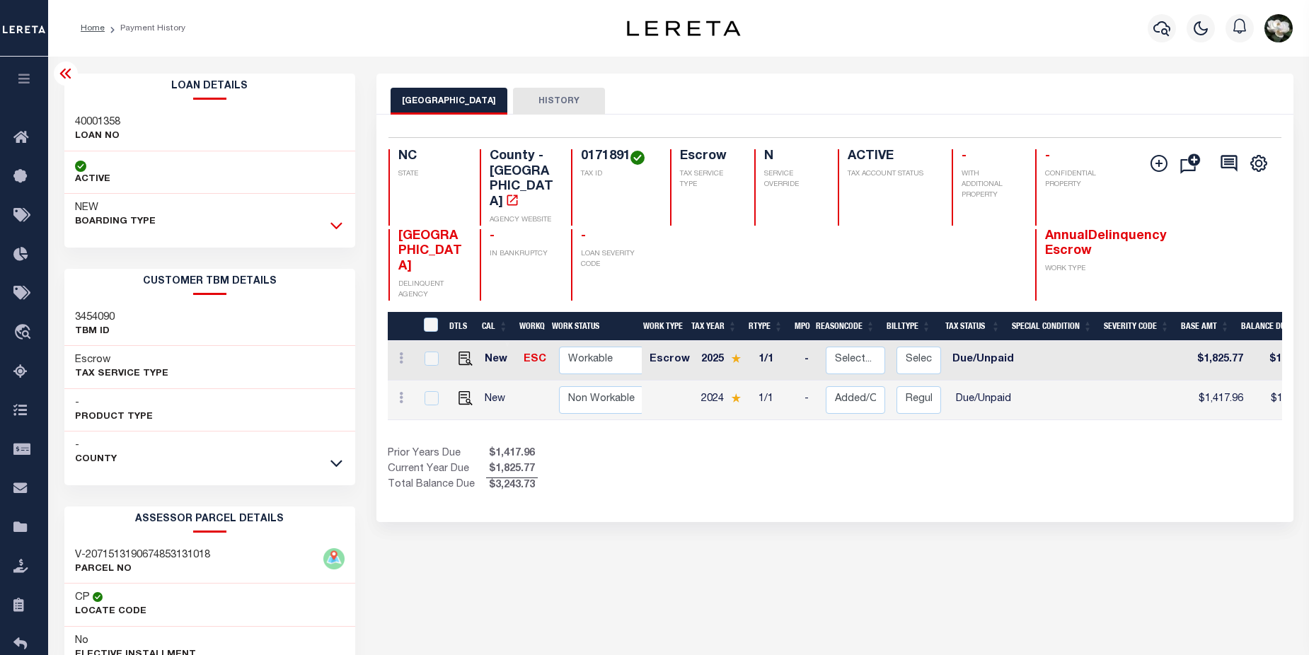
click at [333, 226] on icon at bounding box center [336, 226] width 12 height 7
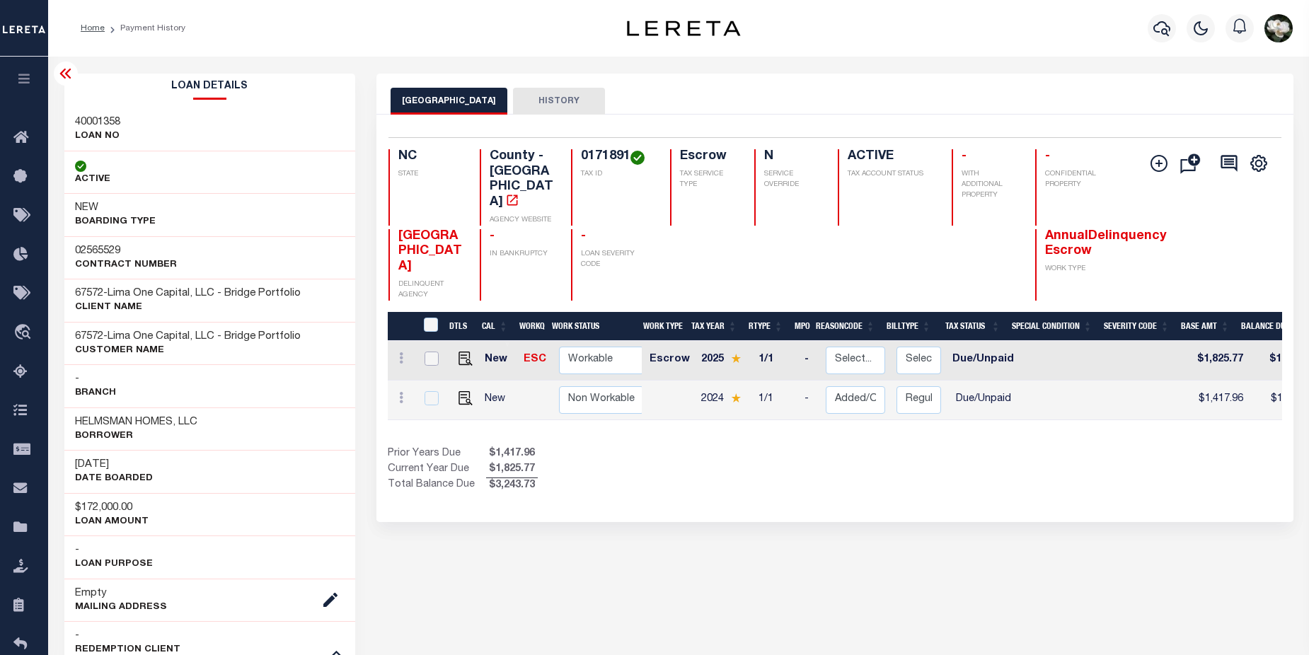
click at [433, 352] on input "checkbox" at bounding box center [432, 359] width 14 height 14
checkbox input "true"
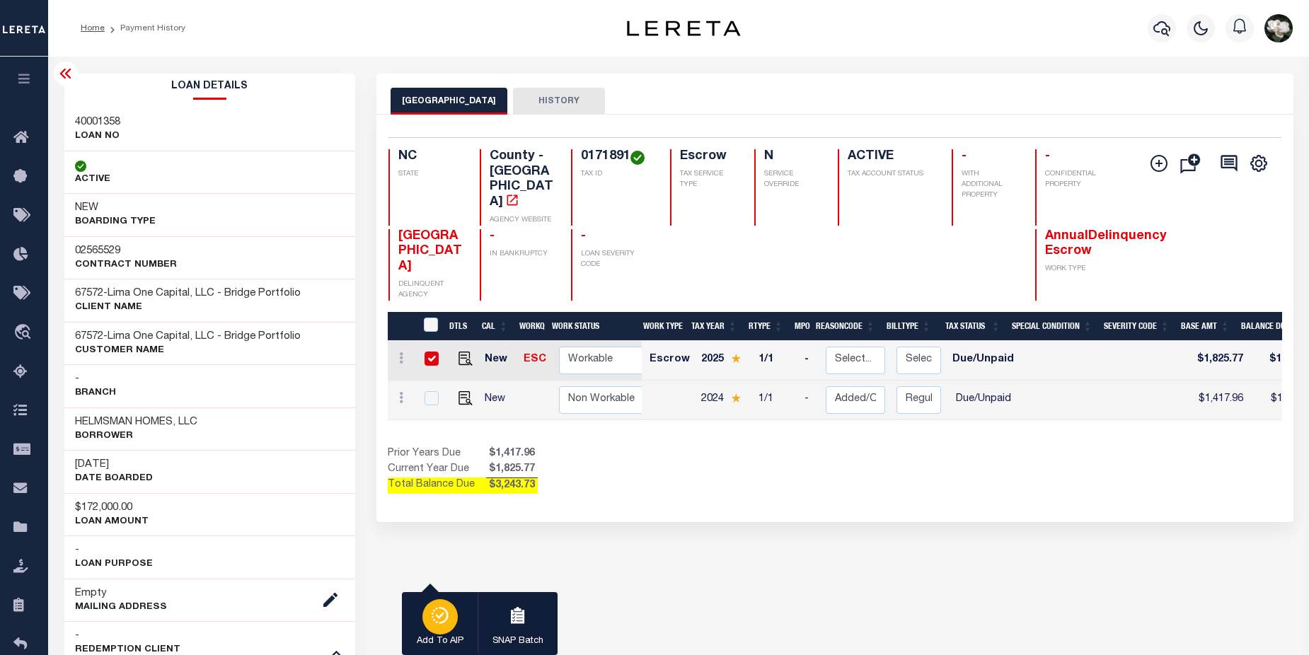
click at [442, 620] on icon "button" at bounding box center [440, 615] width 20 height 17
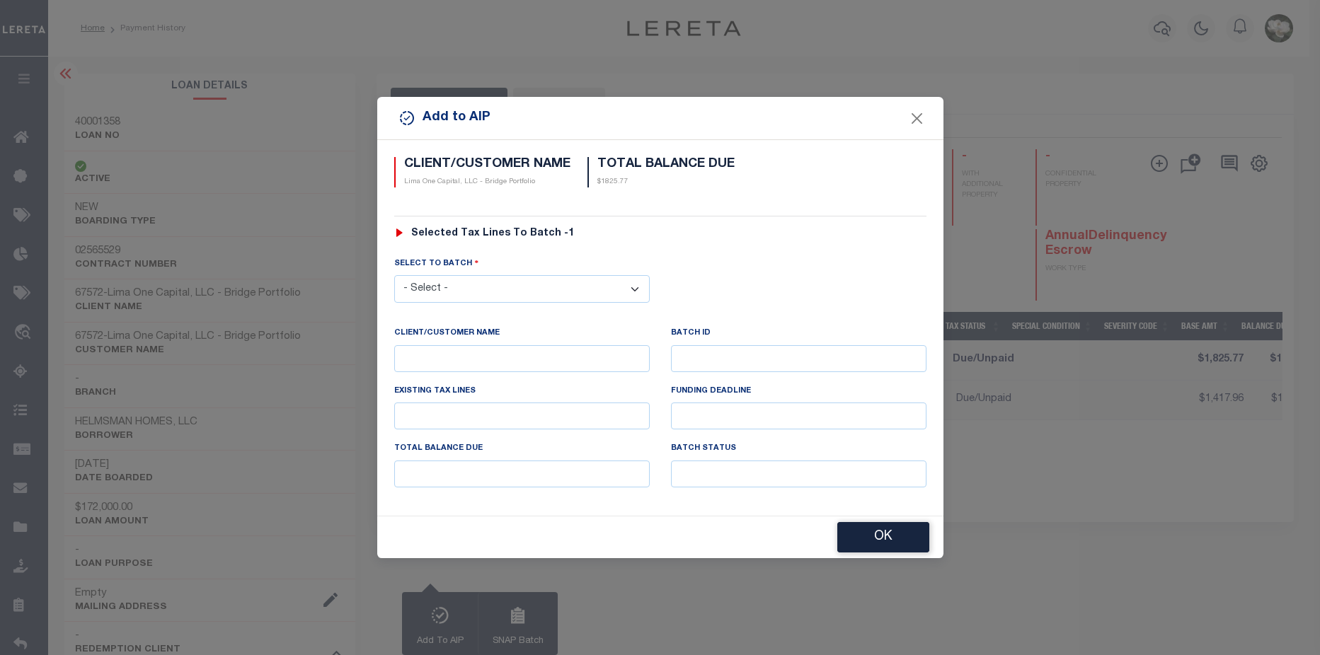
click at [479, 283] on select "- Select - 45201 45890 45971 46120 46193 46413 46450 46470" at bounding box center [521, 289] width 255 height 28
click at [923, 121] on button "Close" at bounding box center [916, 118] width 18 height 18
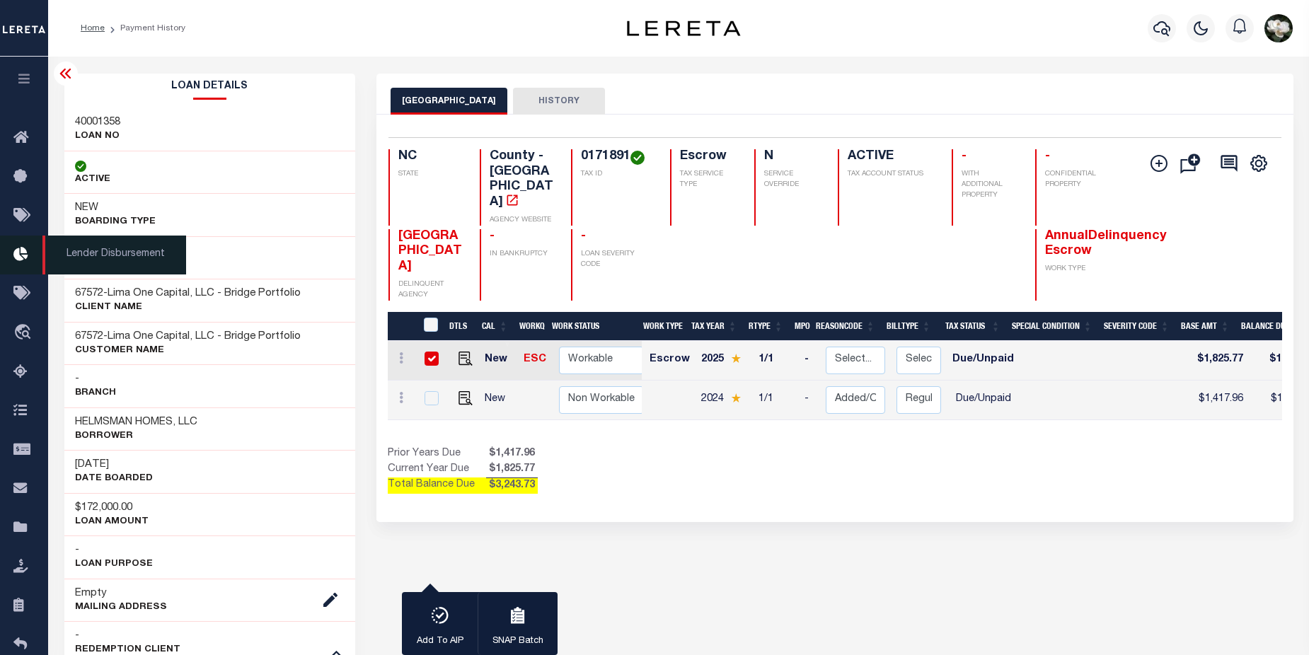
click at [29, 260] on icon at bounding box center [24, 255] width 23 height 18
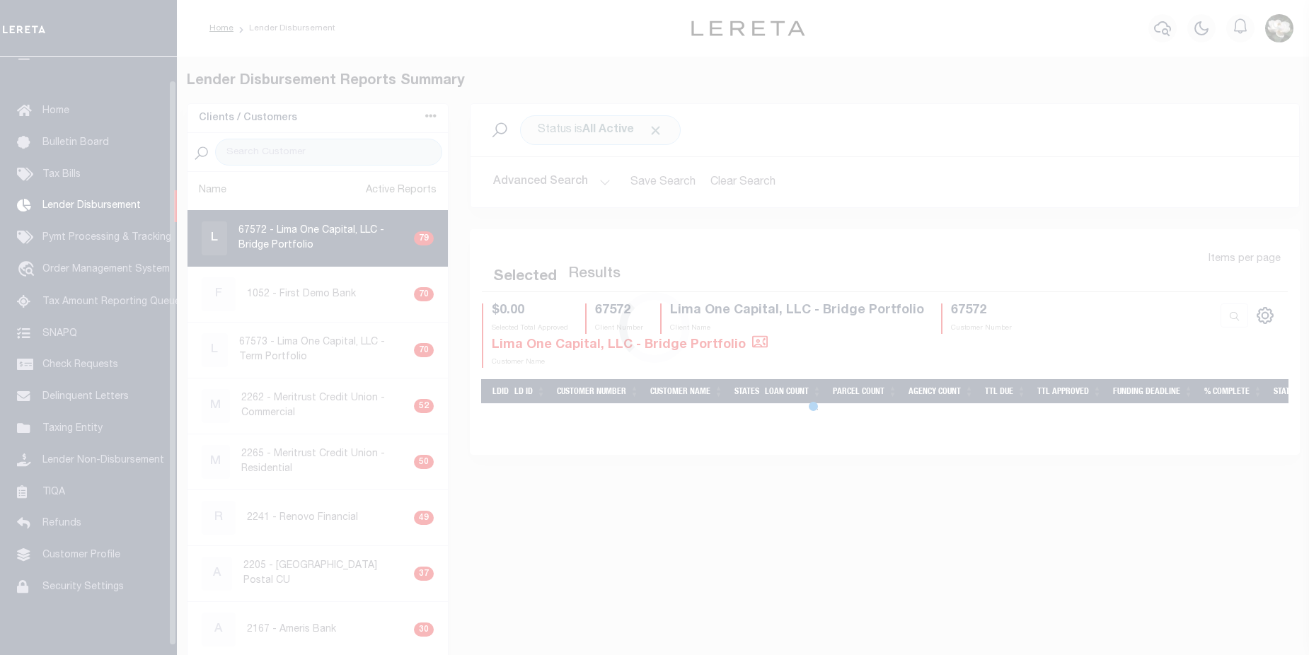
scroll to position [25, 0]
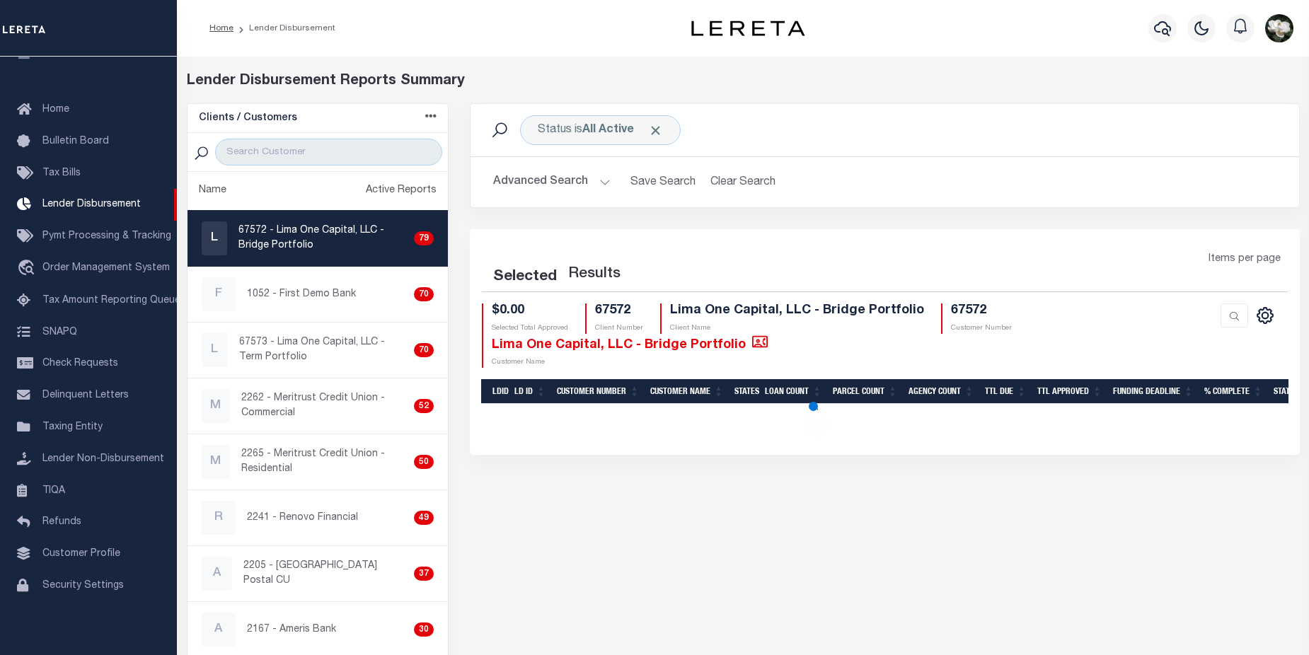
click at [295, 241] on p "67572 - Lima One Capital, LLC - Bridge Portfolio" at bounding box center [323, 239] width 170 height 30
checkbox input "true"
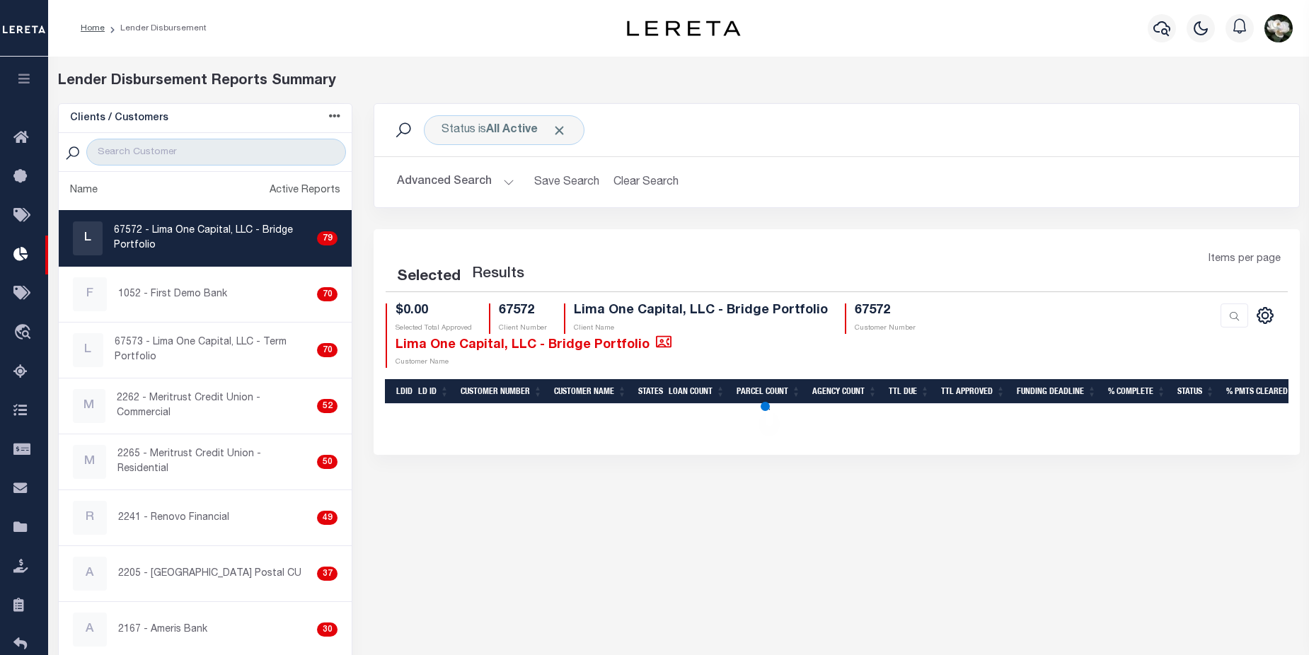
select select "200"
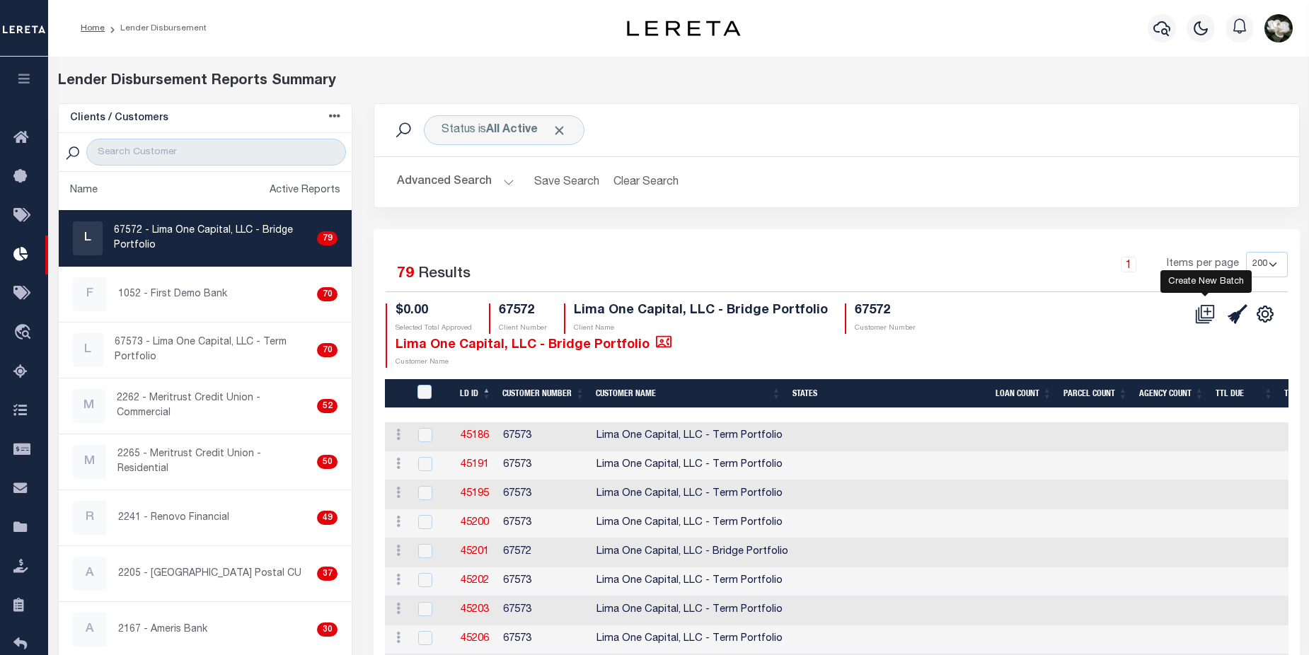
click at [1205, 318] on icon at bounding box center [1207, 310] width 13 height 13
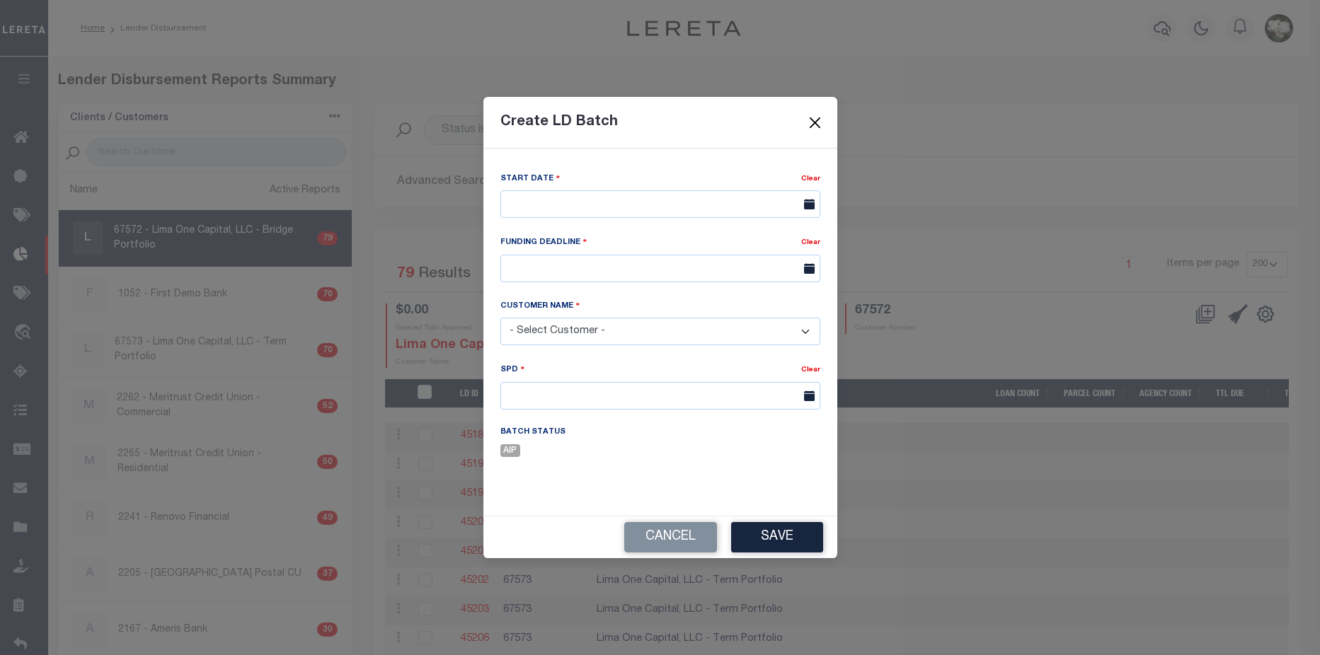
click at [813, 122] on button "Close" at bounding box center [814, 122] width 18 height 18
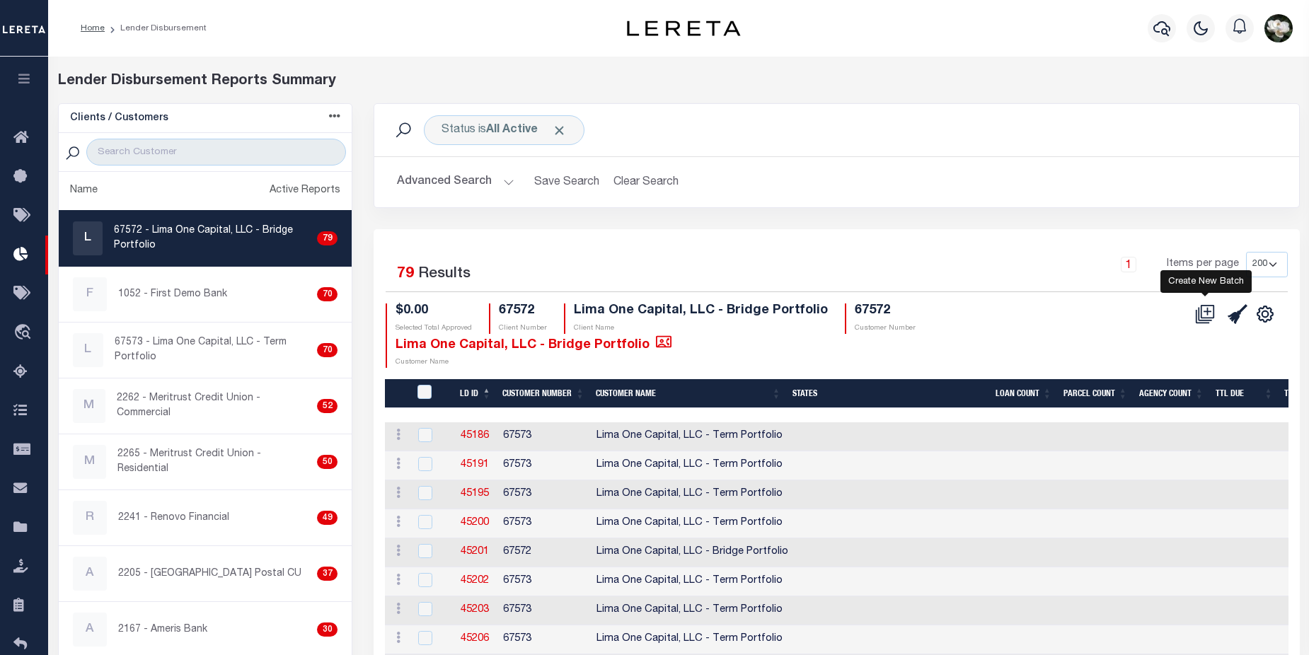
click at [1203, 316] on icon at bounding box center [1205, 314] width 20 height 20
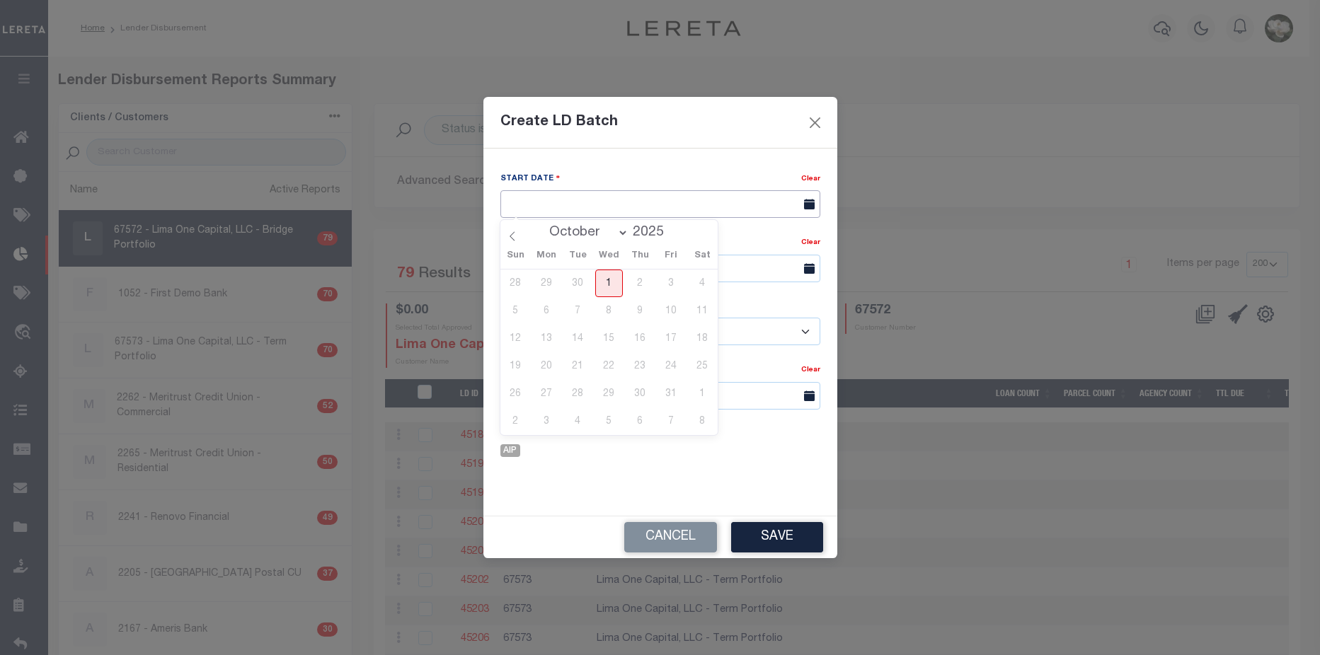
click at [672, 211] on input "text" at bounding box center [660, 204] width 320 height 28
click at [616, 294] on span "1" at bounding box center [609, 284] width 28 height 28
type input "10/01/2025"
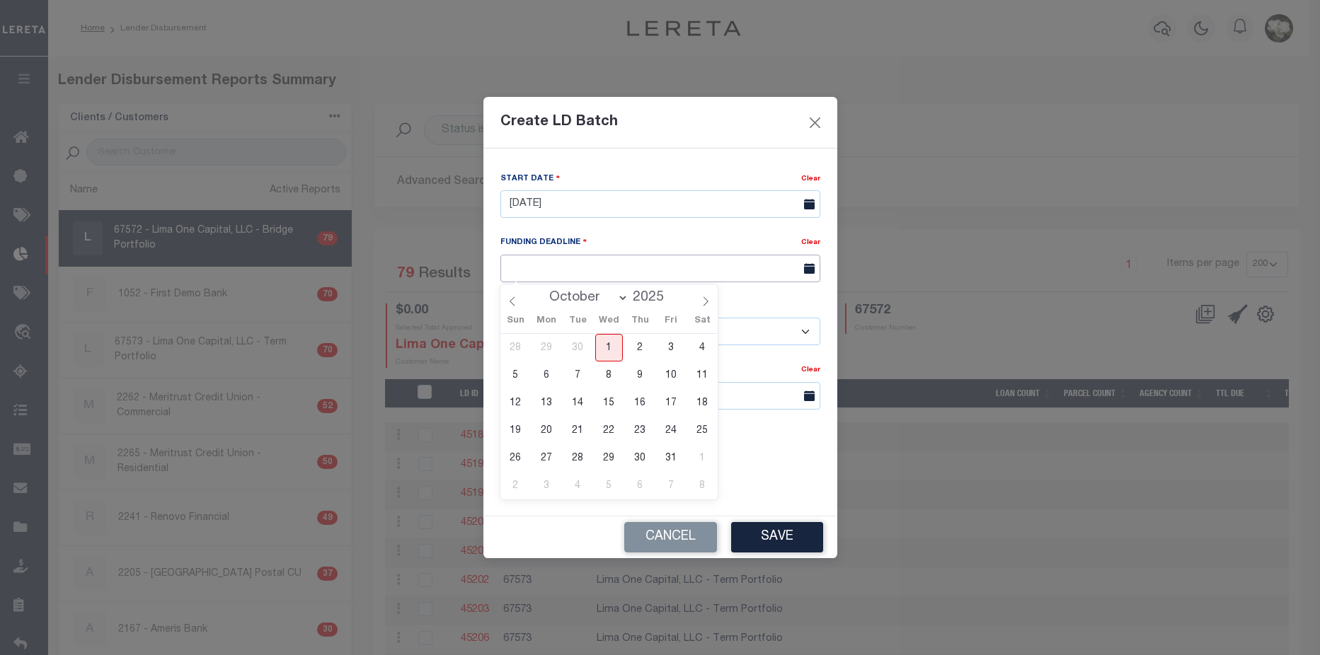
click at [621, 260] on input "text" at bounding box center [660, 269] width 320 height 28
click at [649, 376] on span "9" at bounding box center [640, 376] width 28 height 28
type input "10/09/25"
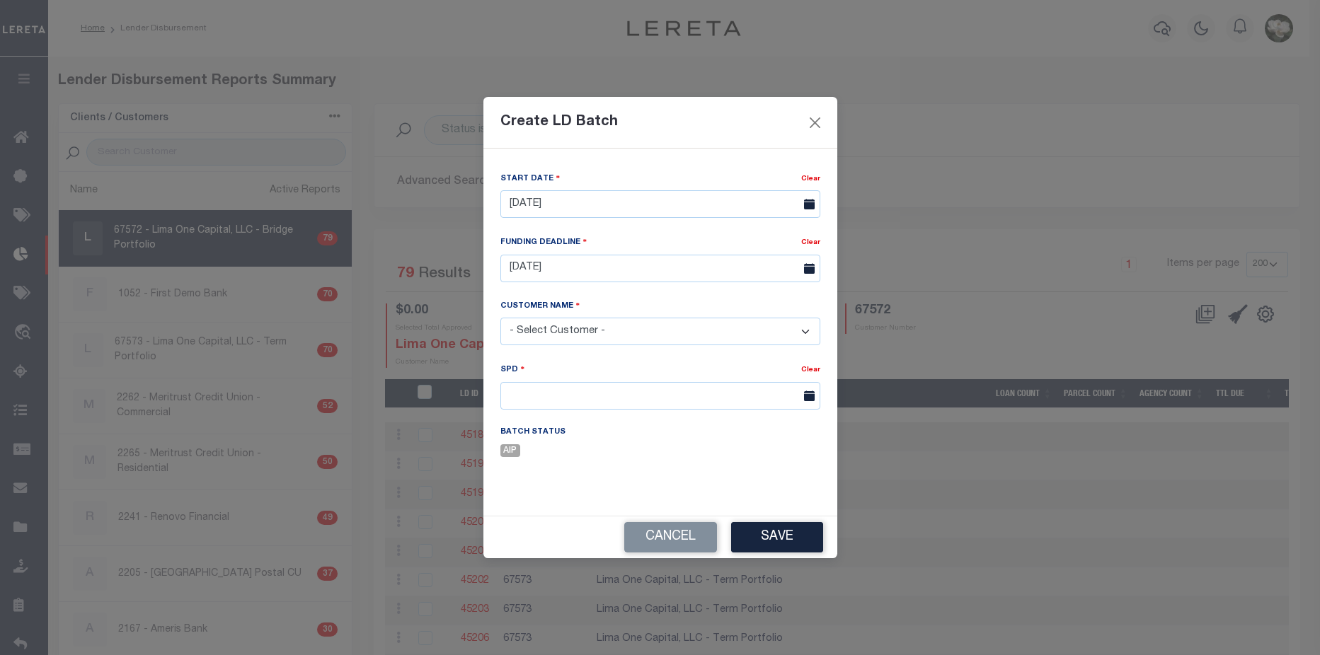
click at [621, 332] on select "- Select Customer - Accumatch - Refunds All In Credit Union Amarillo National B…" at bounding box center [660, 332] width 320 height 28
select select "2284"
click at [500, 318] on select "- Select Customer - Accumatch - Refunds All In Credit Union Amarillo National B…" at bounding box center [660, 332] width 320 height 28
click at [623, 395] on input "text" at bounding box center [660, 396] width 320 height 28
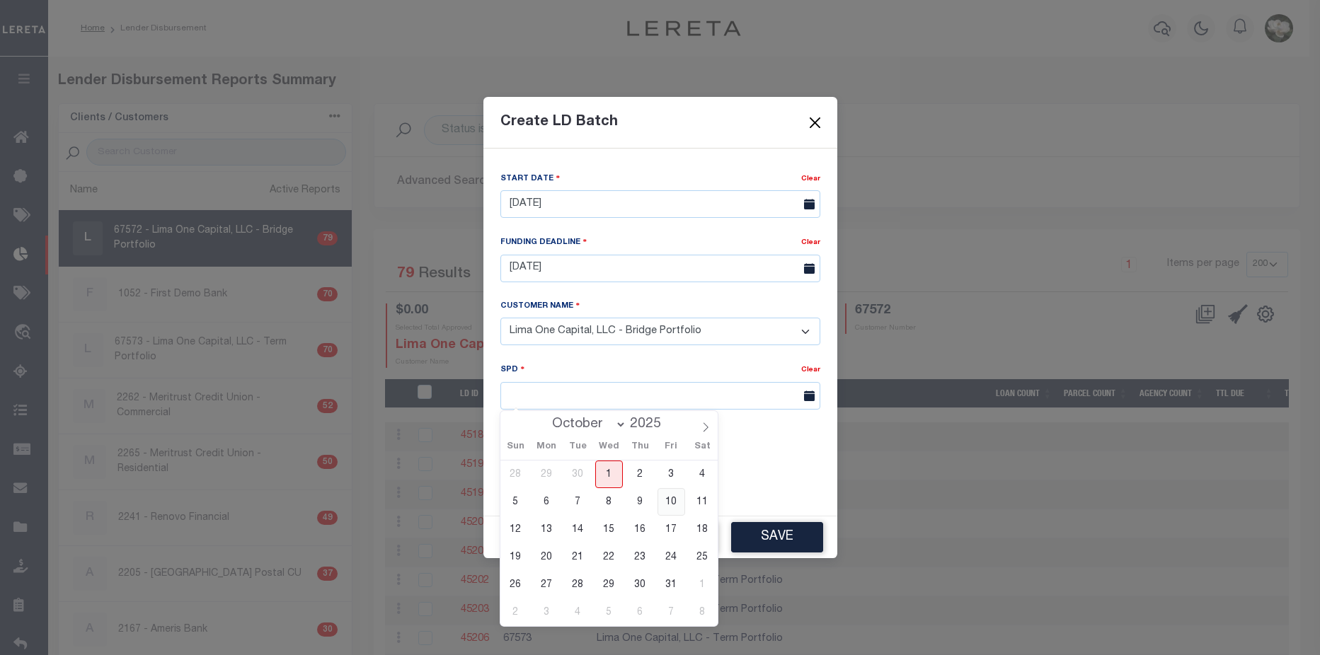
click at [672, 507] on span "10" at bounding box center [671, 502] width 28 height 28
type input "10/10/2025"
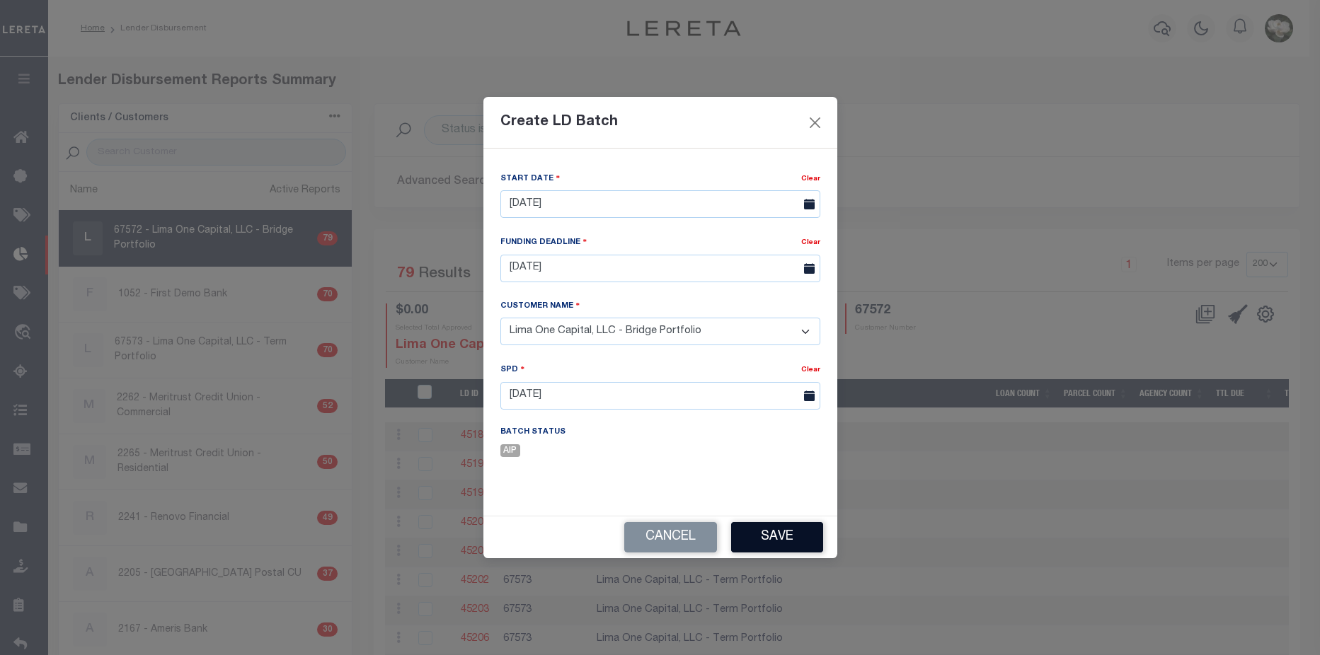
click at [766, 540] on button "Save" at bounding box center [777, 537] width 92 height 30
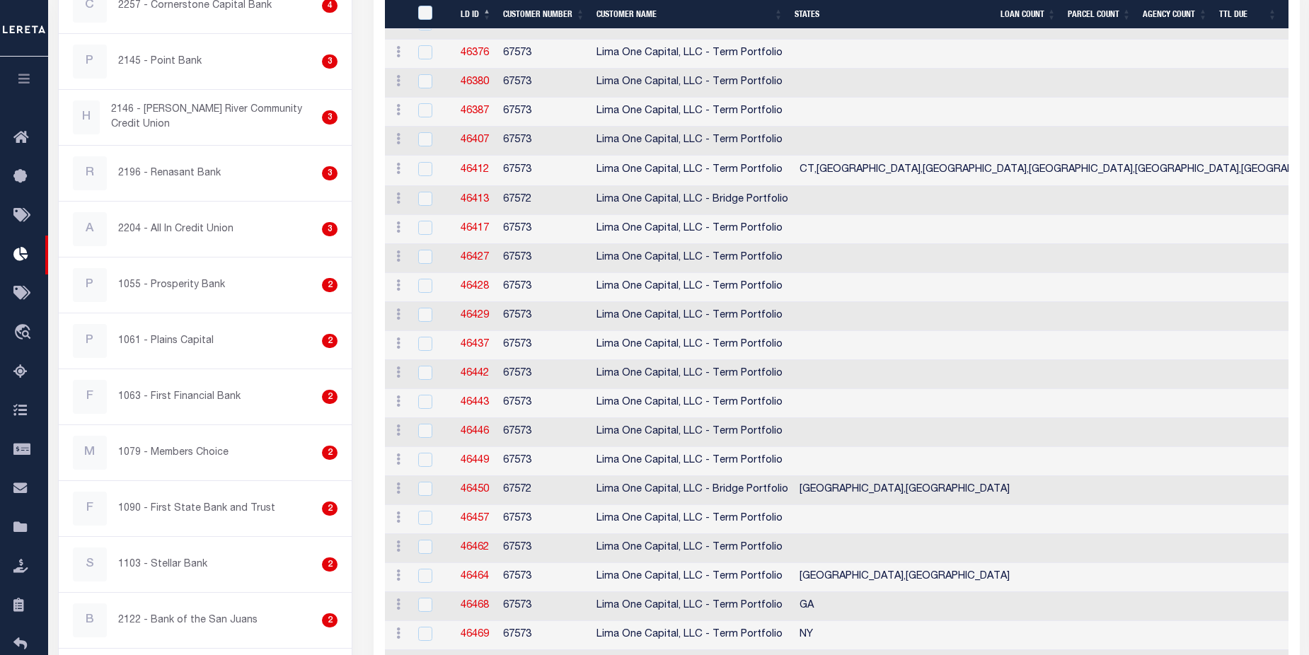
scroll to position [2127, 0]
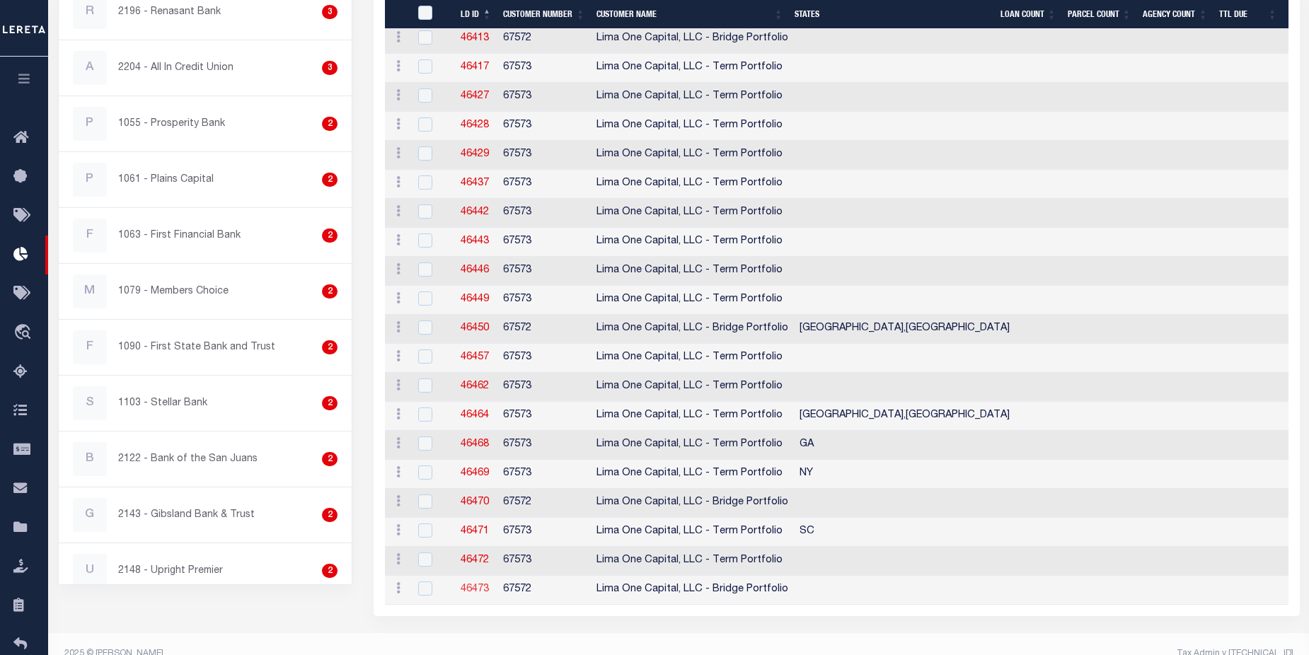
click at [477, 591] on link "46473" at bounding box center [475, 590] width 28 height 10
checkbox input "true"
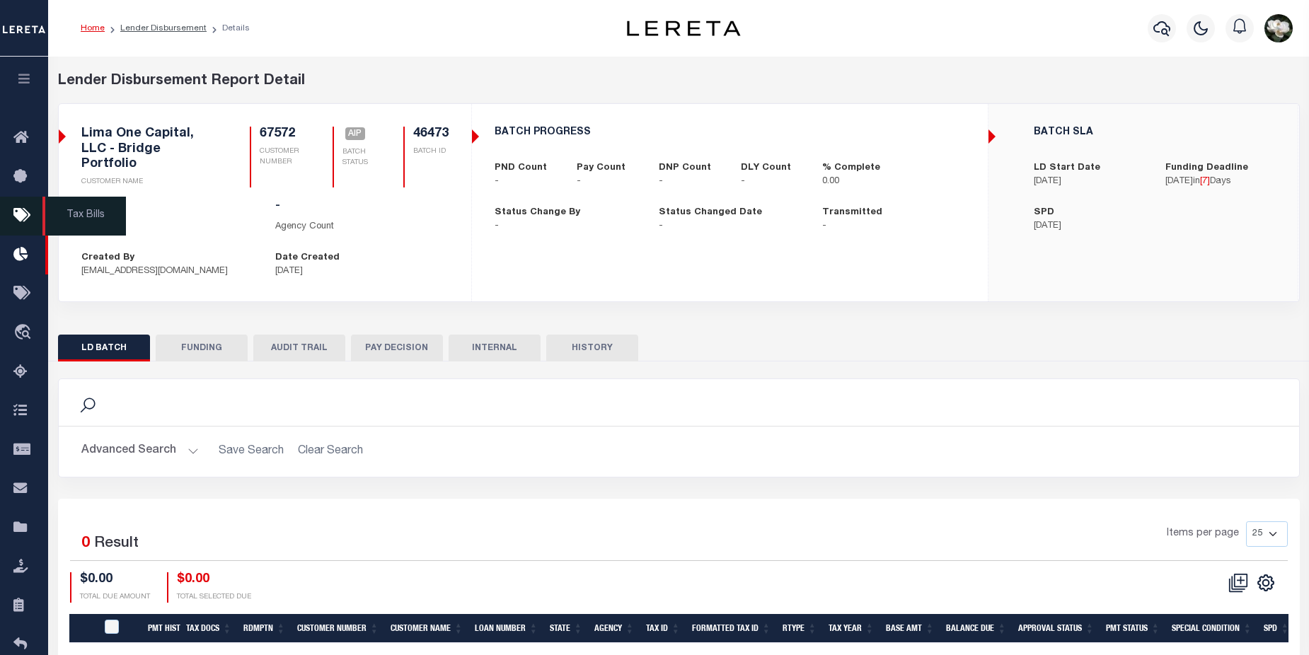
click at [22, 221] on icon at bounding box center [24, 216] width 23 height 18
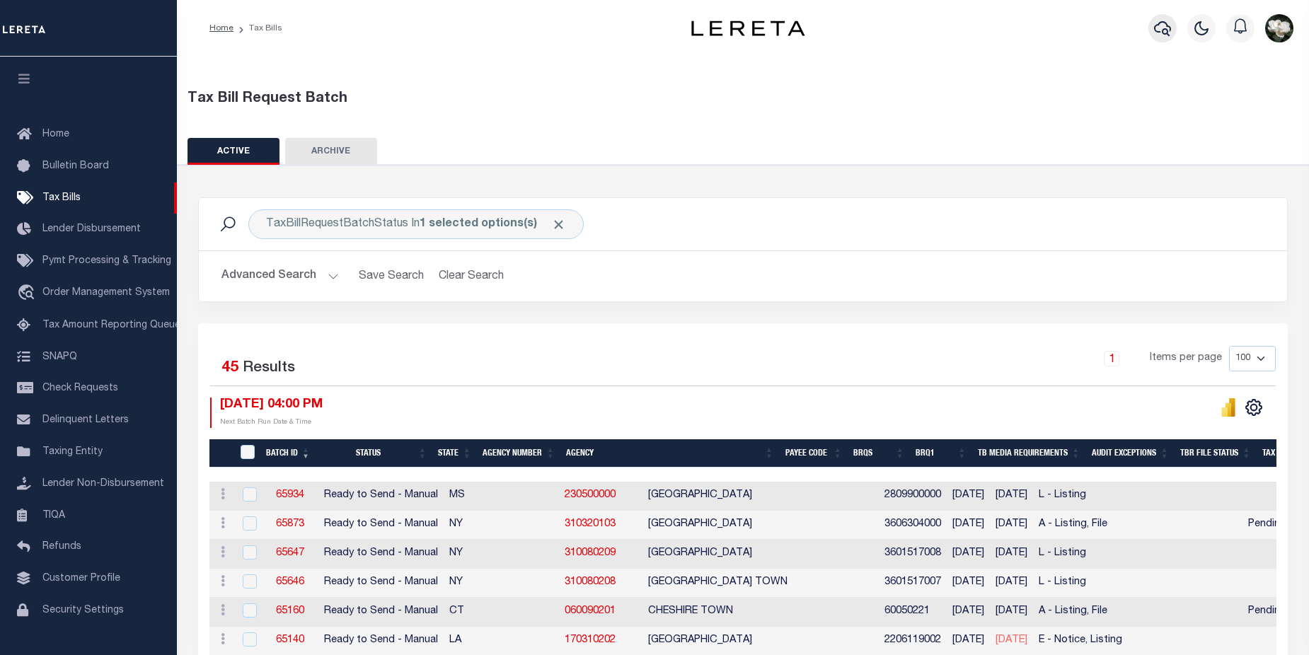
click at [1150, 28] on button "button" at bounding box center [1163, 28] width 28 height 28
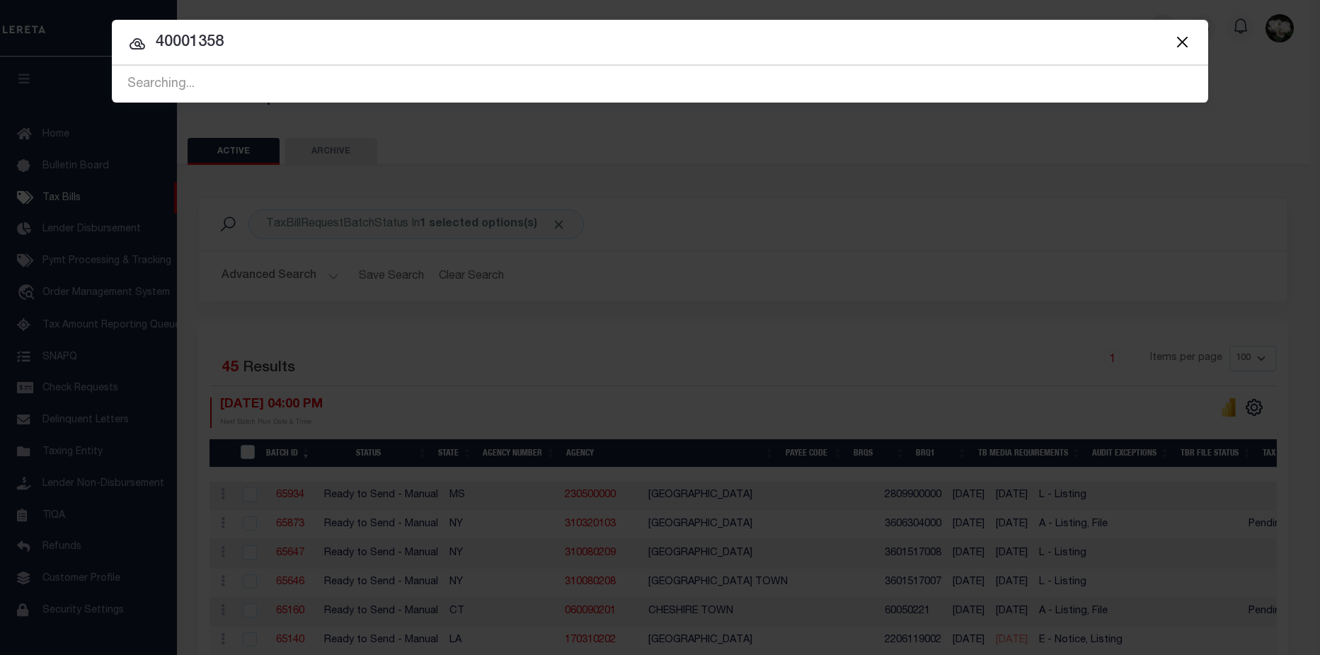
type input "40001358"
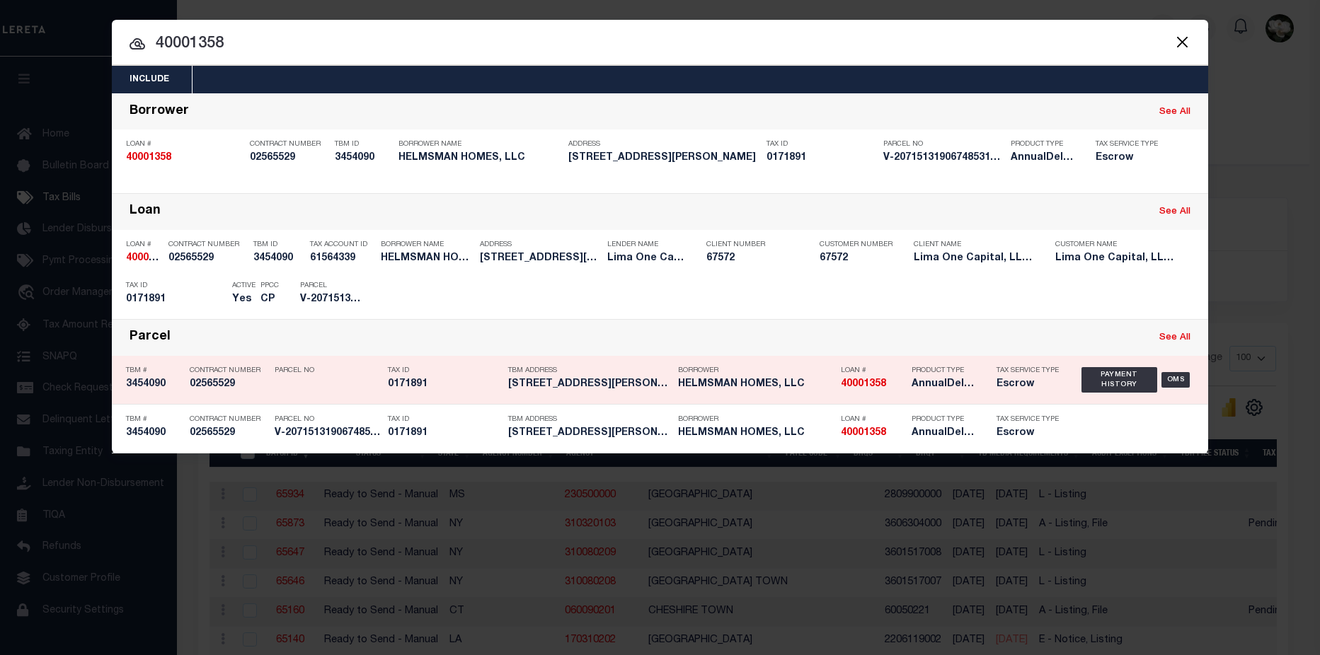
click at [987, 374] on div "Tax Service Type Escrow" at bounding box center [1028, 380] width 85 height 41
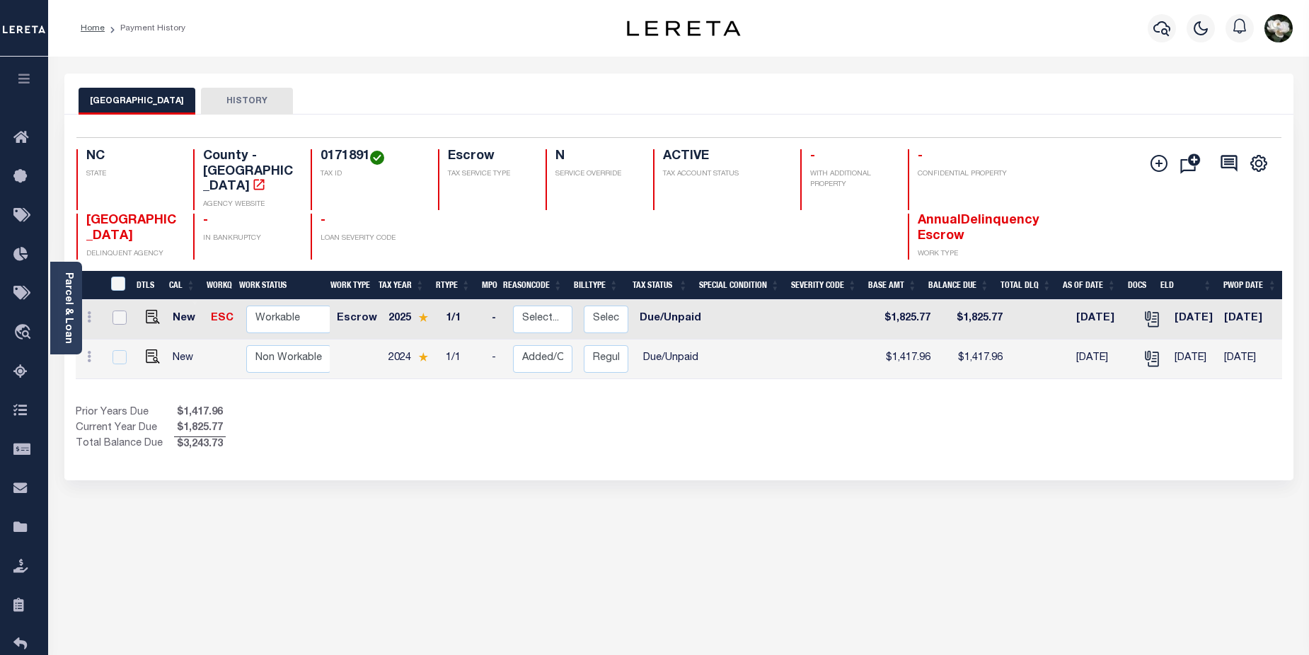
click at [121, 311] on input "checkbox" at bounding box center [120, 318] width 14 height 14
checkbox input "true"
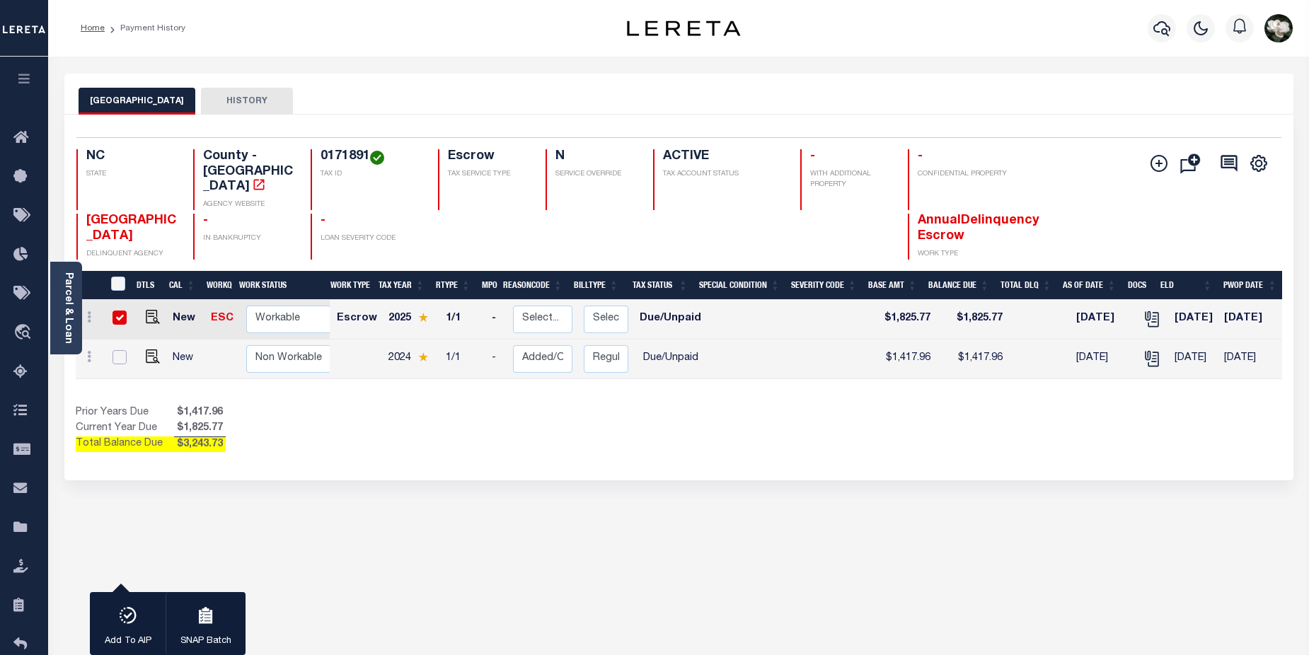
click at [122, 350] on input "checkbox" at bounding box center [120, 357] width 14 height 14
checkbox input "true"
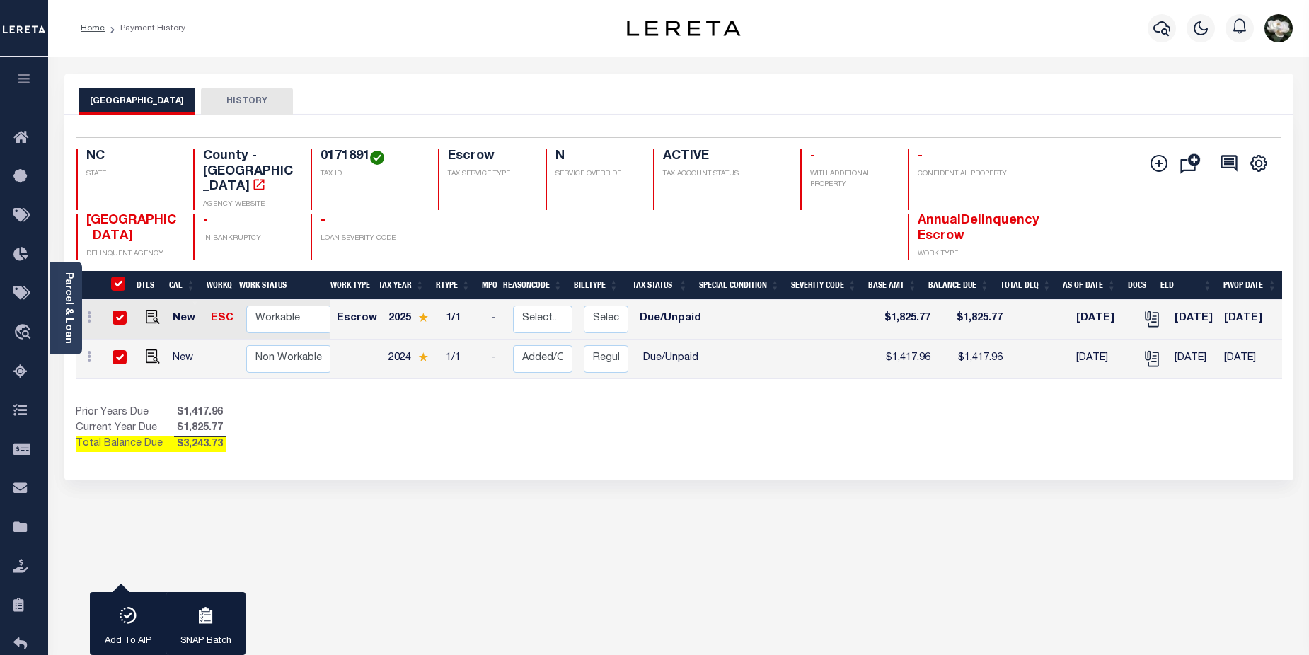
checkbox input "true"
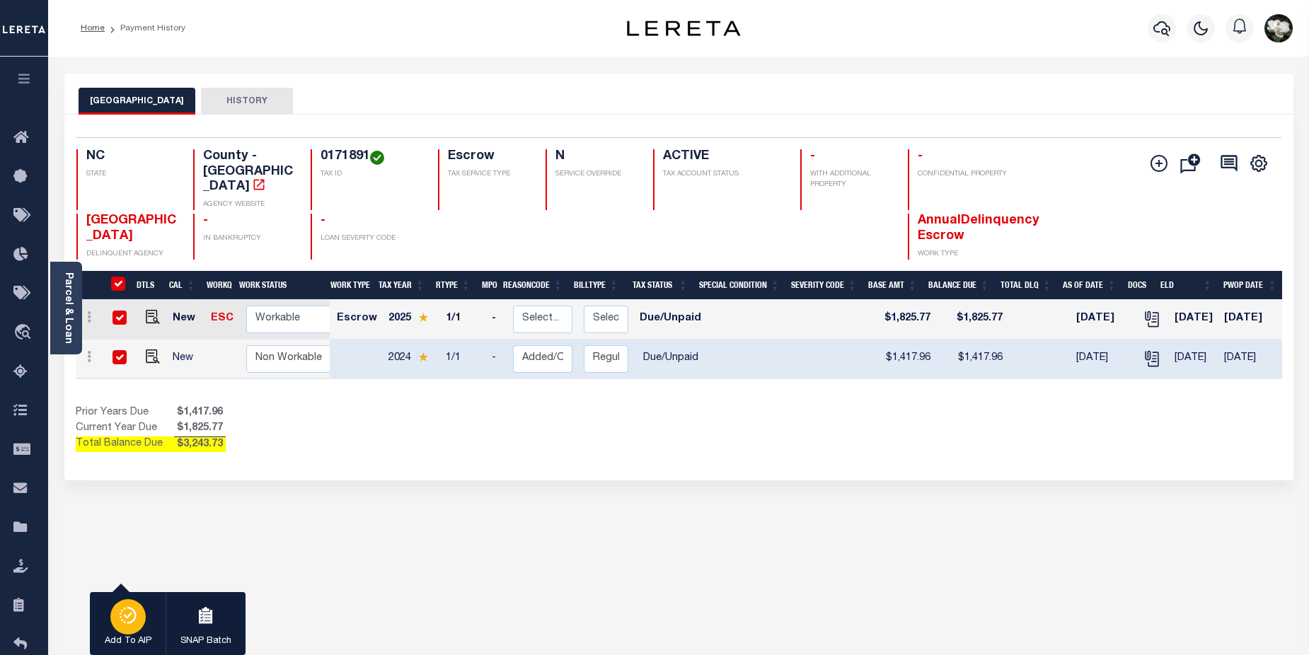
click at [124, 632] on div "button" at bounding box center [127, 616] width 35 height 35
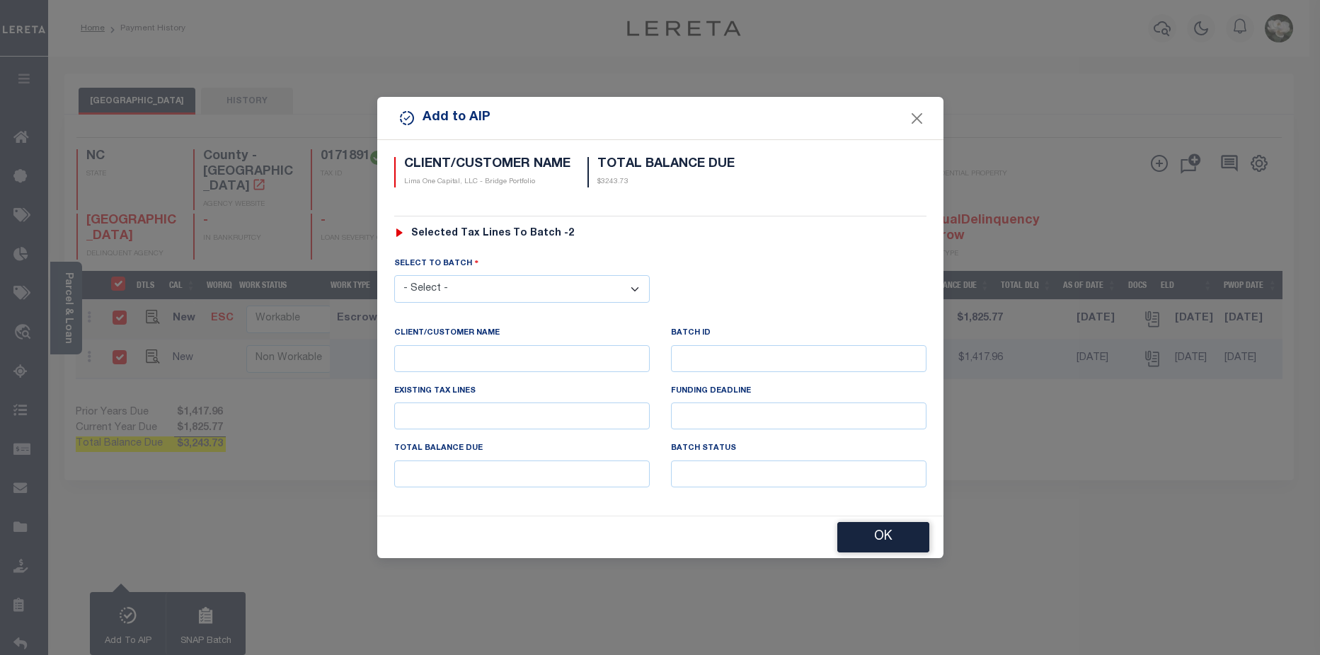
click at [590, 293] on select "- Select - 45201 45890 45971 46120 46193 46413 46450 46470 46473" at bounding box center [521, 289] width 255 height 28
select select "46473"
click at [394, 275] on select "- Select - 45201 45890 45971 46120 46193 46413 46450 46470 46473" at bounding box center [521, 289] width 255 height 28
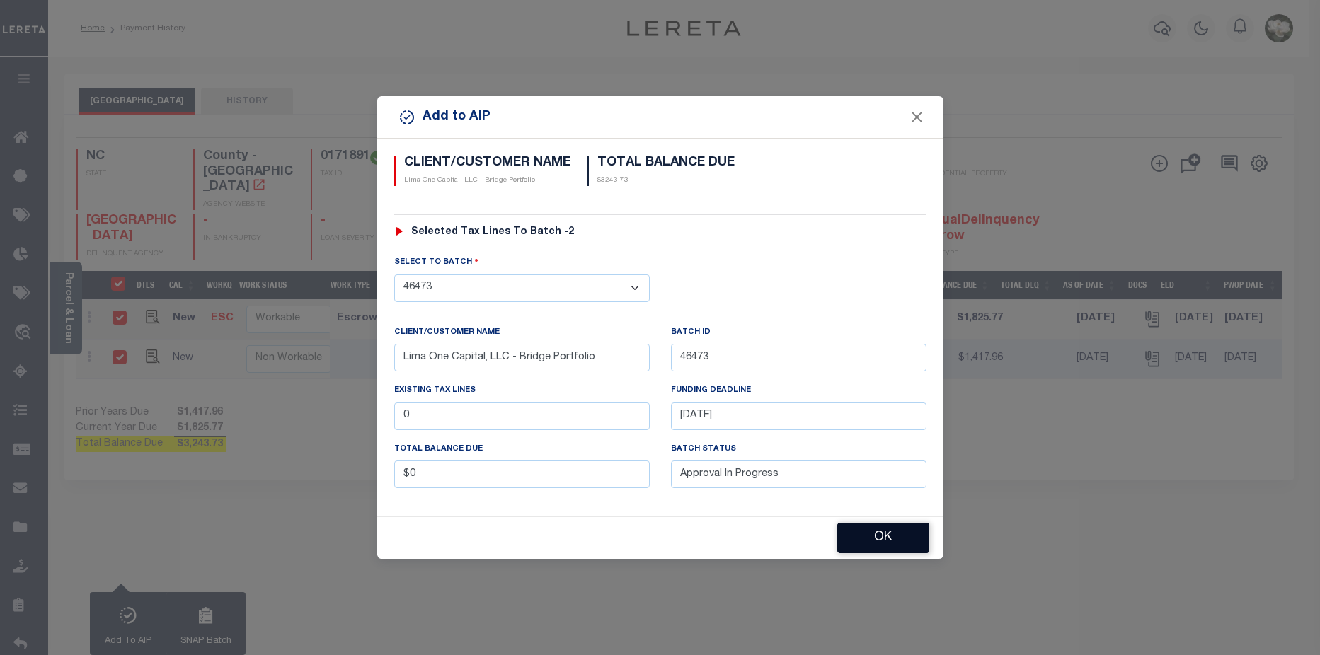
click at [889, 539] on button "OK" at bounding box center [883, 538] width 92 height 30
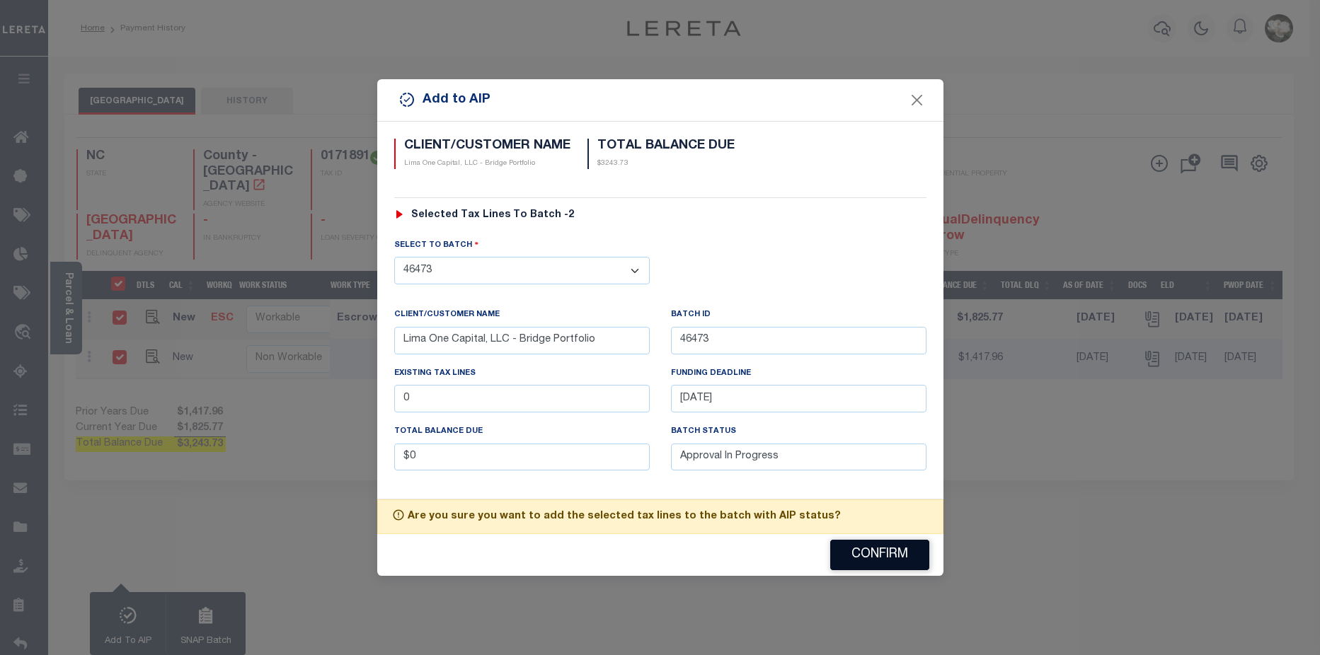
click at [883, 556] on button "Confirm" at bounding box center [879, 555] width 99 height 30
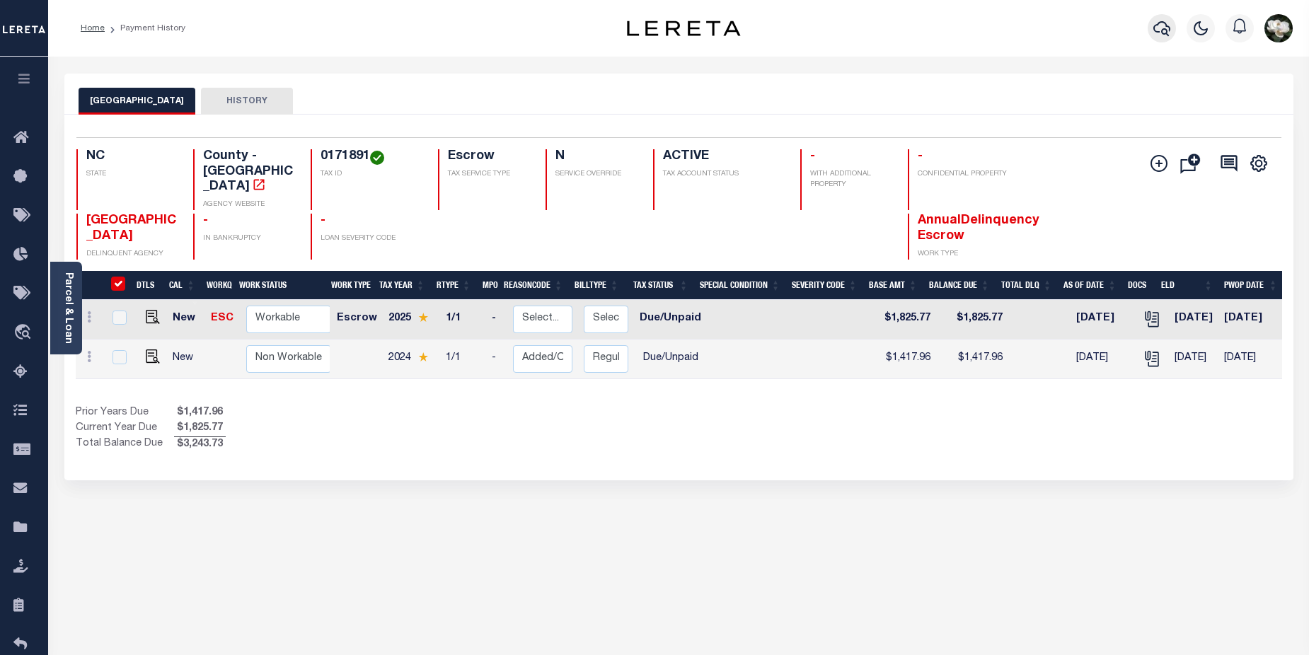
click at [1159, 23] on icon "button" at bounding box center [1162, 28] width 17 height 15
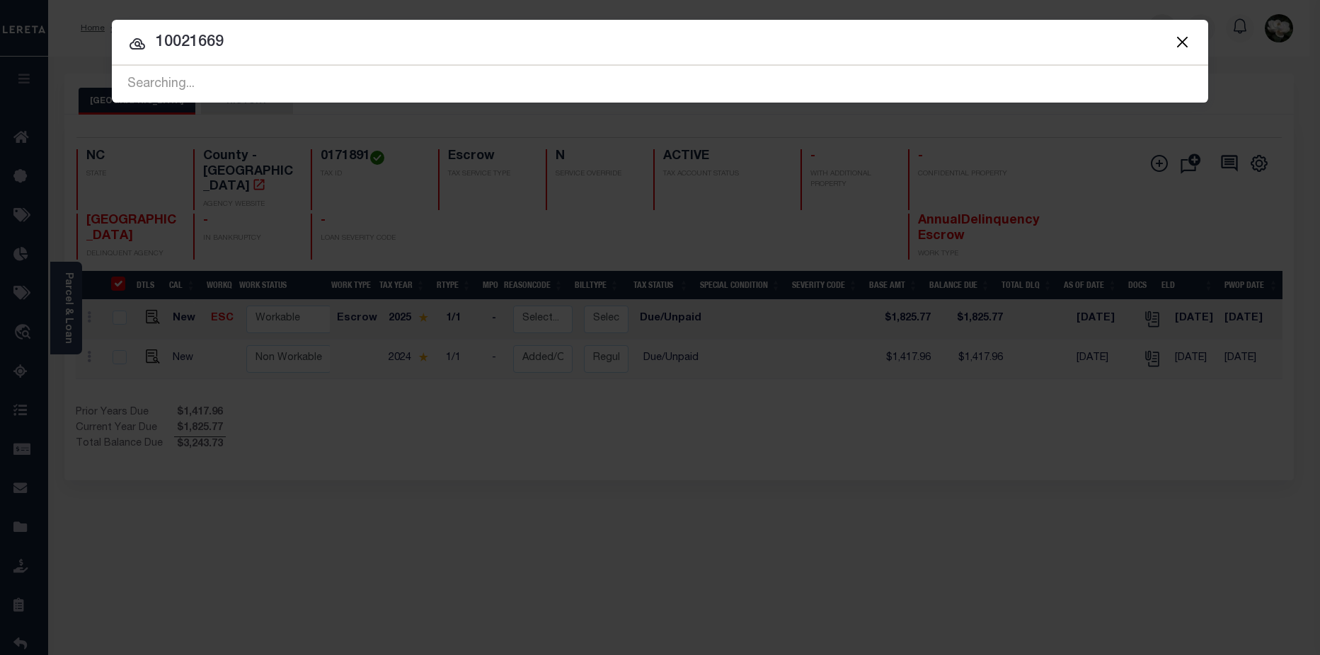
type input "10021669"
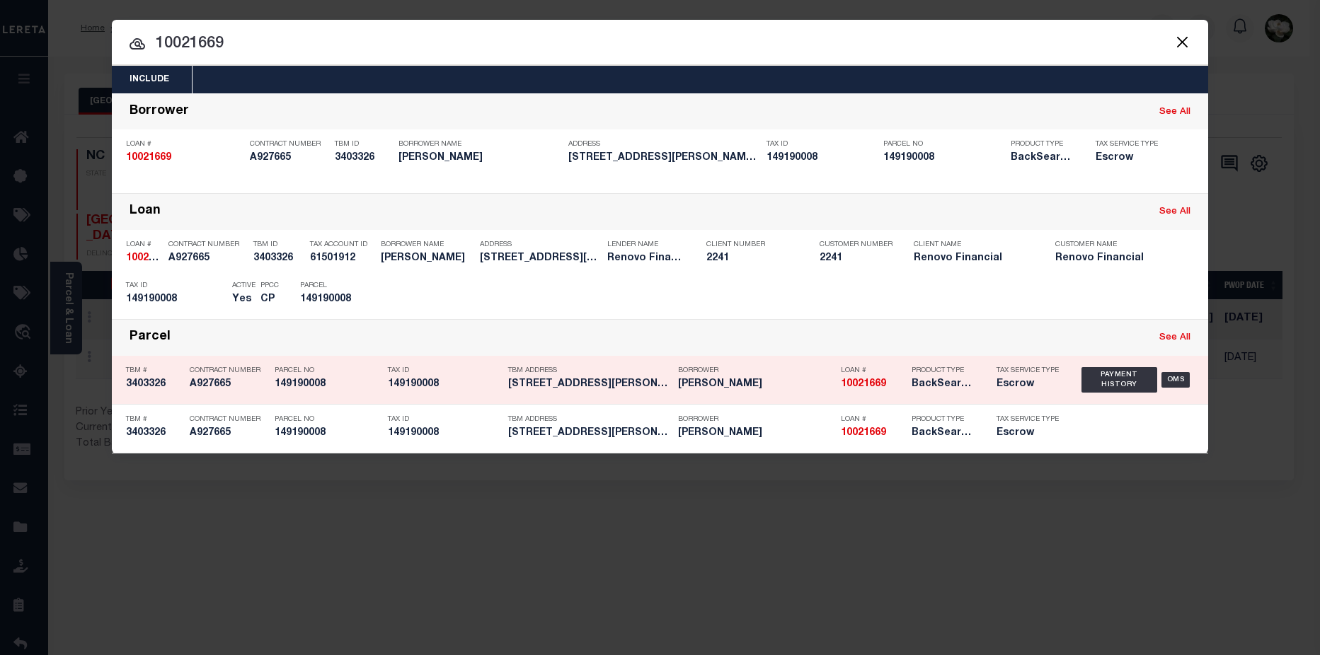
click at [892, 379] on div "Loan # 10021669" at bounding box center [873, 380] width 64 height 41
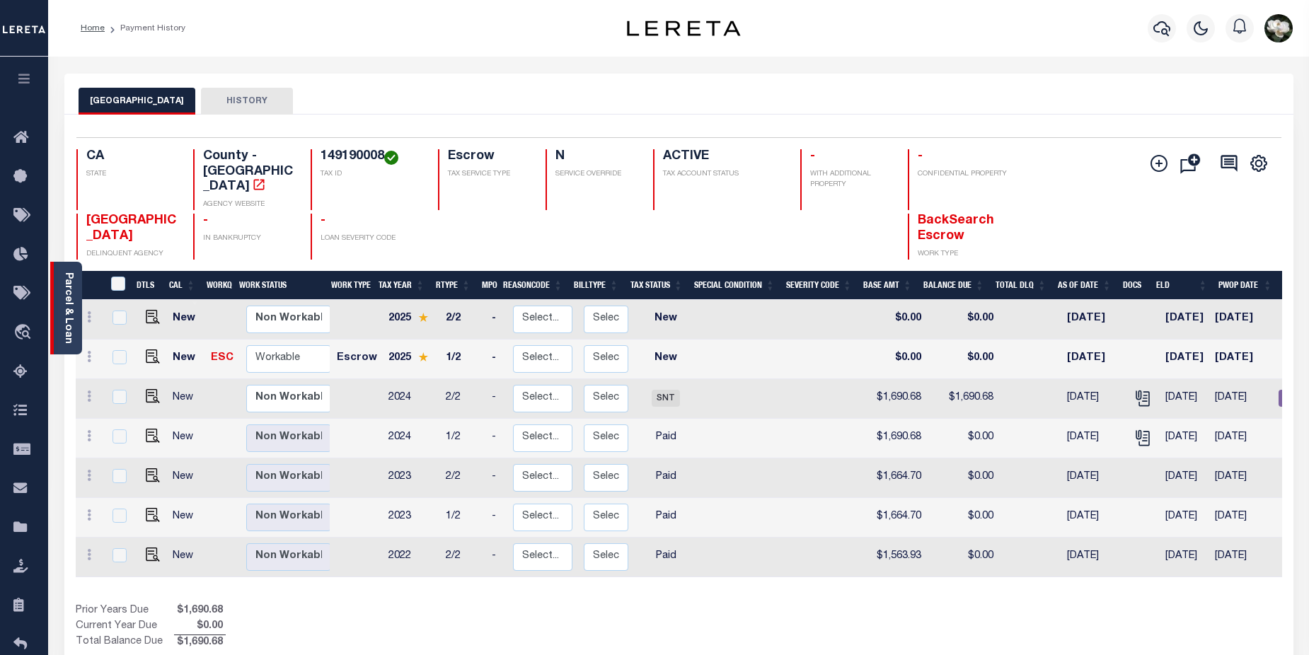
click at [70, 301] on link "Parcel & Loan" at bounding box center [68, 307] width 10 height 71
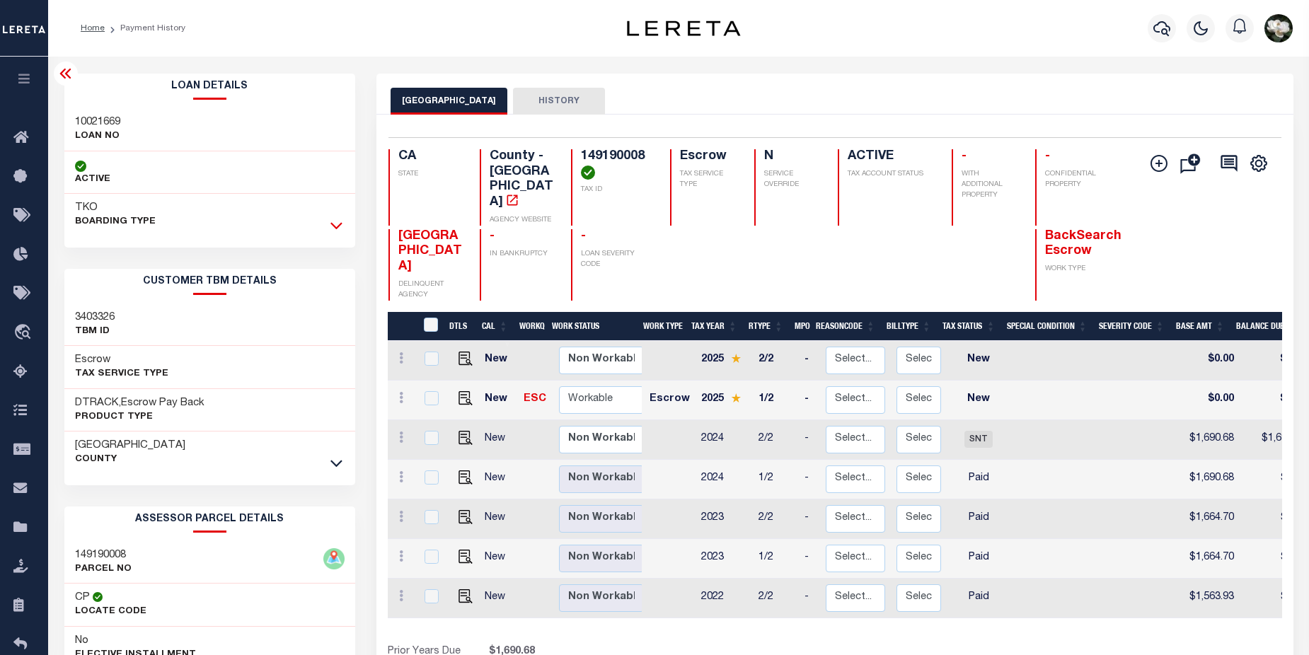
click at [337, 224] on icon at bounding box center [336, 225] width 12 height 15
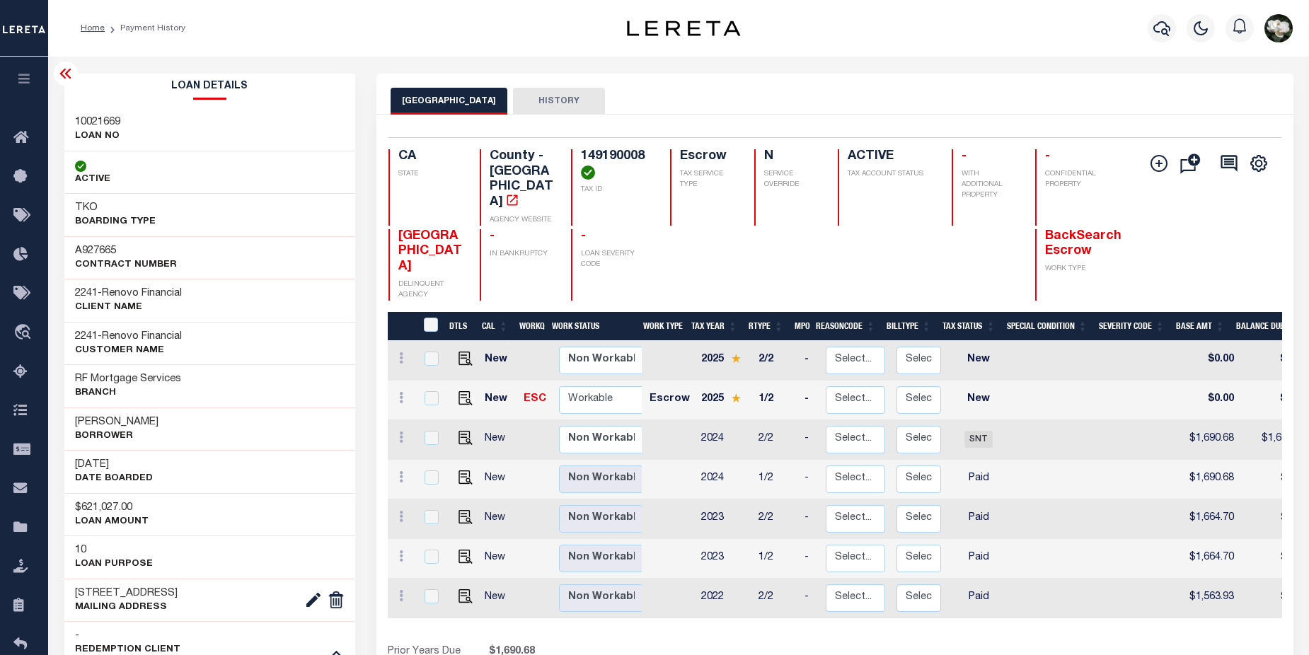
drag, startPoint x: 901, startPoint y: 604, endPoint x: 976, endPoint y: 602, distance: 75.1
click at [975, 604] on div "DTLS CAL WorkQ Work Status Work Type Tax Year RType MPO ReasonCode BillType Tax…" at bounding box center [835, 502] width 894 height 380
